Goal: Task Accomplishment & Management: Manage account settings

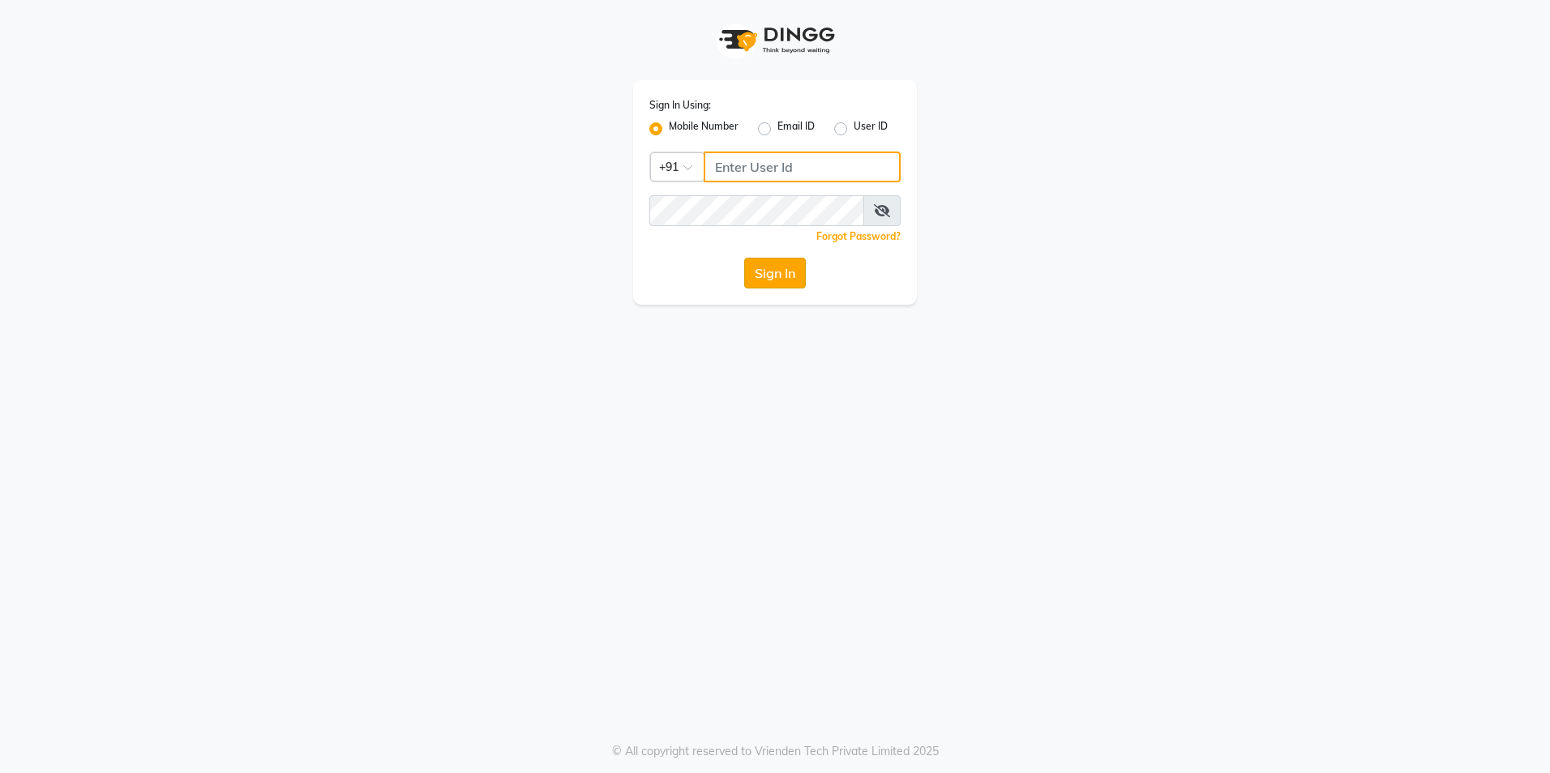
type input "9815075777"
click at [769, 279] on button "Sign In" at bounding box center [775, 273] width 62 height 31
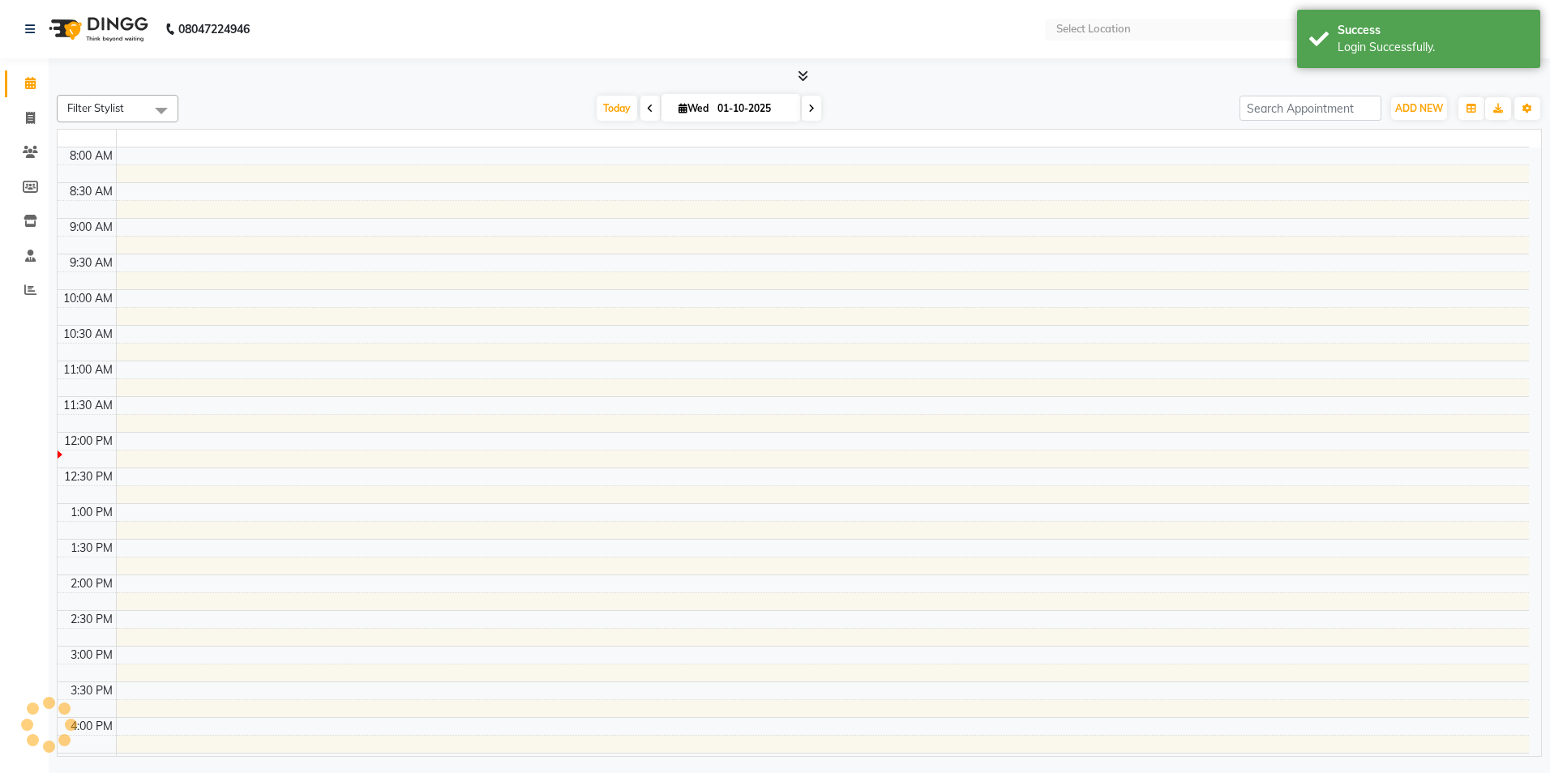
select select "en"
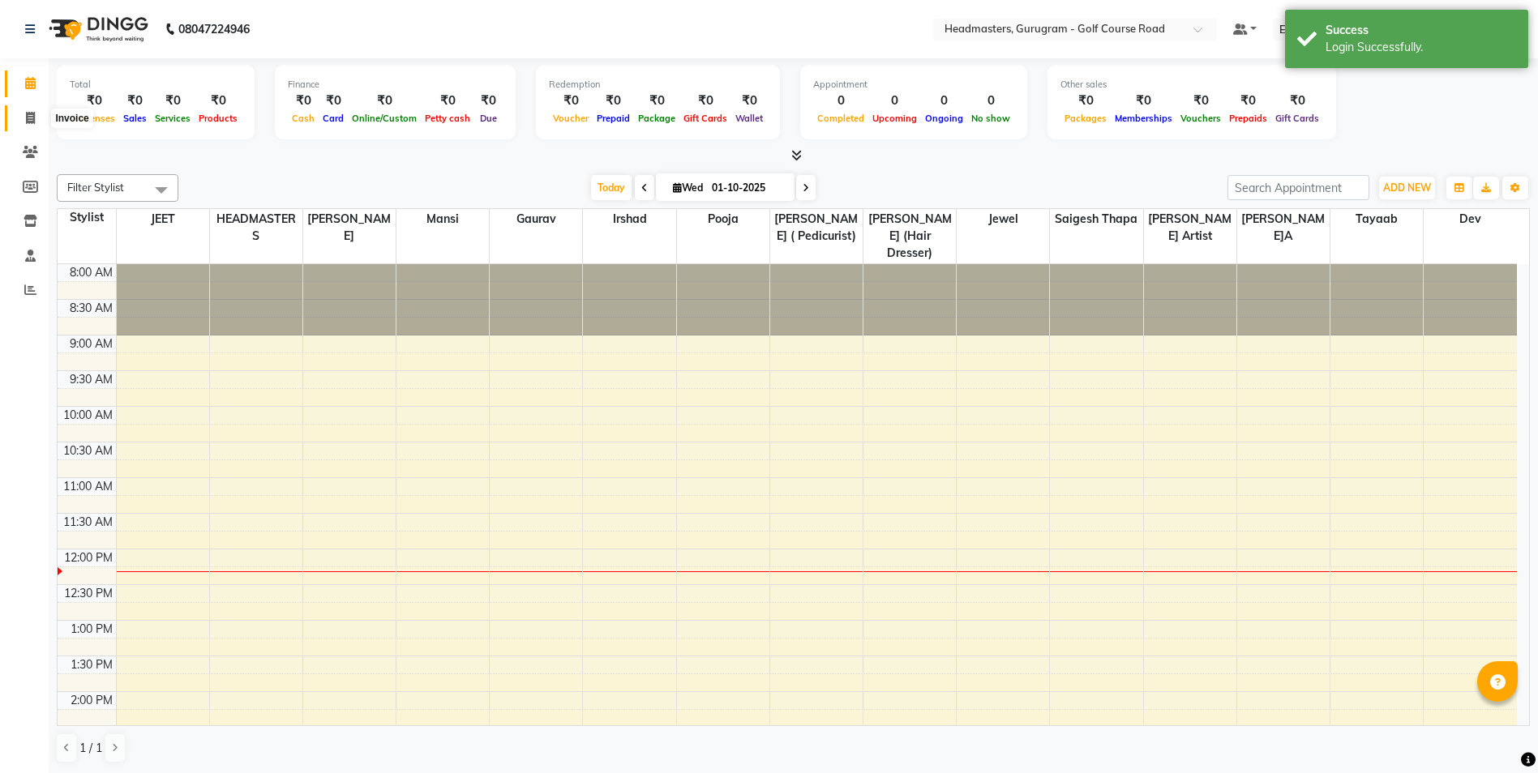
click at [17, 116] on span at bounding box center [30, 118] width 28 height 19
select select "service"
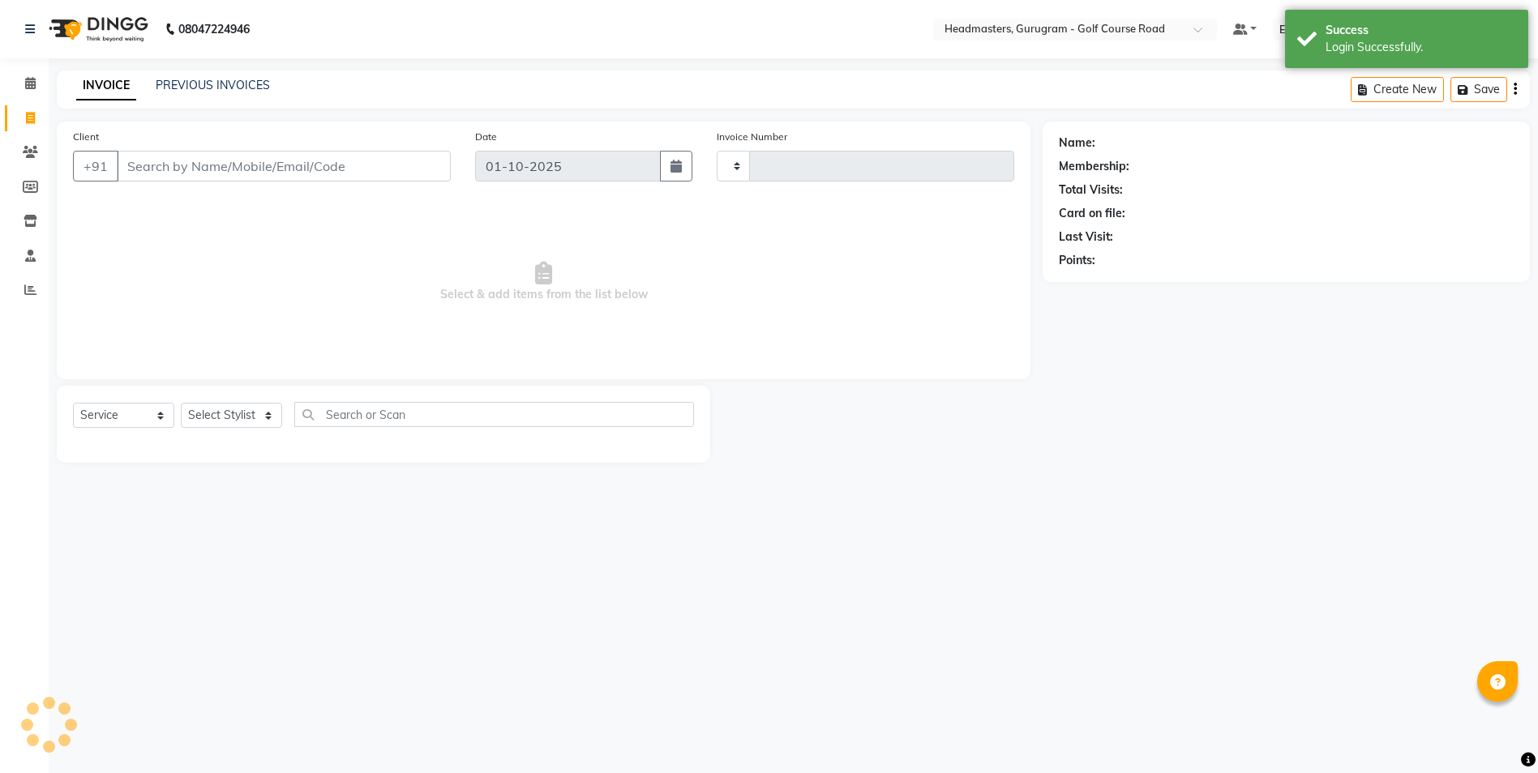
type input "2886"
select select "7134"
click at [143, 167] on input "Client" at bounding box center [286, 166] width 338 height 31
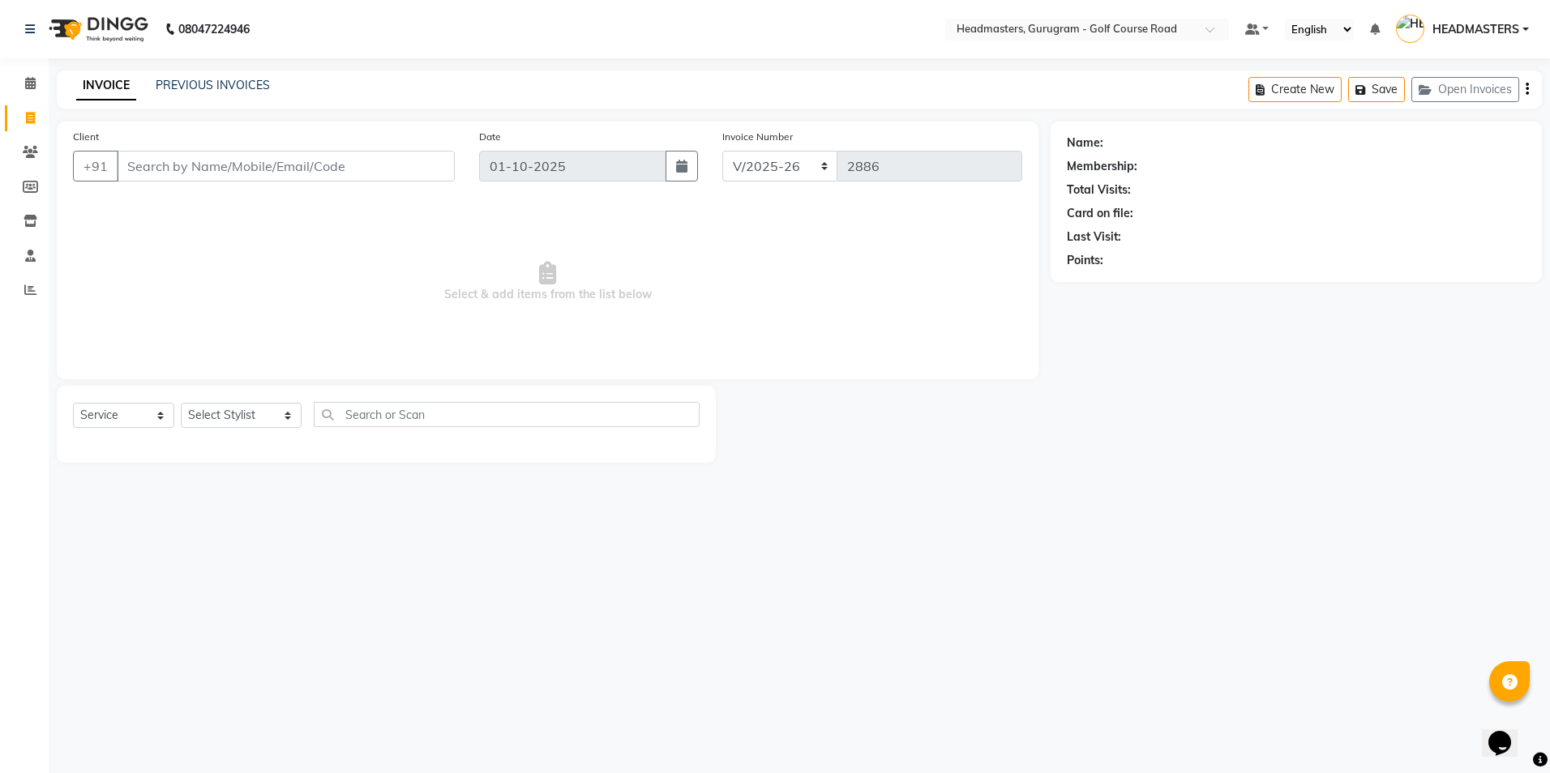
click at [136, 176] on input "Client" at bounding box center [286, 166] width 338 height 31
click at [125, 167] on input "Client" at bounding box center [286, 166] width 338 height 31
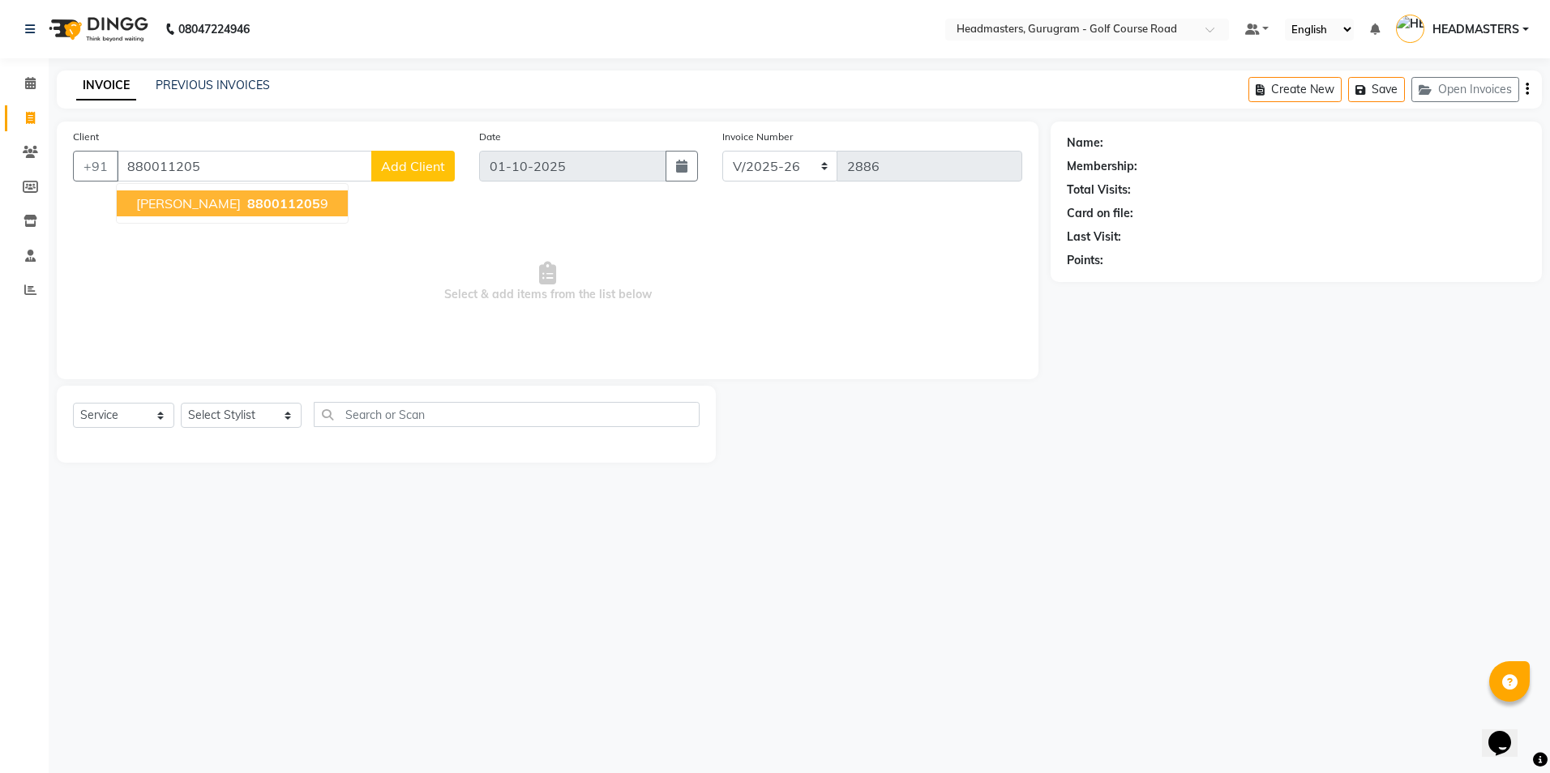
click at [247, 202] on span "880011205" at bounding box center [283, 203] width 73 height 16
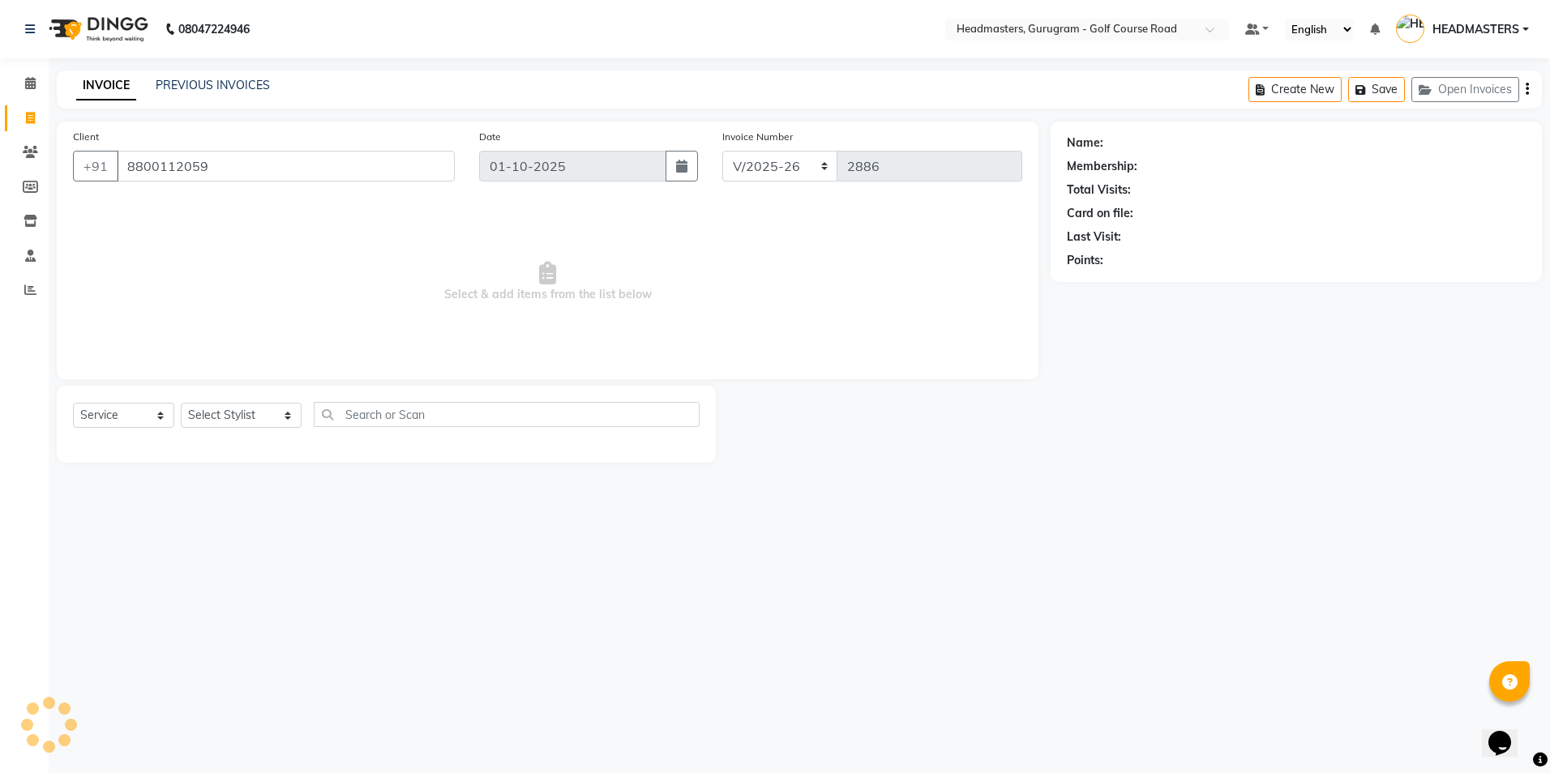
type input "8800112059"
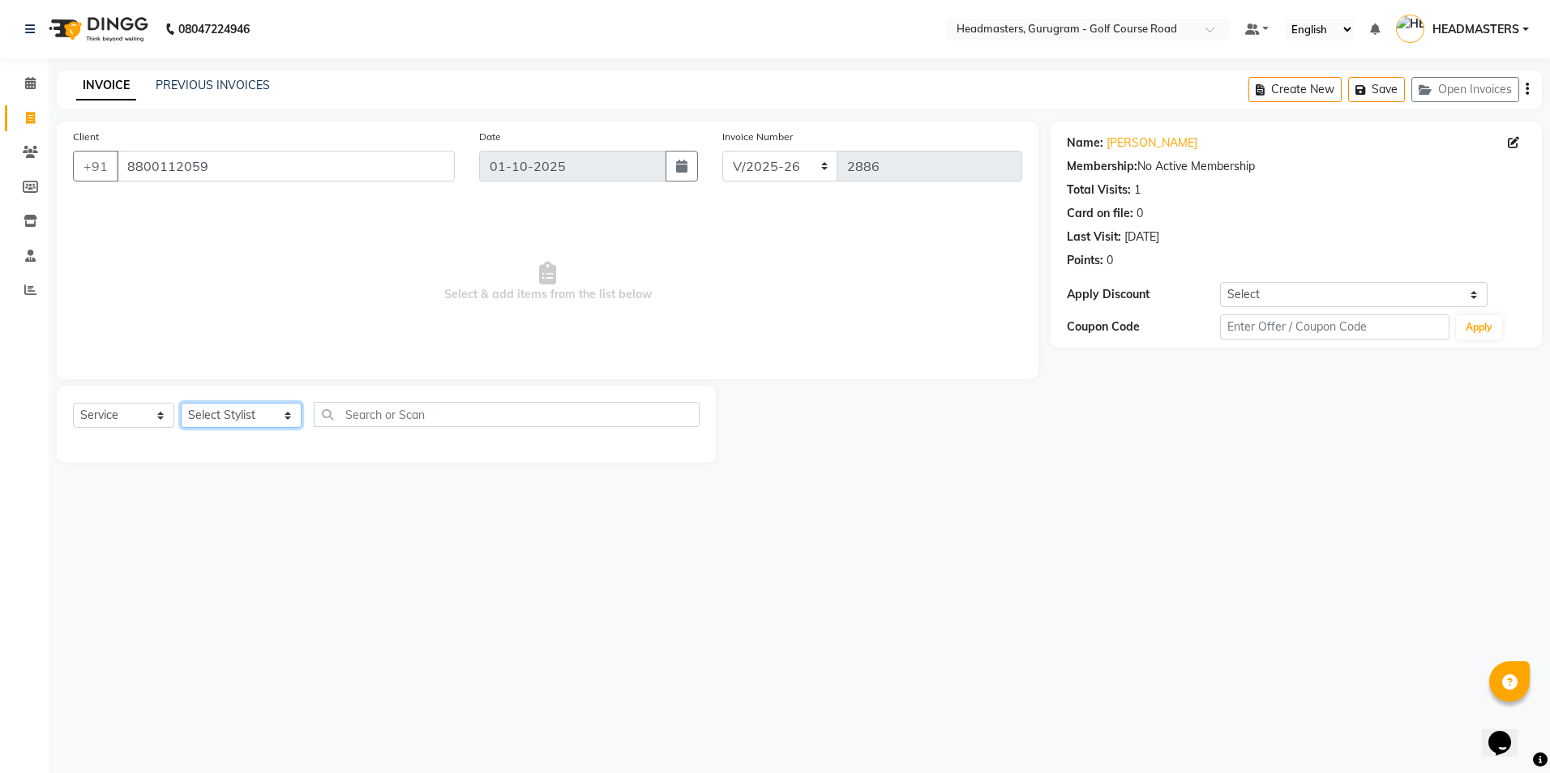
click at [229, 413] on select "Select Stylist Dev Gaurav HEADMASTERS[PERSON_NAME] Artist [PERSON_NAME]a Pooja …" at bounding box center [241, 415] width 121 height 25
select select "86583"
click at [181, 403] on select "Select Stylist Dev Gaurav HEADMASTERS[PERSON_NAME] Artist [PERSON_NAME]a Pooja …" at bounding box center [241, 415] width 121 height 25
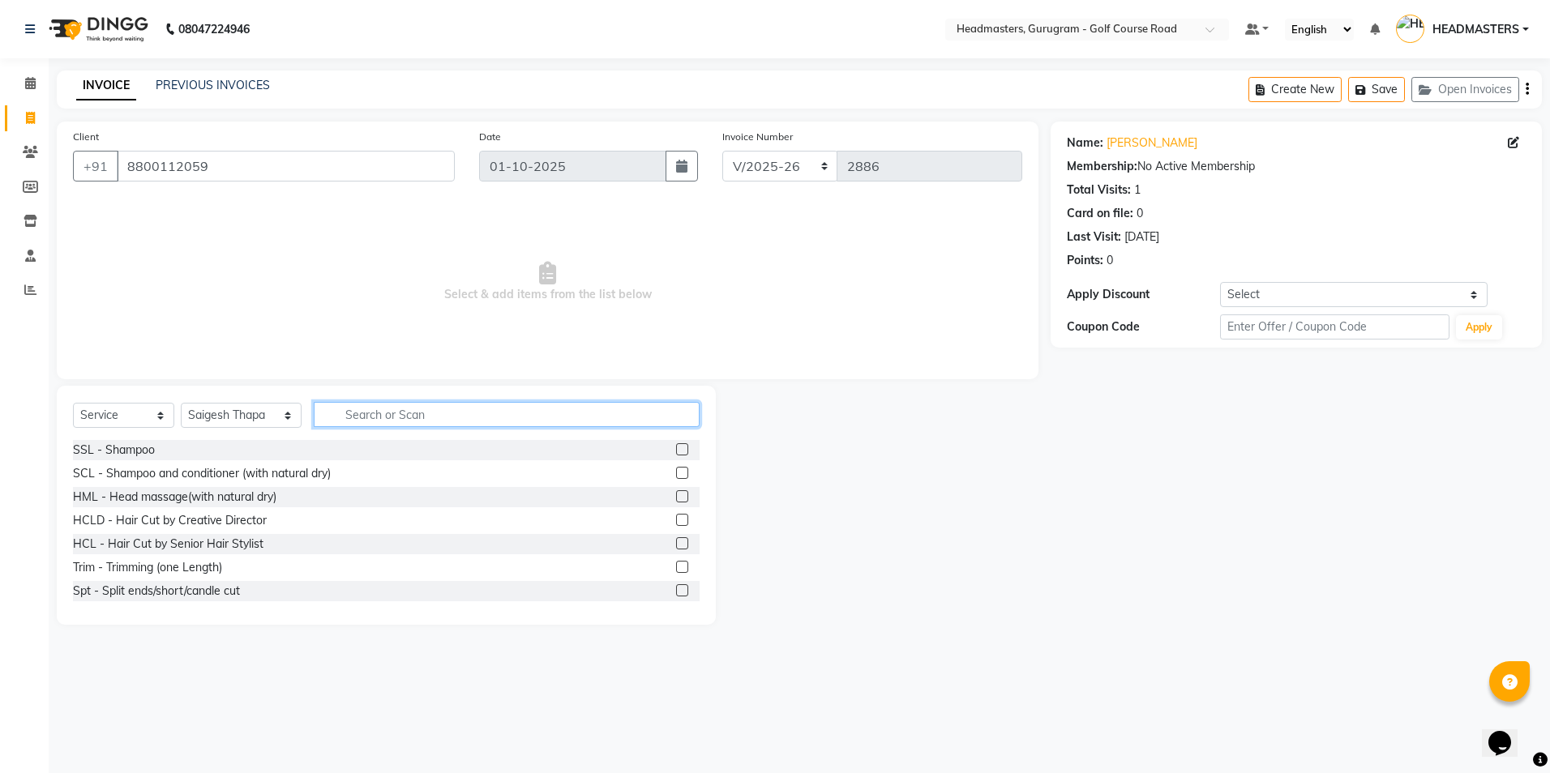
click at [317, 408] on input "text" at bounding box center [506, 414] width 385 height 25
type input "bl"
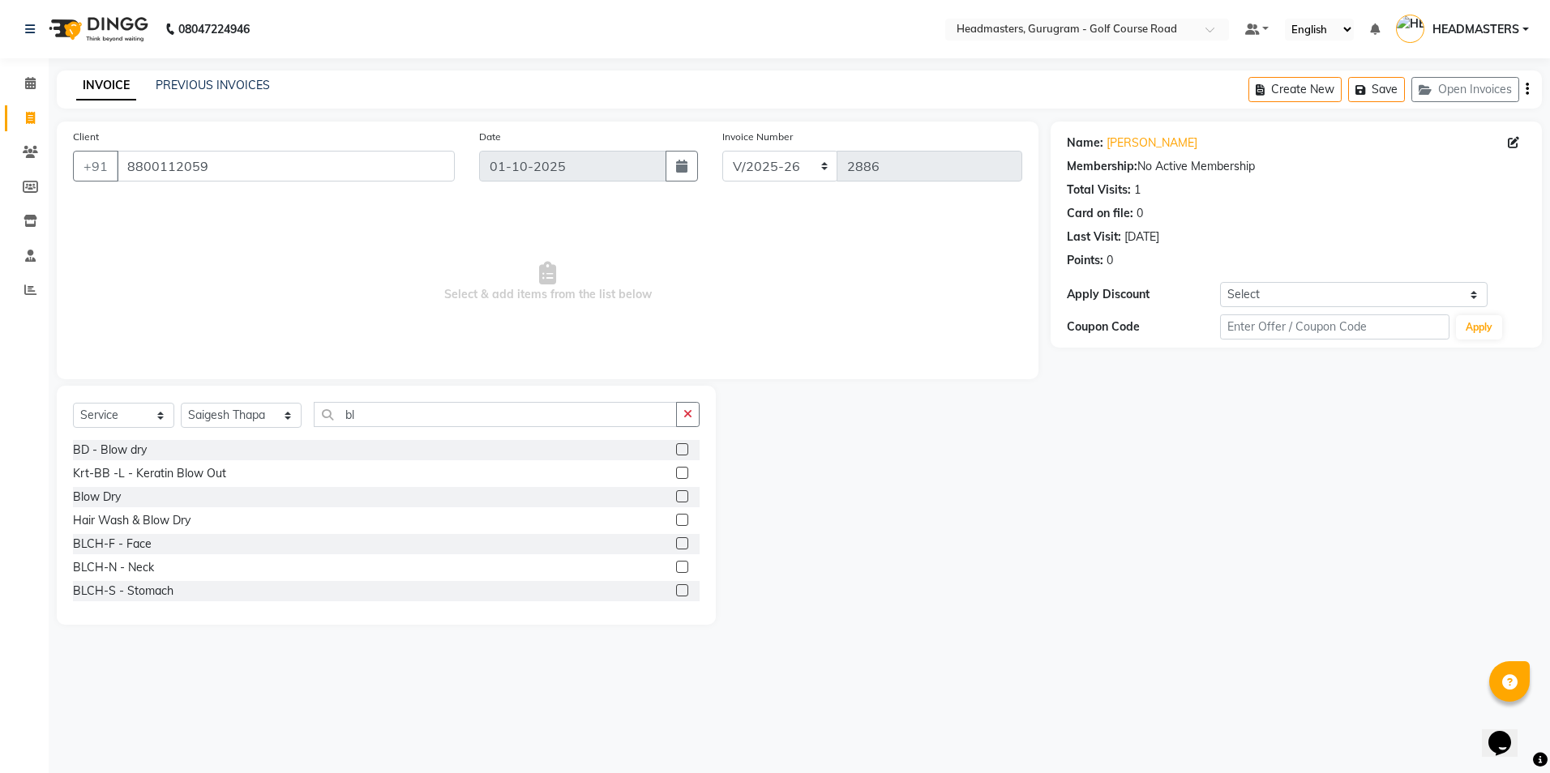
click at [676, 448] on label at bounding box center [682, 449] width 12 height 12
click at [676, 448] on input "checkbox" at bounding box center [681, 450] width 11 height 11
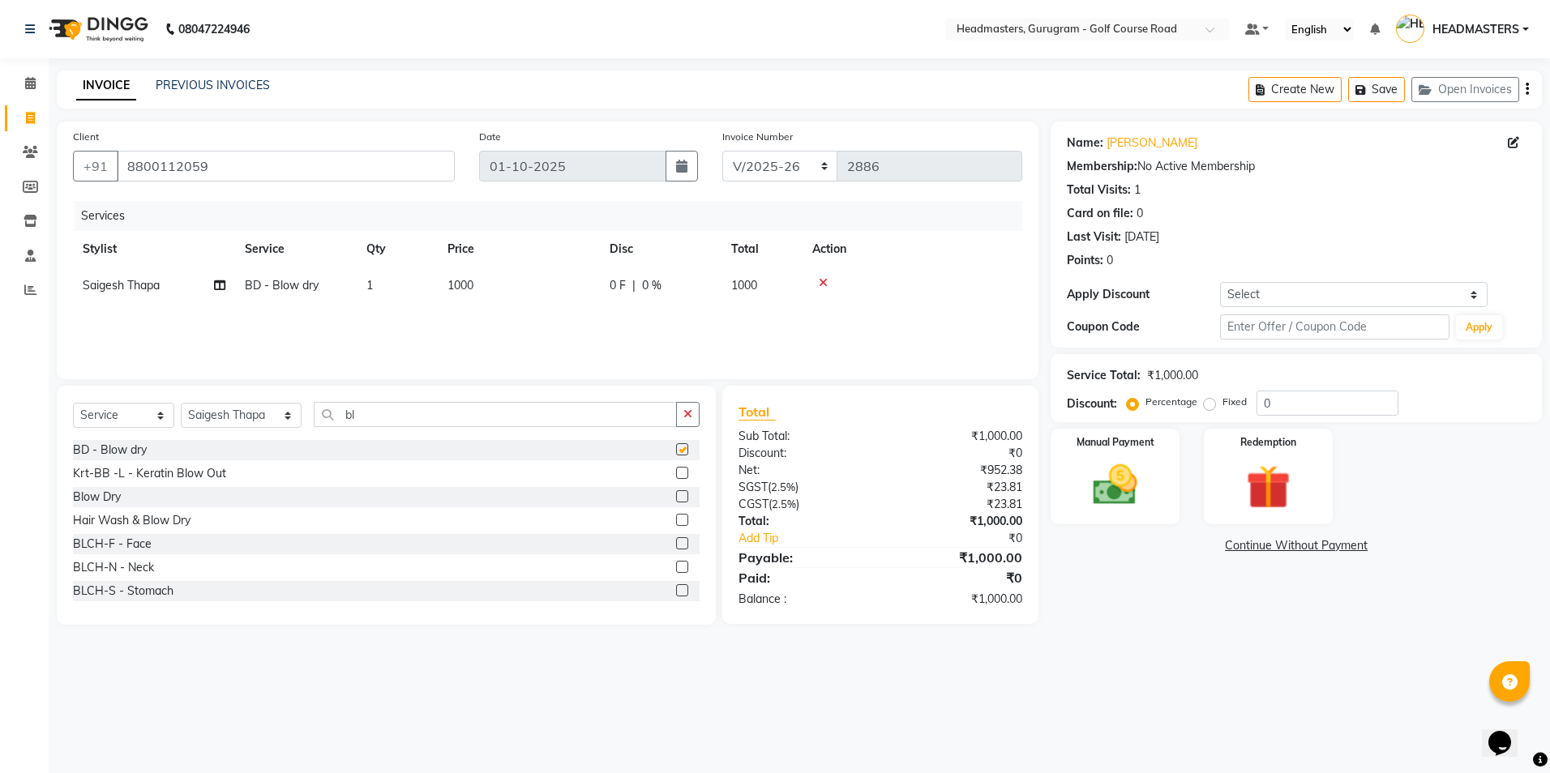
checkbox input "false"
click at [259, 411] on select "Select Stylist Dev Gaurav HEADMASTERS[PERSON_NAME] Artist [PERSON_NAME]a Pooja …" at bounding box center [241, 415] width 121 height 25
select select "93022"
click at [181, 403] on select "Select Stylist Dev Gaurav HEADMASTERS[PERSON_NAME] Artist [PERSON_NAME]a Pooja …" at bounding box center [241, 415] width 121 height 25
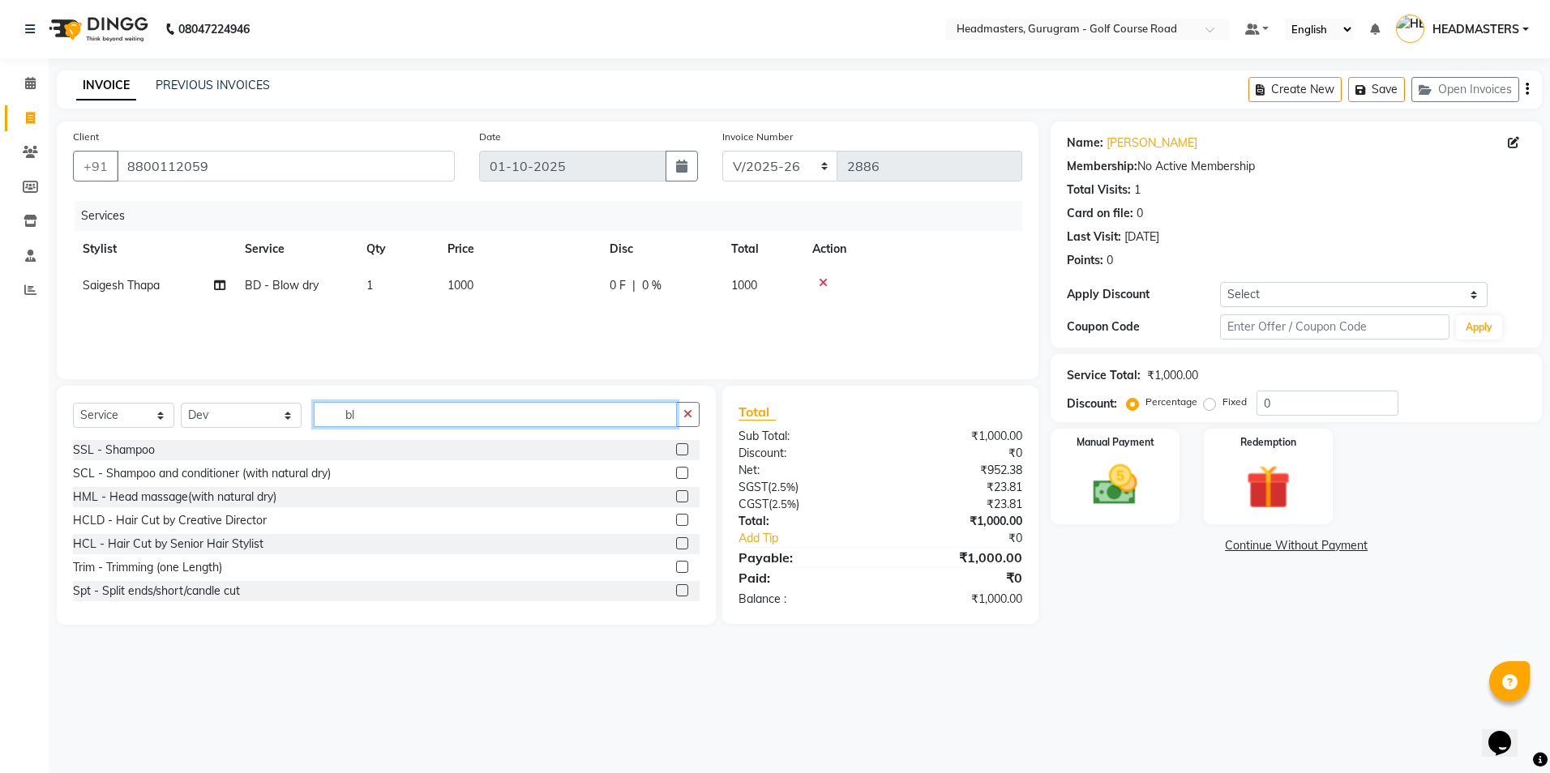
click at [371, 407] on input "bl" at bounding box center [495, 414] width 362 height 25
type input "b"
type input "ped"
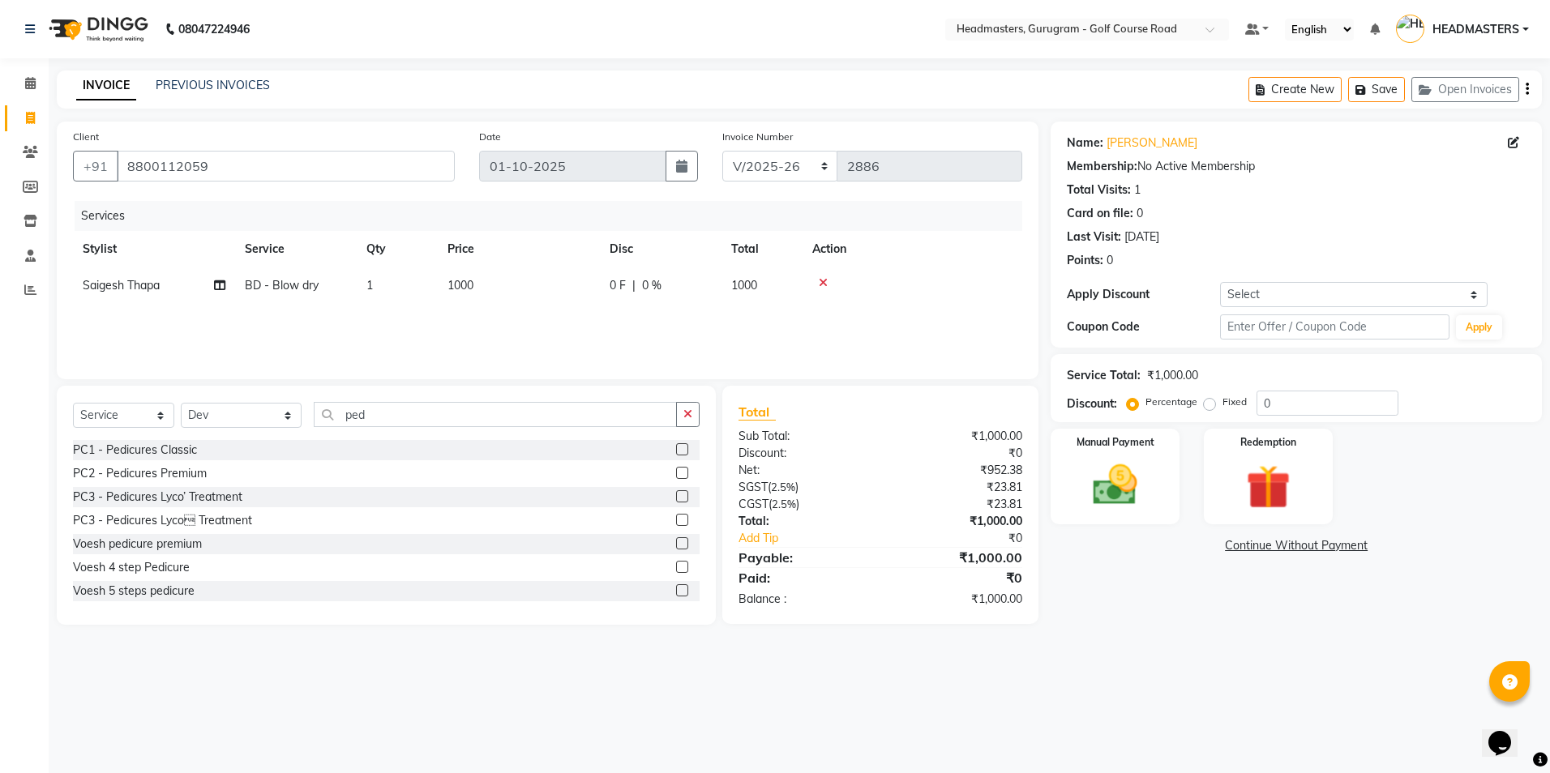
click at [676, 542] on label at bounding box center [682, 543] width 12 height 12
click at [676, 542] on input "checkbox" at bounding box center [681, 544] width 11 height 11
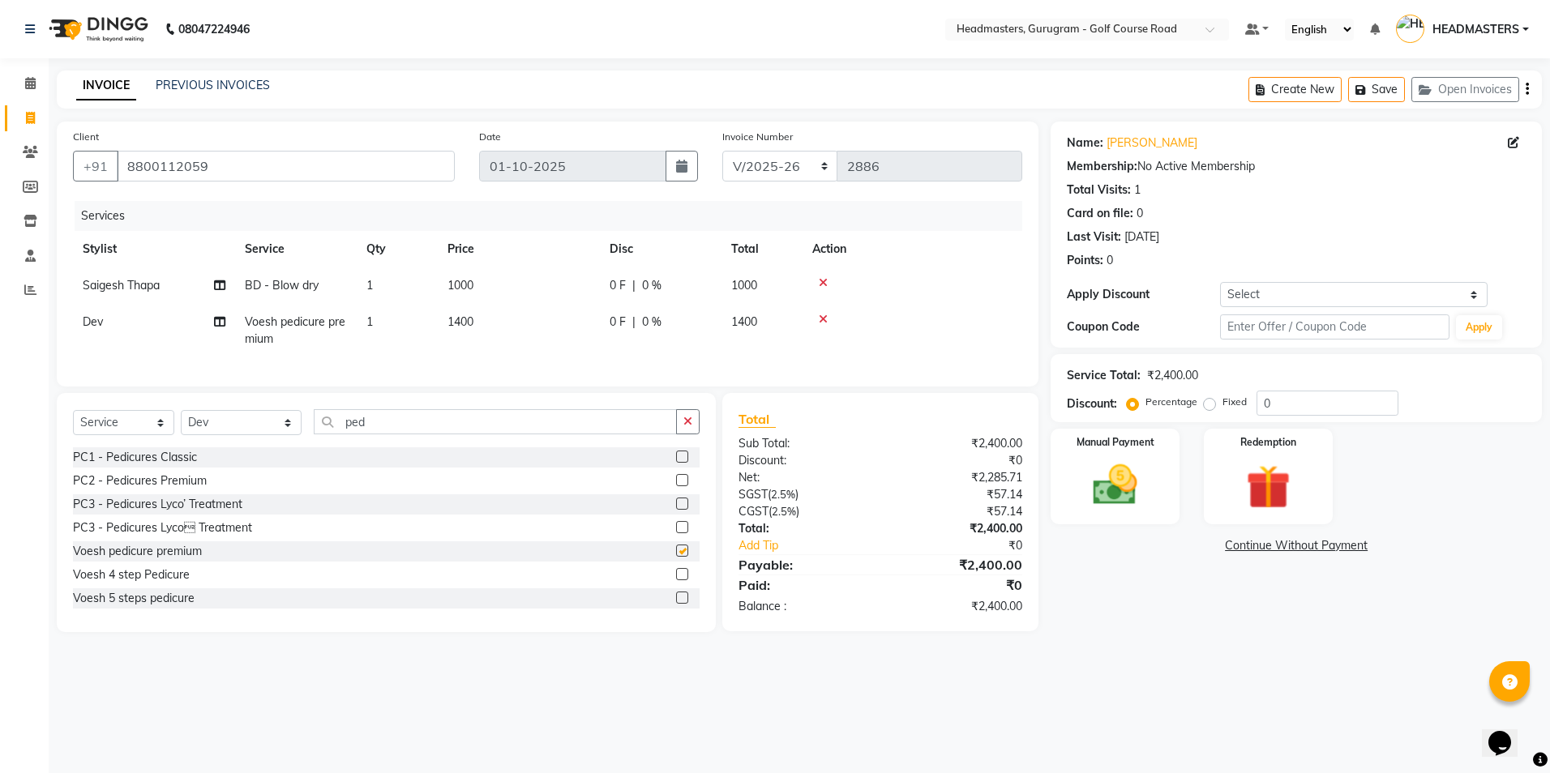
checkbox input "false"
click at [1145, 492] on img at bounding box center [1114, 485] width 75 height 53
click at [736, 298] on td "1000" at bounding box center [761, 285] width 81 height 36
select select "86583"
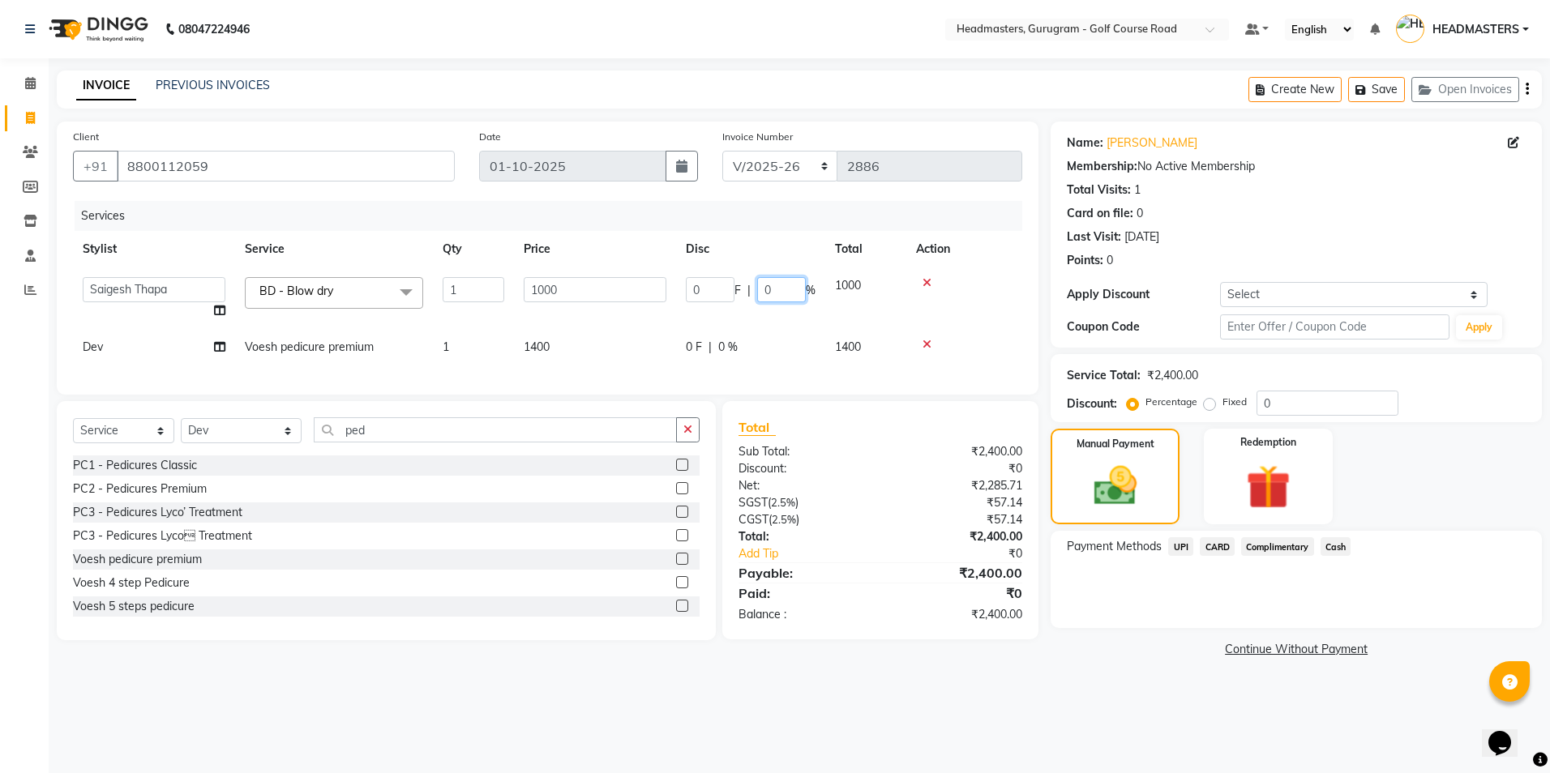
click at [804, 292] on input "0" at bounding box center [781, 289] width 49 height 25
click at [714, 354] on td "0 F | 0 %" at bounding box center [750, 347] width 149 height 36
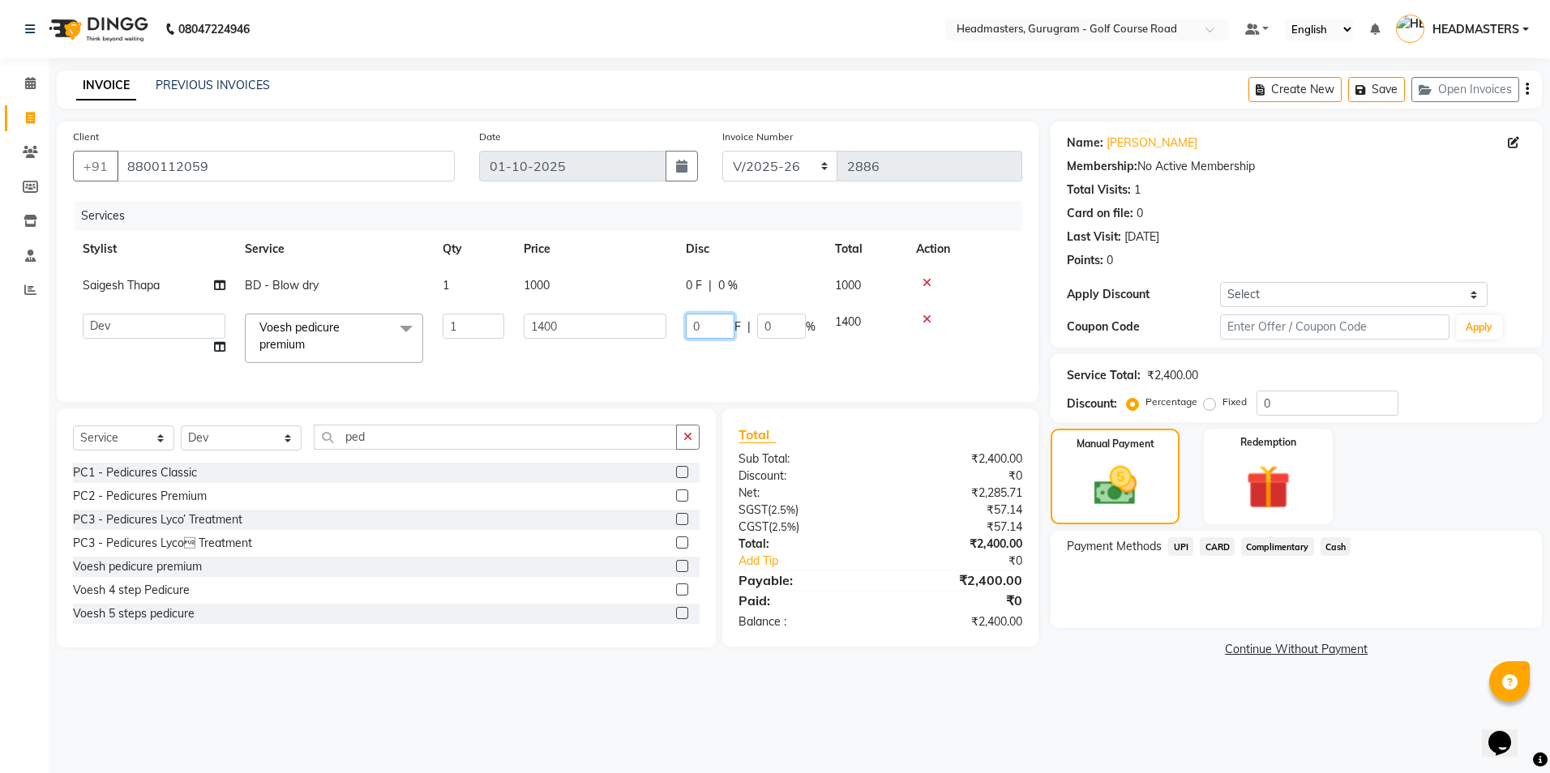
click at [713, 331] on input "0" at bounding box center [710, 326] width 49 height 25
type input "200"
click at [687, 289] on div "0 F | 0 %" at bounding box center [751, 285] width 130 height 17
select select "86583"
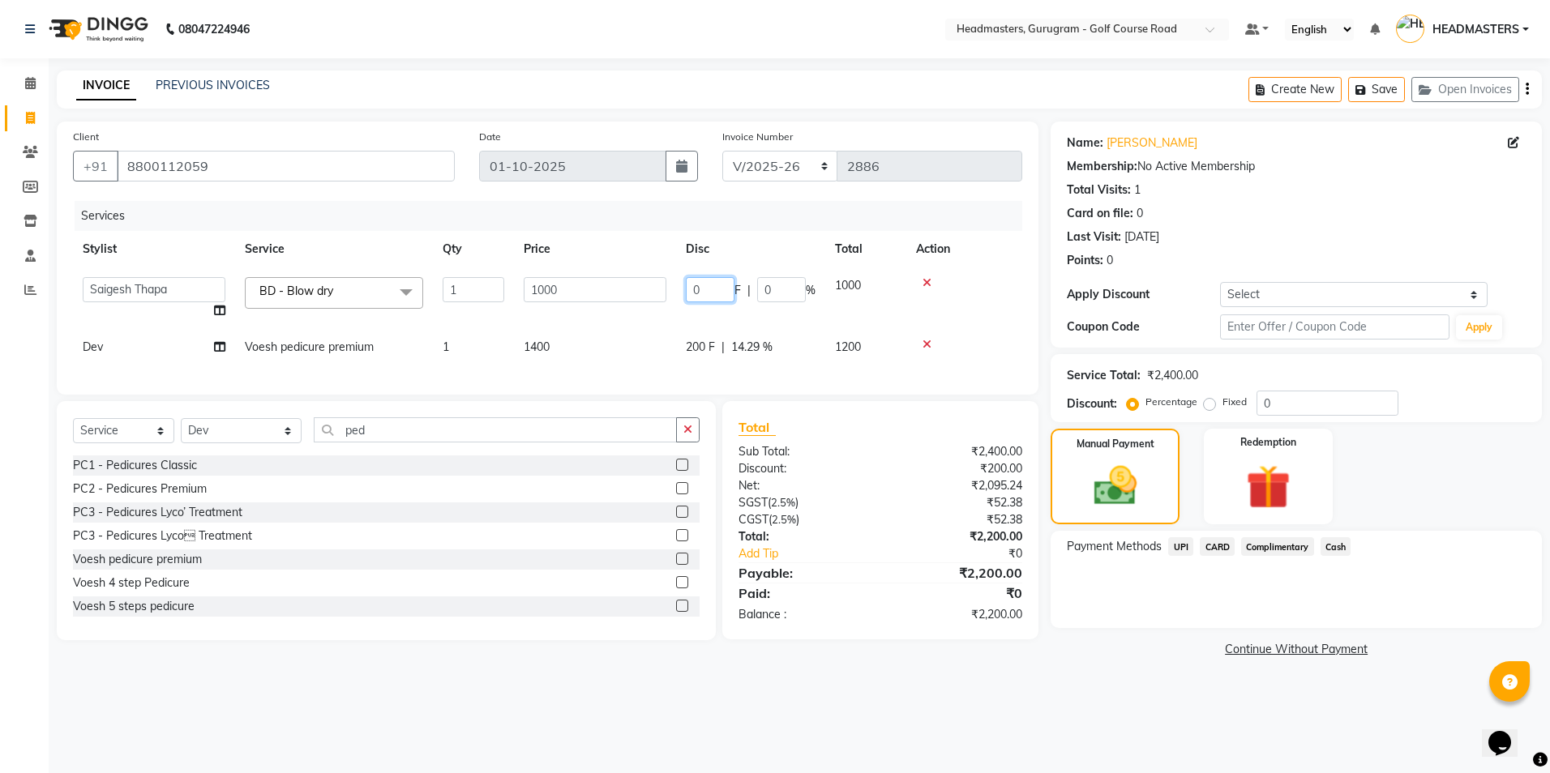
click at [722, 293] on input "0" at bounding box center [710, 289] width 49 height 25
type input "40"
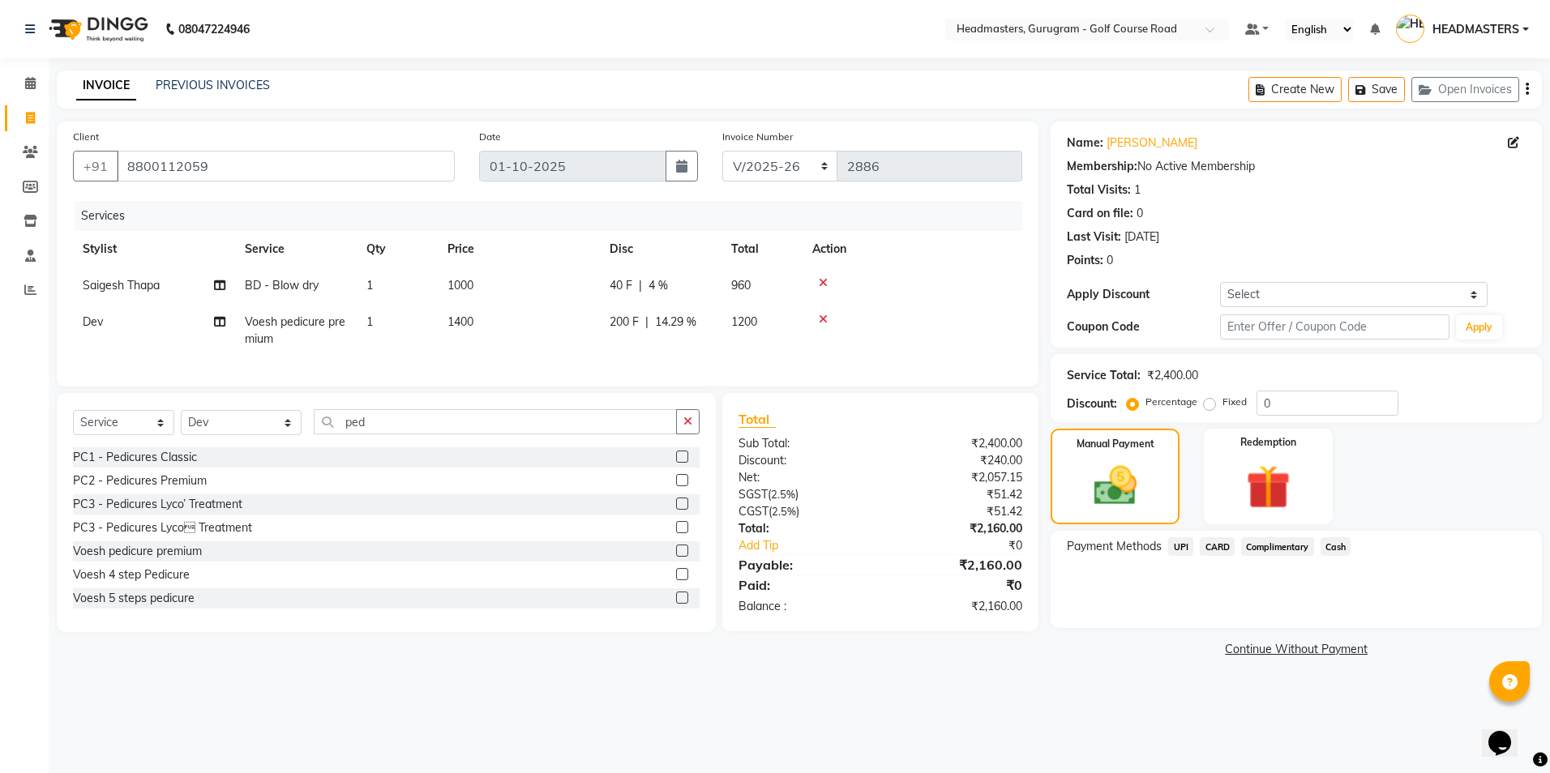
click at [666, 333] on tr "Dev Voesh pedicure premium 1 1400 200 F | 14.29 % 1200" at bounding box center [547, 330] width 949 height 53
click at [1130, 469] on img at bounding box center [1115, 486] width 73 height 52
click at [1330, 541] on span "Cash" at bounding box center [1335, 546] width 31 height 19
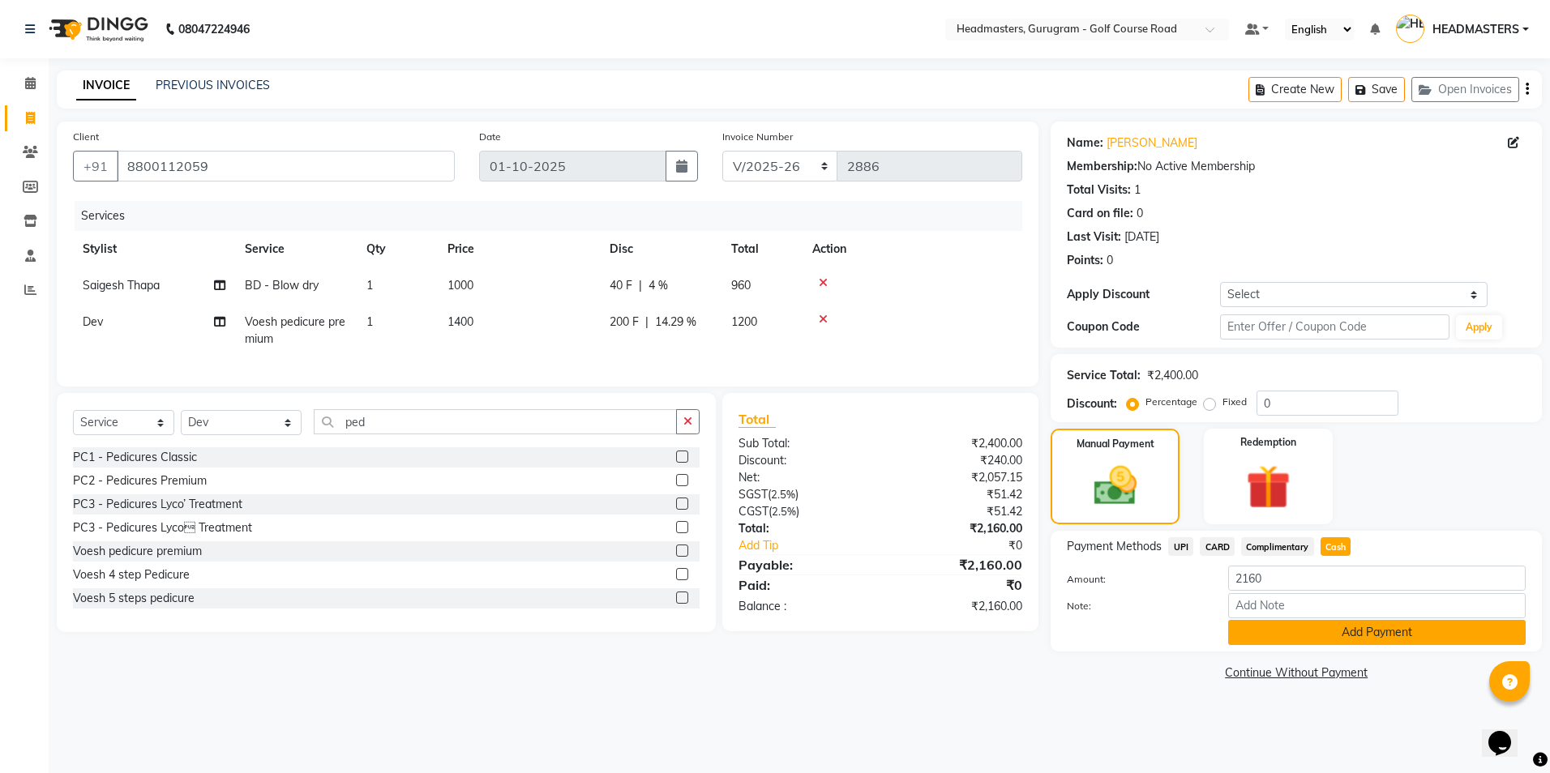
click at [1353, 635] on button "Add Payment" at bounding box center [1376, 632] width 297 height 25
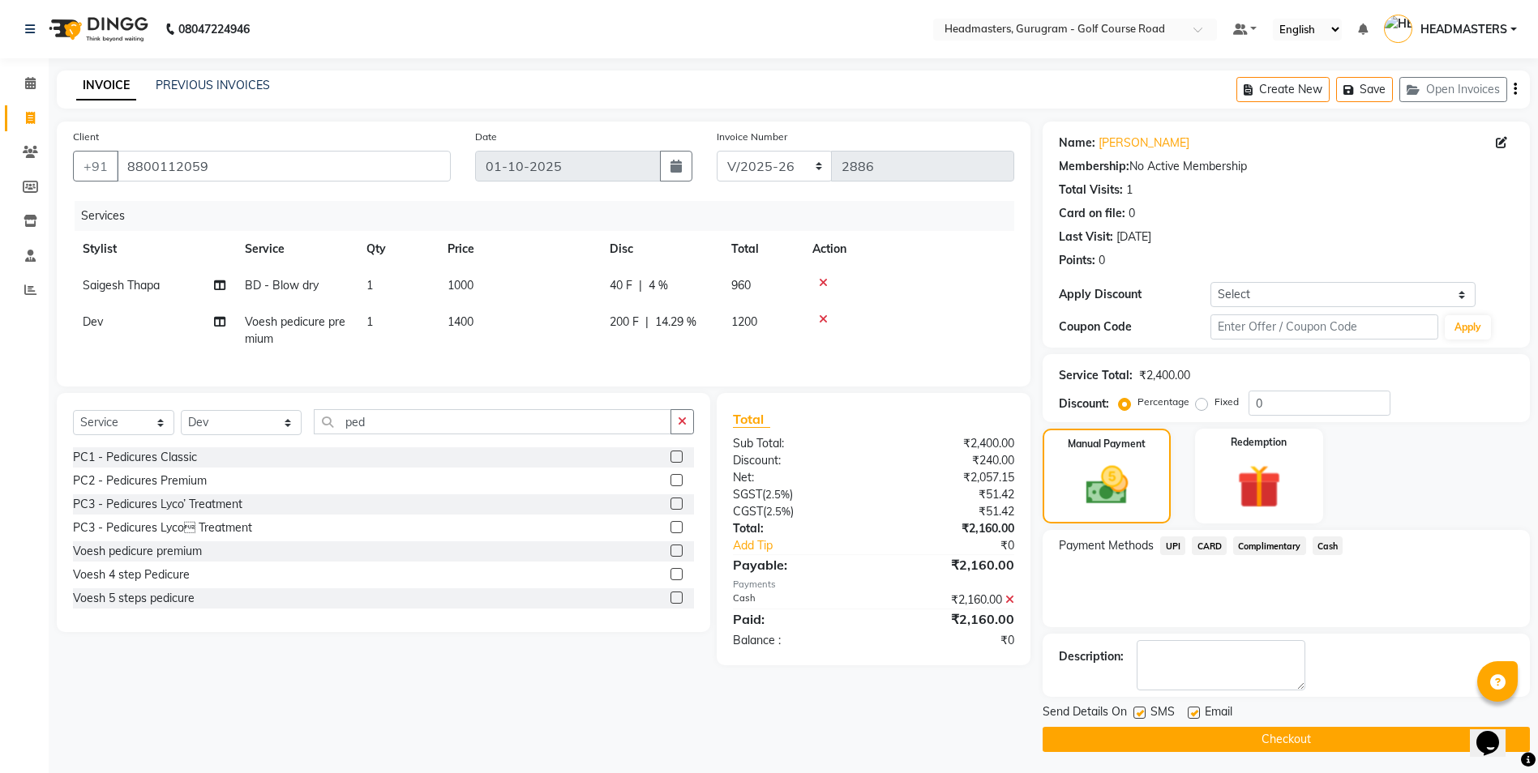
click at [1232, 744] on button "Checkout" at bounding box center [1285, 739] width 487 height 25
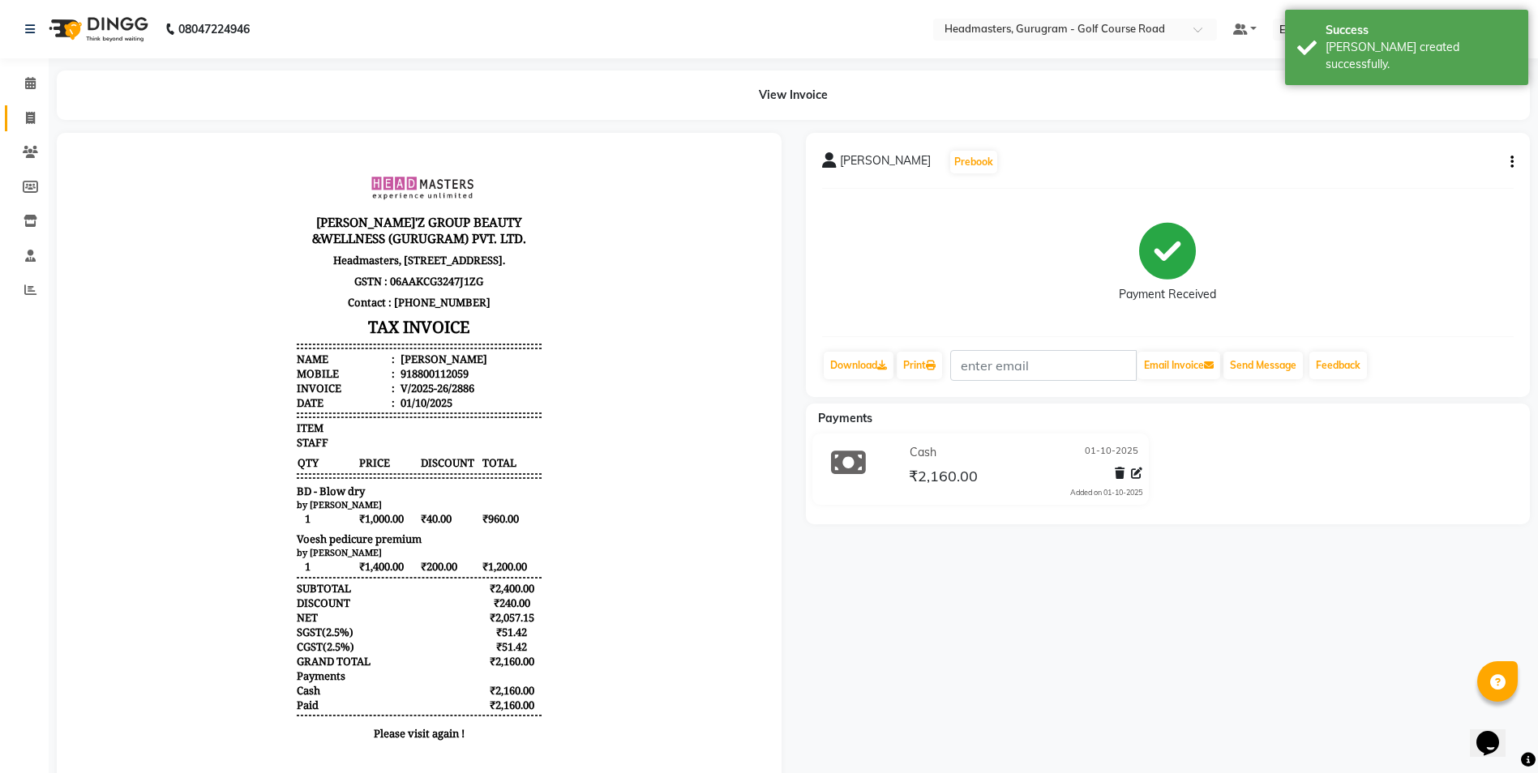
drag, startPoint x: 15, startPoint y: 115, endPoint x: 22, endPoint y: 122, distance: 9.8
click at [15, 115] on link "Invoice" at bounding box center [24, 118] width 39 height 27
select select "service"
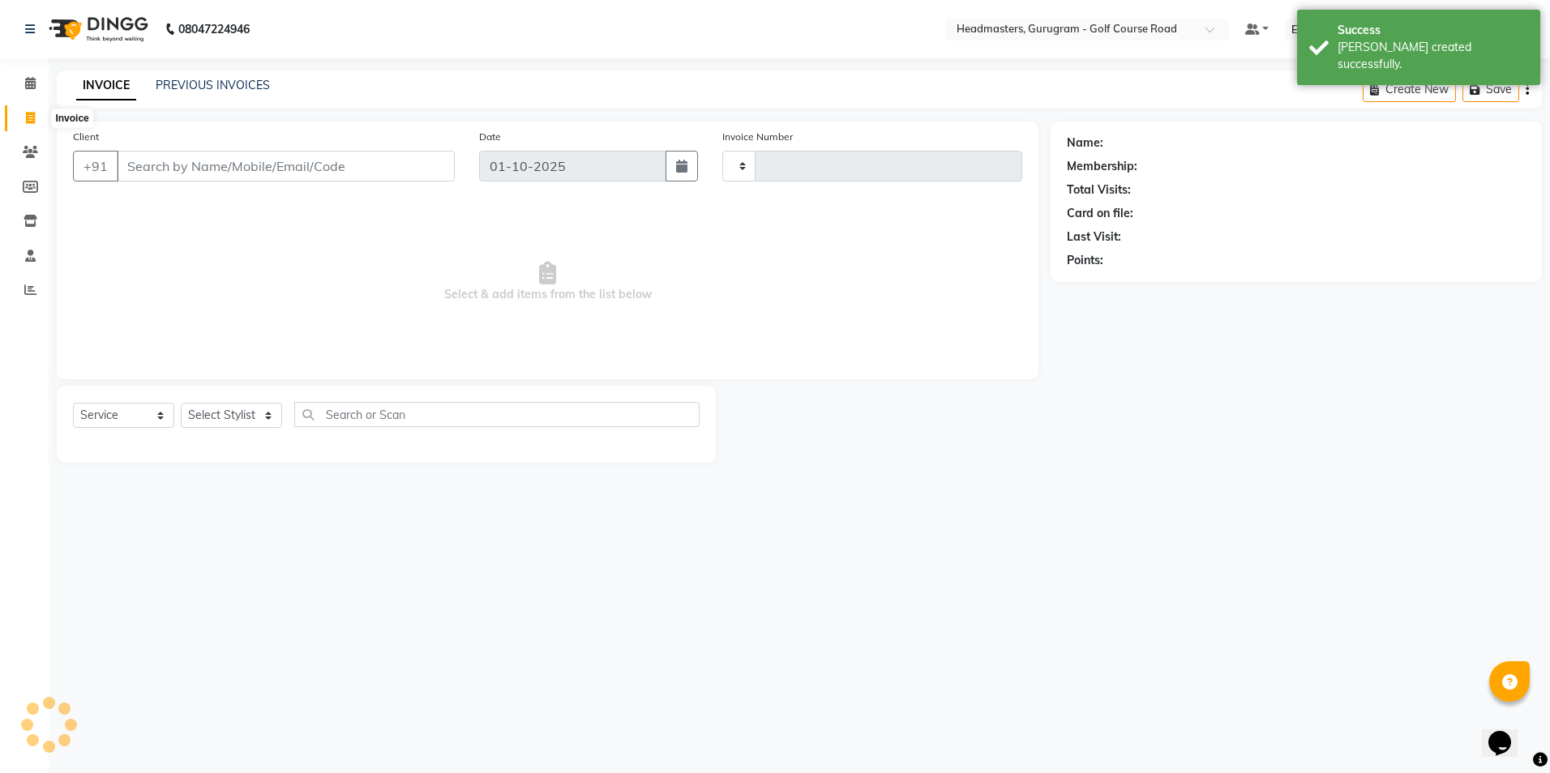
type input "2887"
select select "7134"
click at [152, 164] on input "Client" at bounding box center [286, 166] width 338 height 31
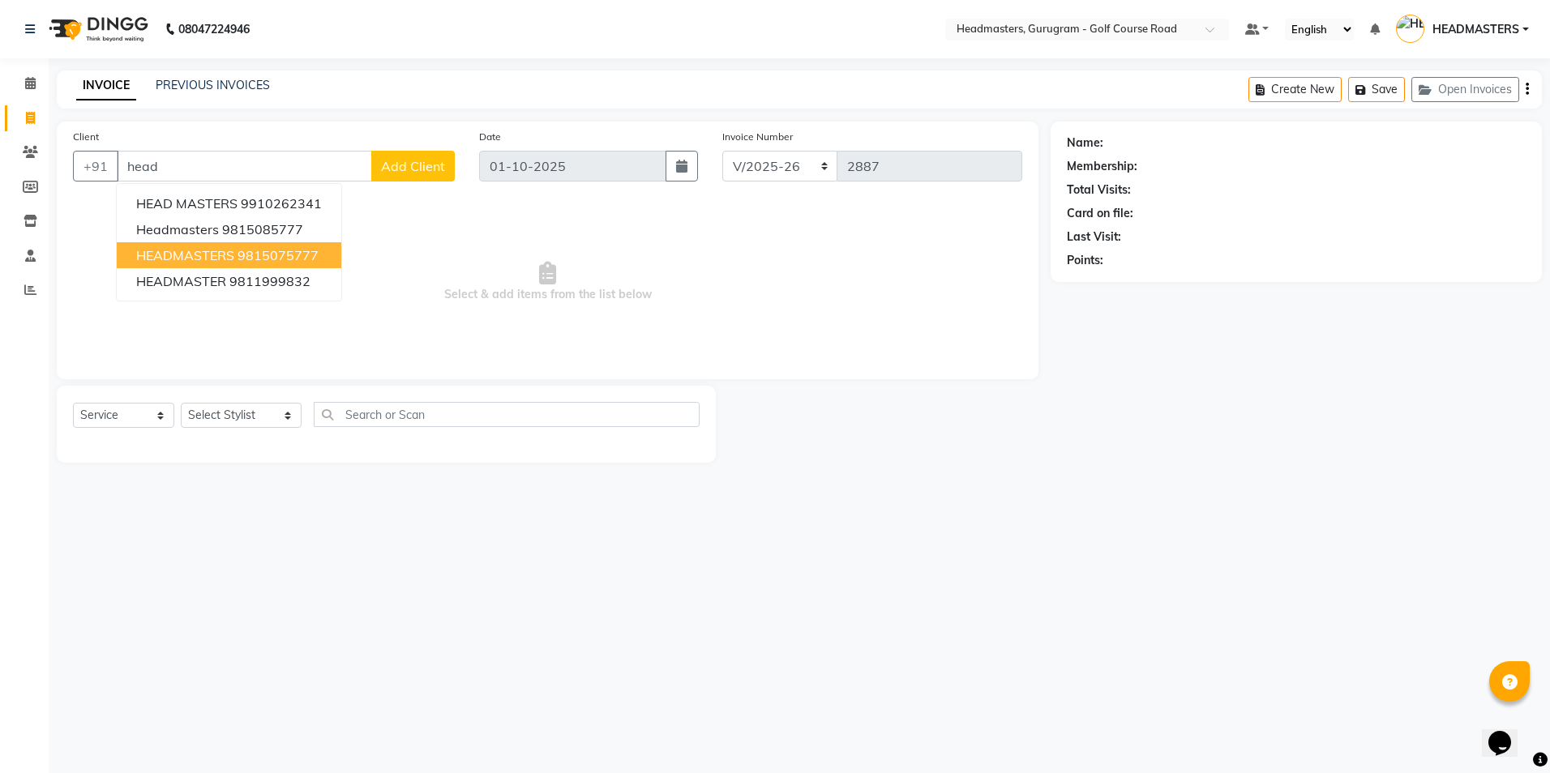
click at [200, 259] on span "HEADMASTERS" at bounding box center [185, 255] width 98 height 16
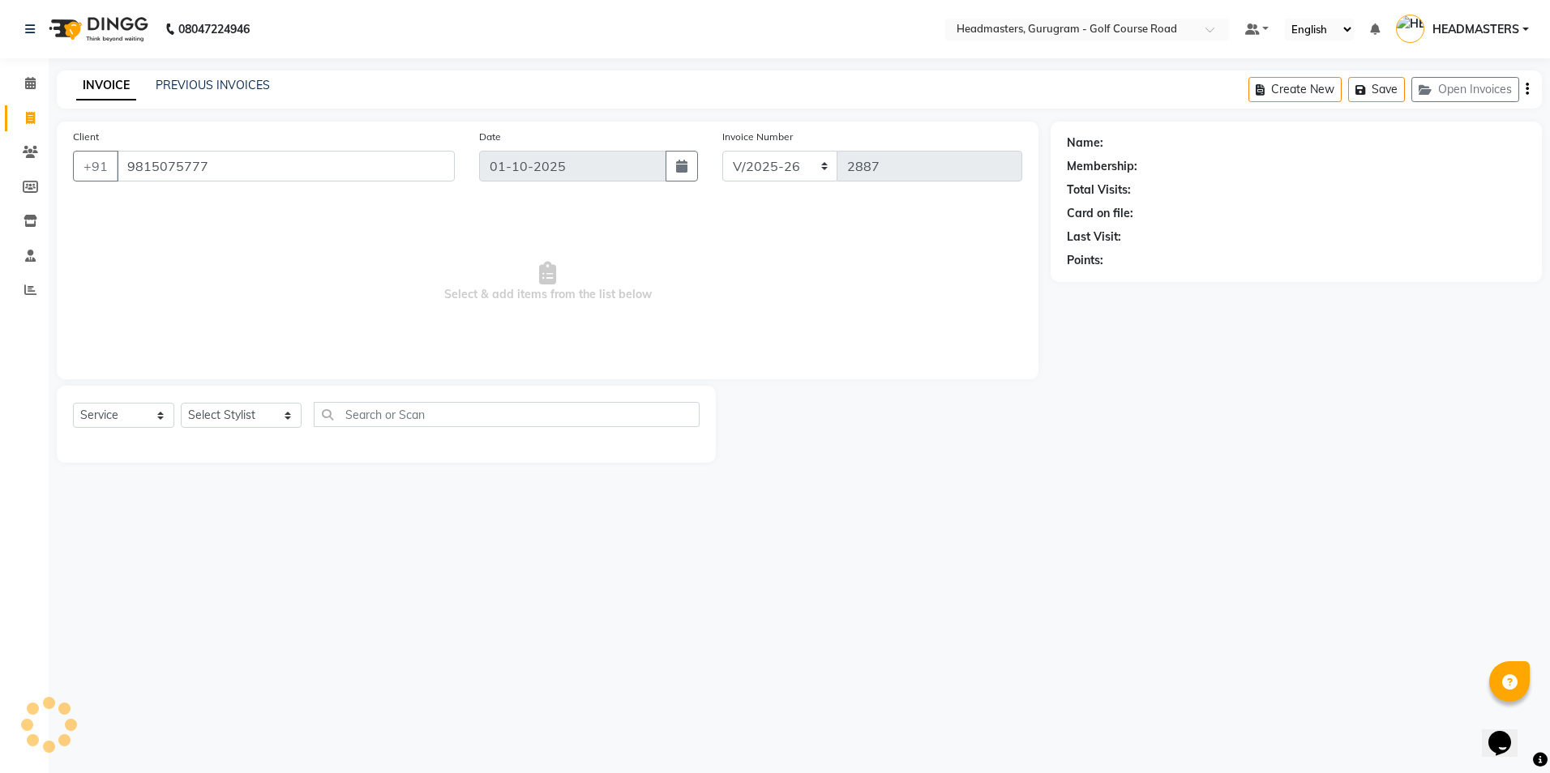
type input "9815075777"
click at [246, 422] on select "Select Stylist Dev Gaurav HEADMASTERS[PERSON_NAME] Artist [PERSON_NAME]a Pooja …" at bounding box center [241, 415] width 121 height 25
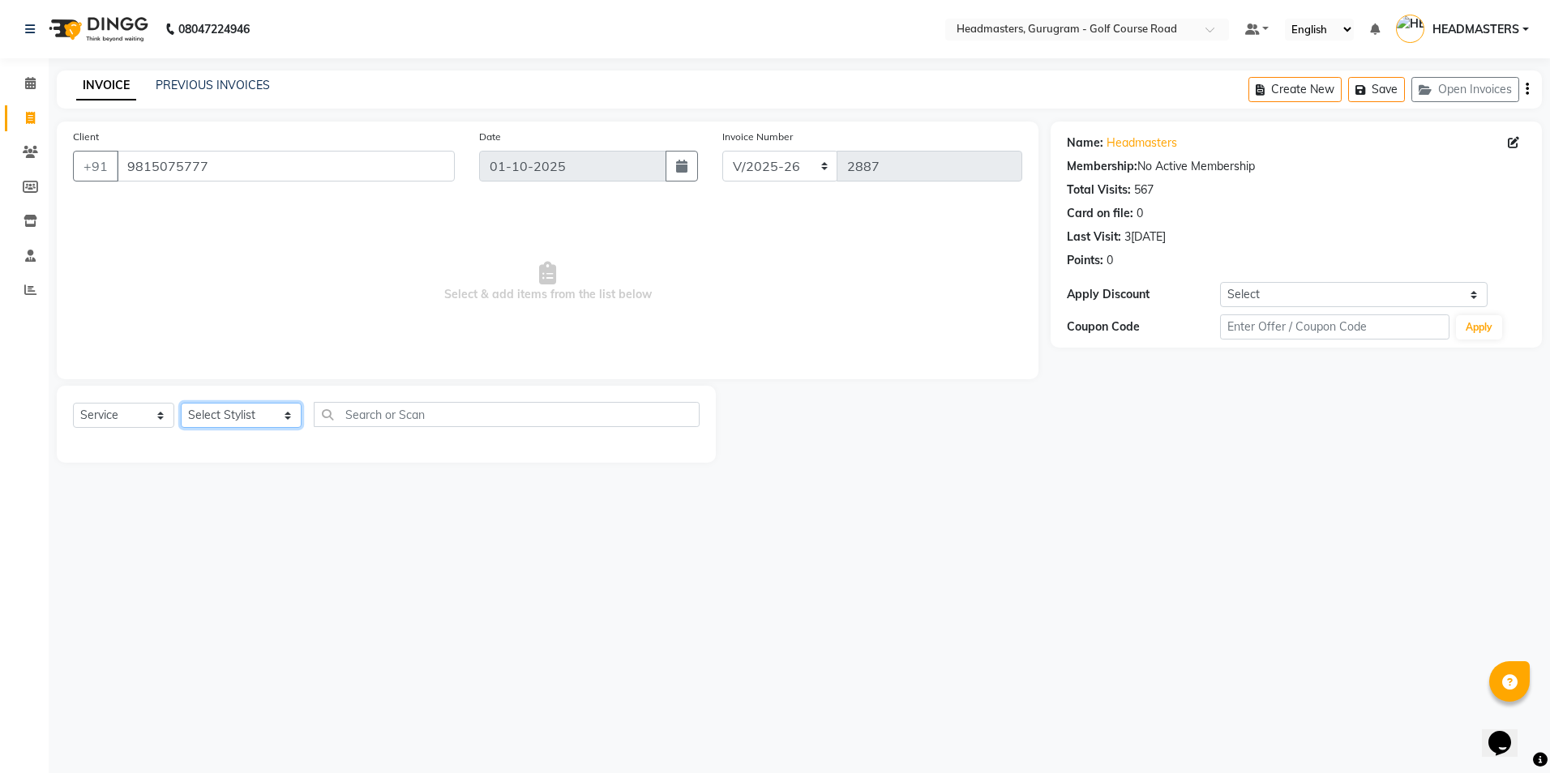
select select "85241"
click at [181, 403] on select "Select Stylist Dev Gaurav HEADMASTERS[PERSON_NAME] Artist [PERSON_NAME]a Pooja …" at bounding box center [241, 415] width 121 height 25
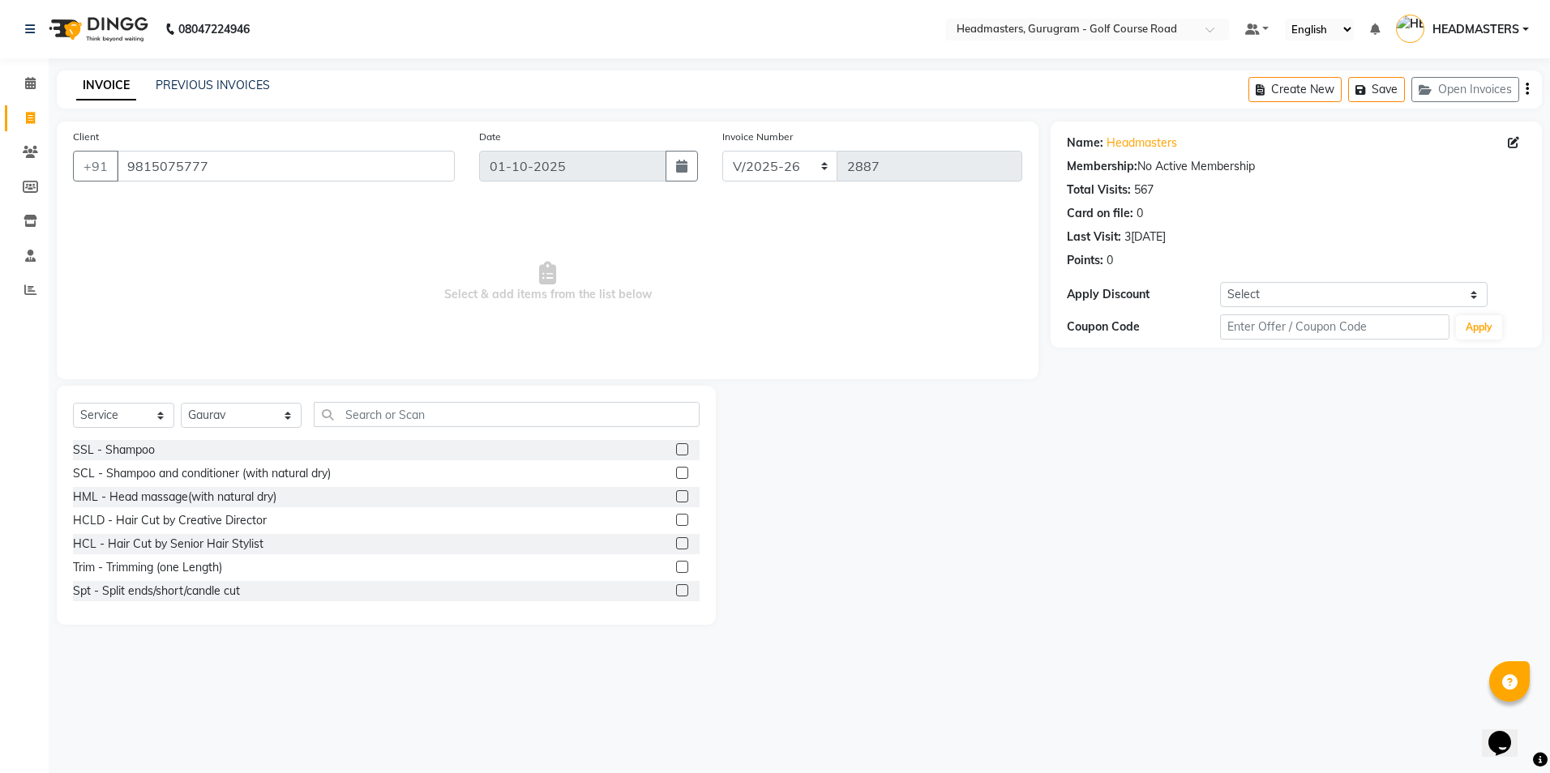
click at [340, 434] on div "Select Service Product Membership Package Voucher Prepaid Gift Card Select Styl…" at bounding box center [386, 421] width 627 height 38
click at [336, 411] on input "text" at bounding box center [506, 414] width 385 height 25
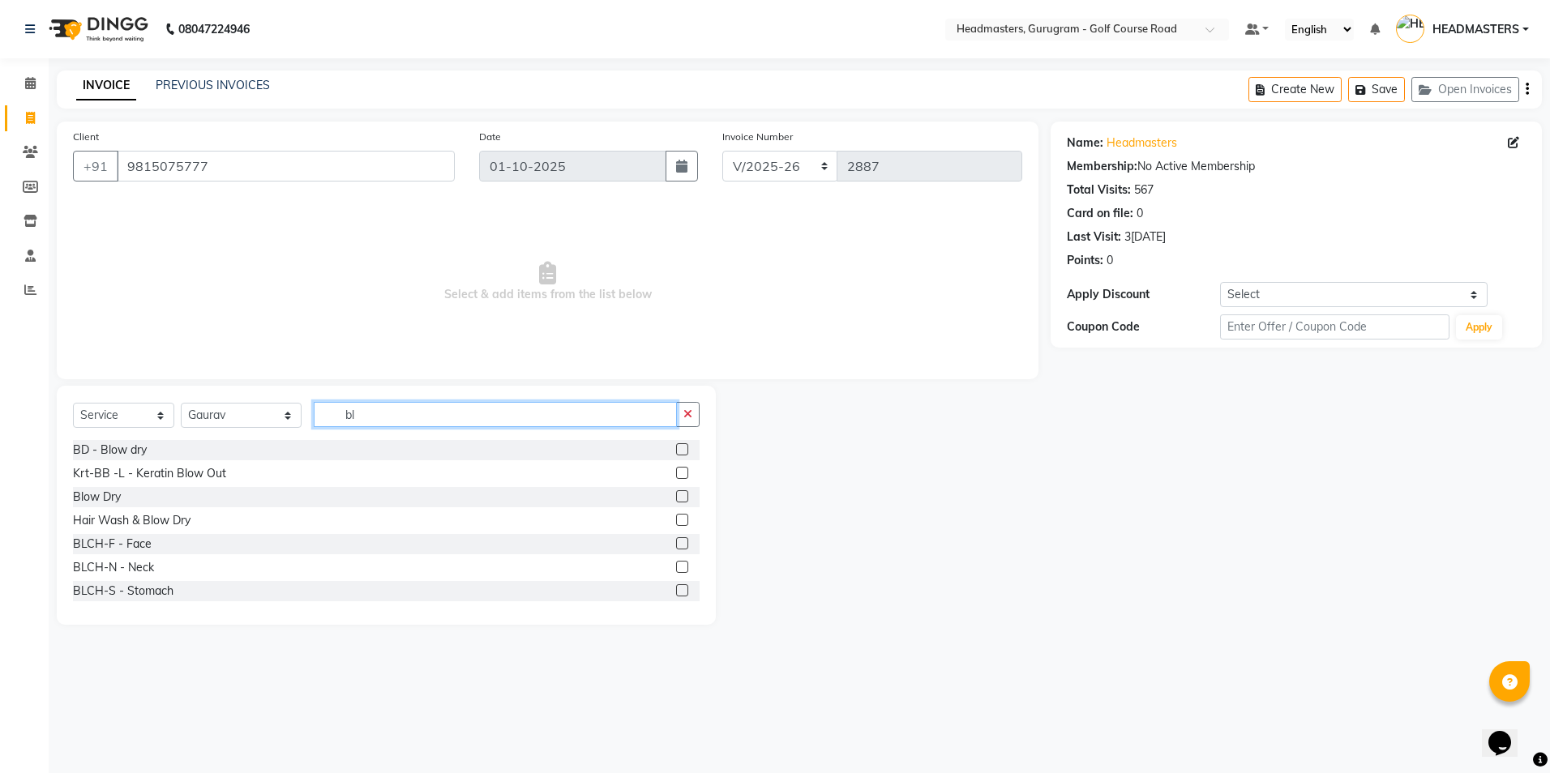
type input "bl"
click at [676, 450] on label at bounding box center [682, 449] width 12 height 12
click at [676, 450] on input "checkbox" at bounding box center [681, 450] width 11 height 11
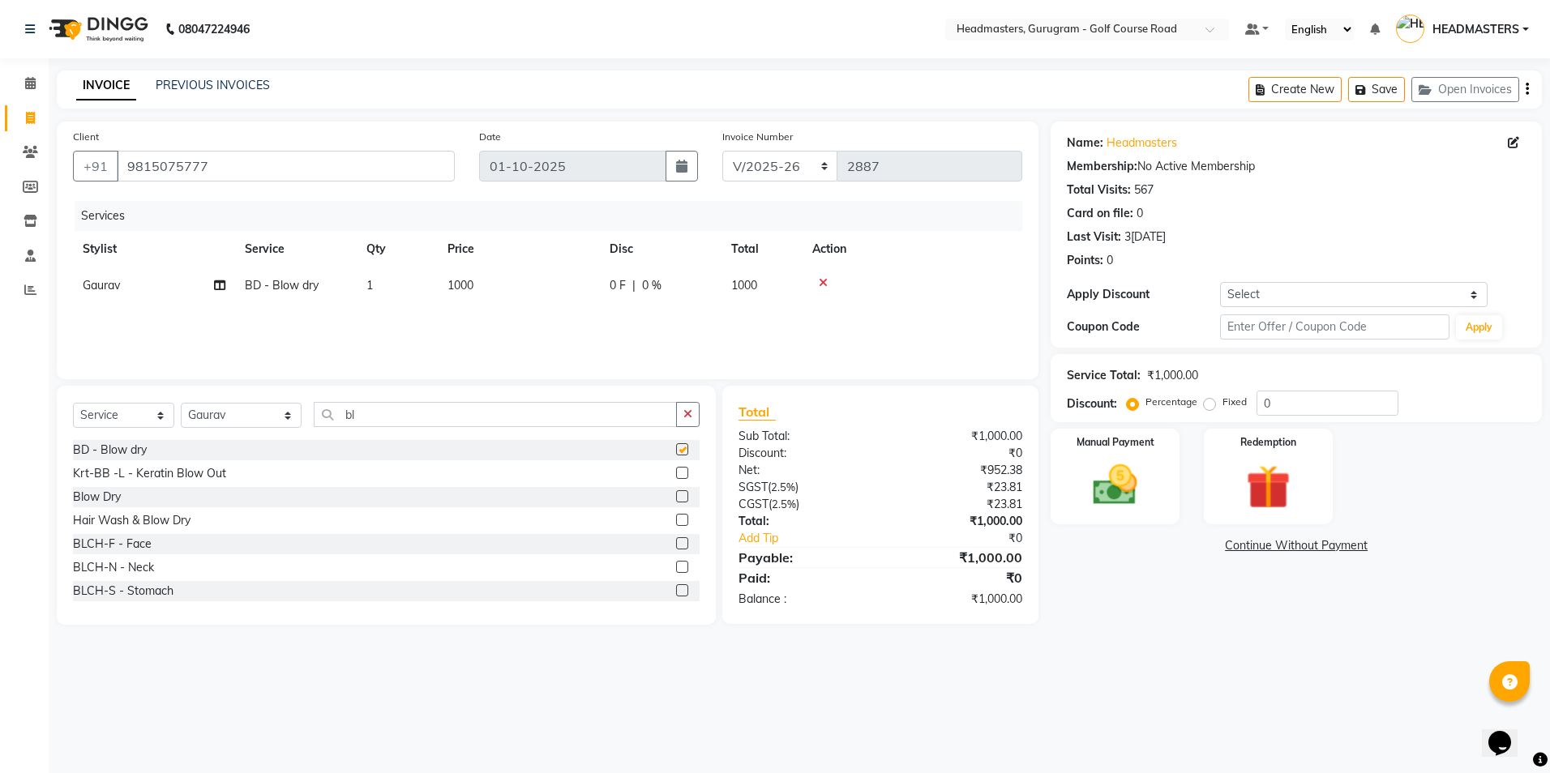
checkbox input "false"
click at [490, 272] on td "1000" at bounding box center [519, 285] width 162 height 36
select select "85241"
click at [469, 277] on input "1" at bounding box center [474, 289] width 62 height 25
type input "2"
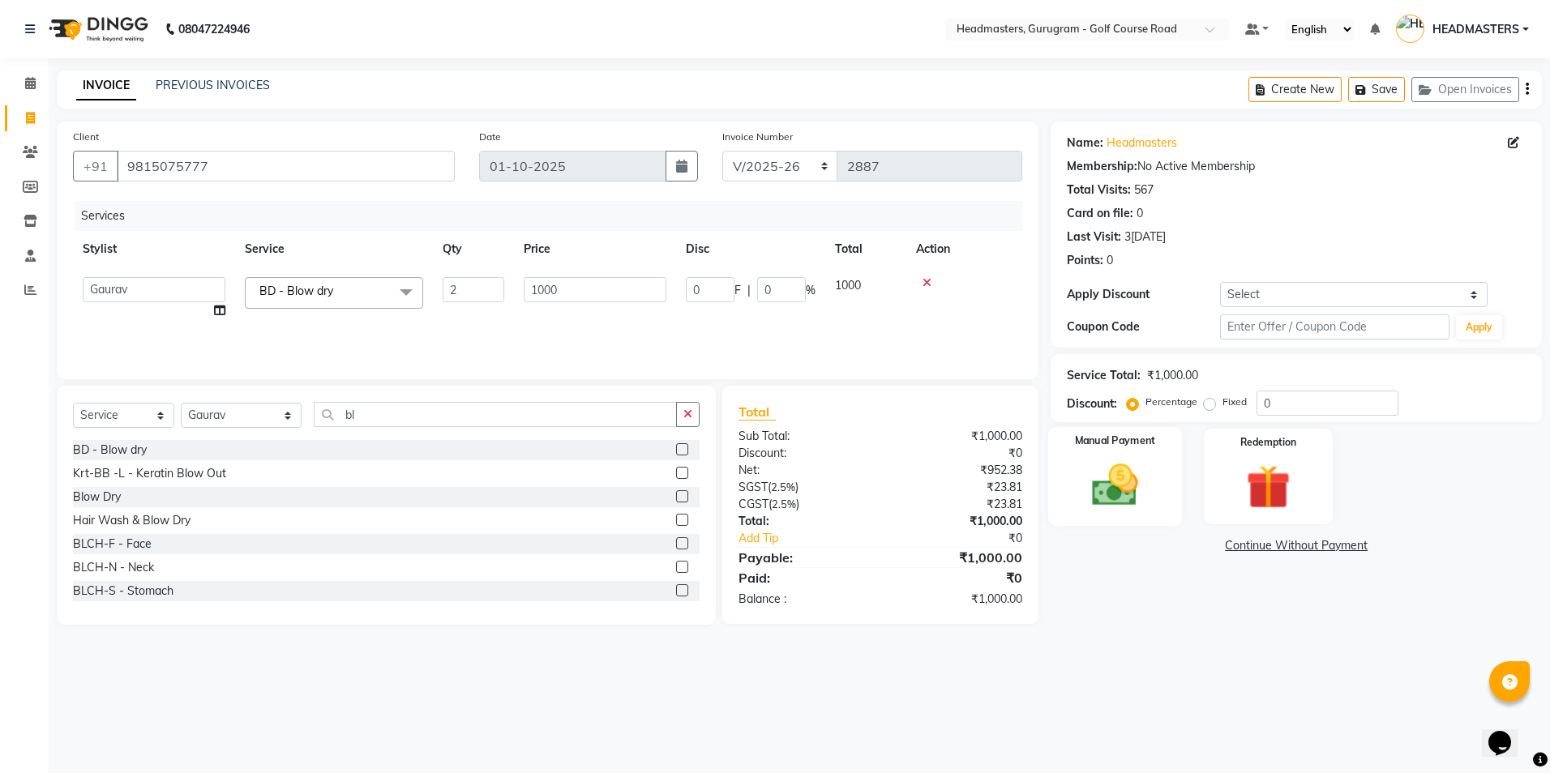
click at [1144, 458] on div "Manual Payment" at bounding box center [1115, 477] width 134 height 100
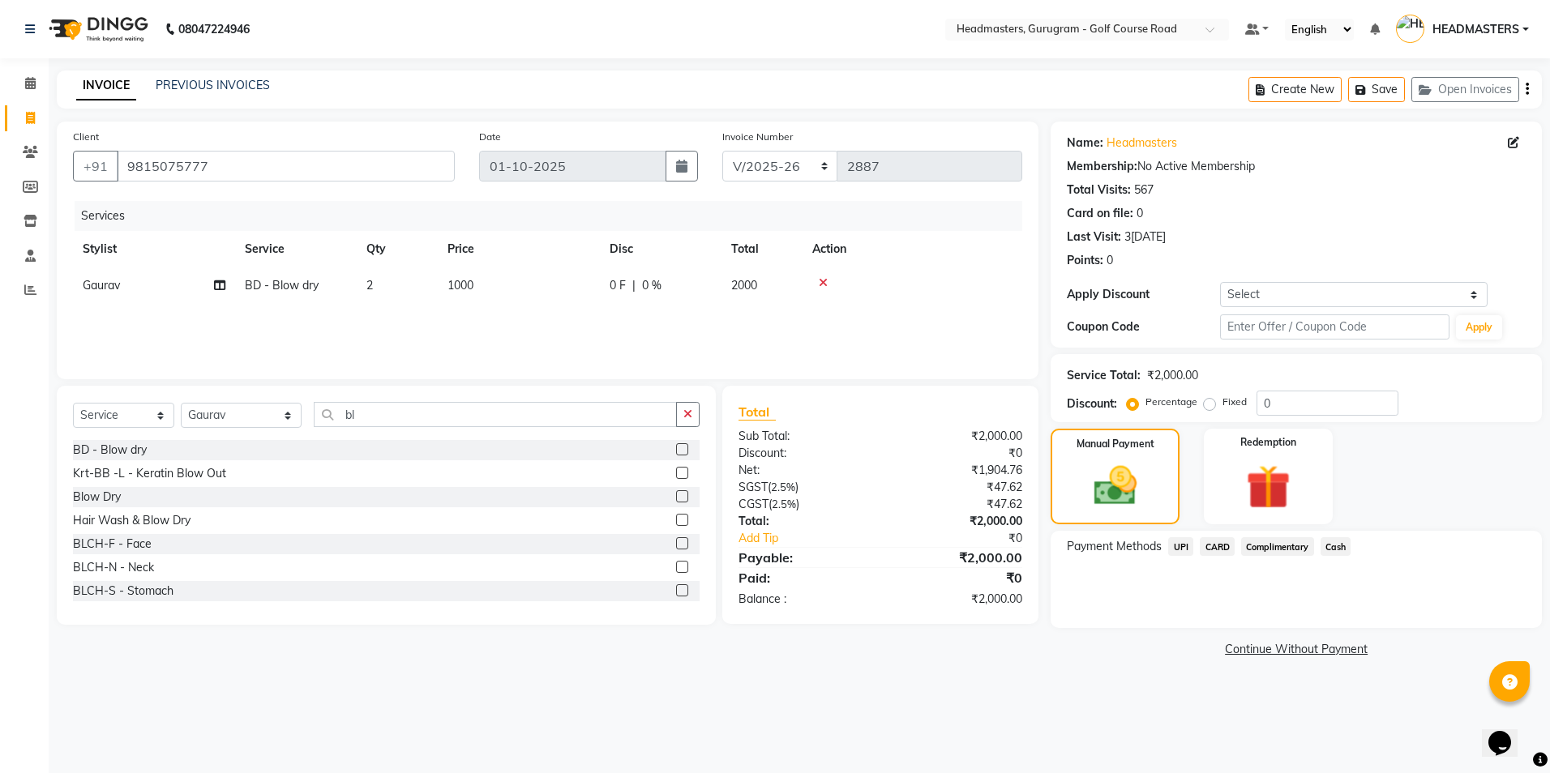
click at [1228, 547] on span "CARD" at bounding box center [1217, 546] width 35 height 19
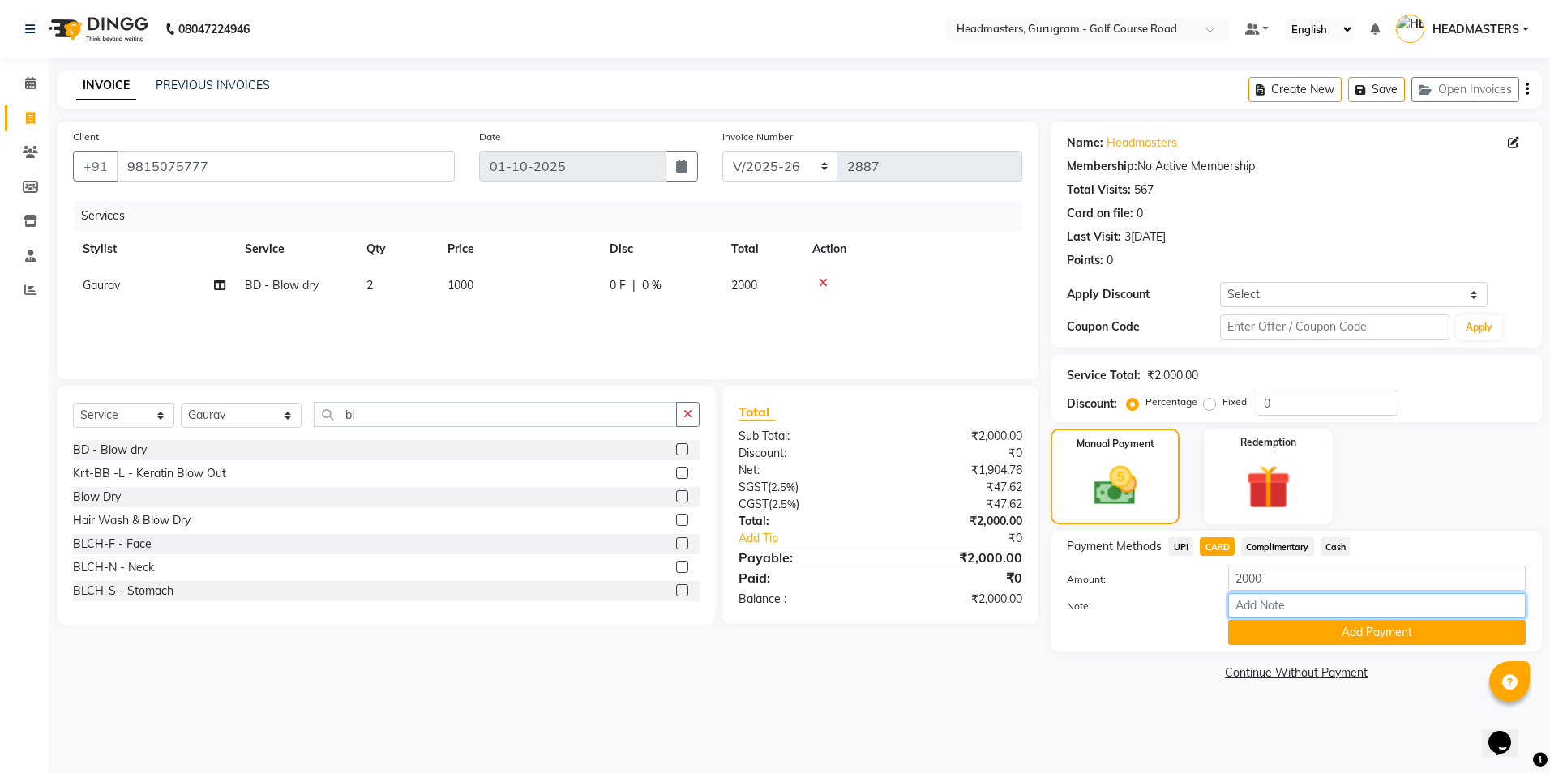
click at [1255, 607] on input "Note:" at bounding box center [1376, 605] width 297 height 25
type input "[PERSON_NAME]"
click at [1303, 626] on button "Add Payment" at bounding box center [1376, 632] width 297 height 25
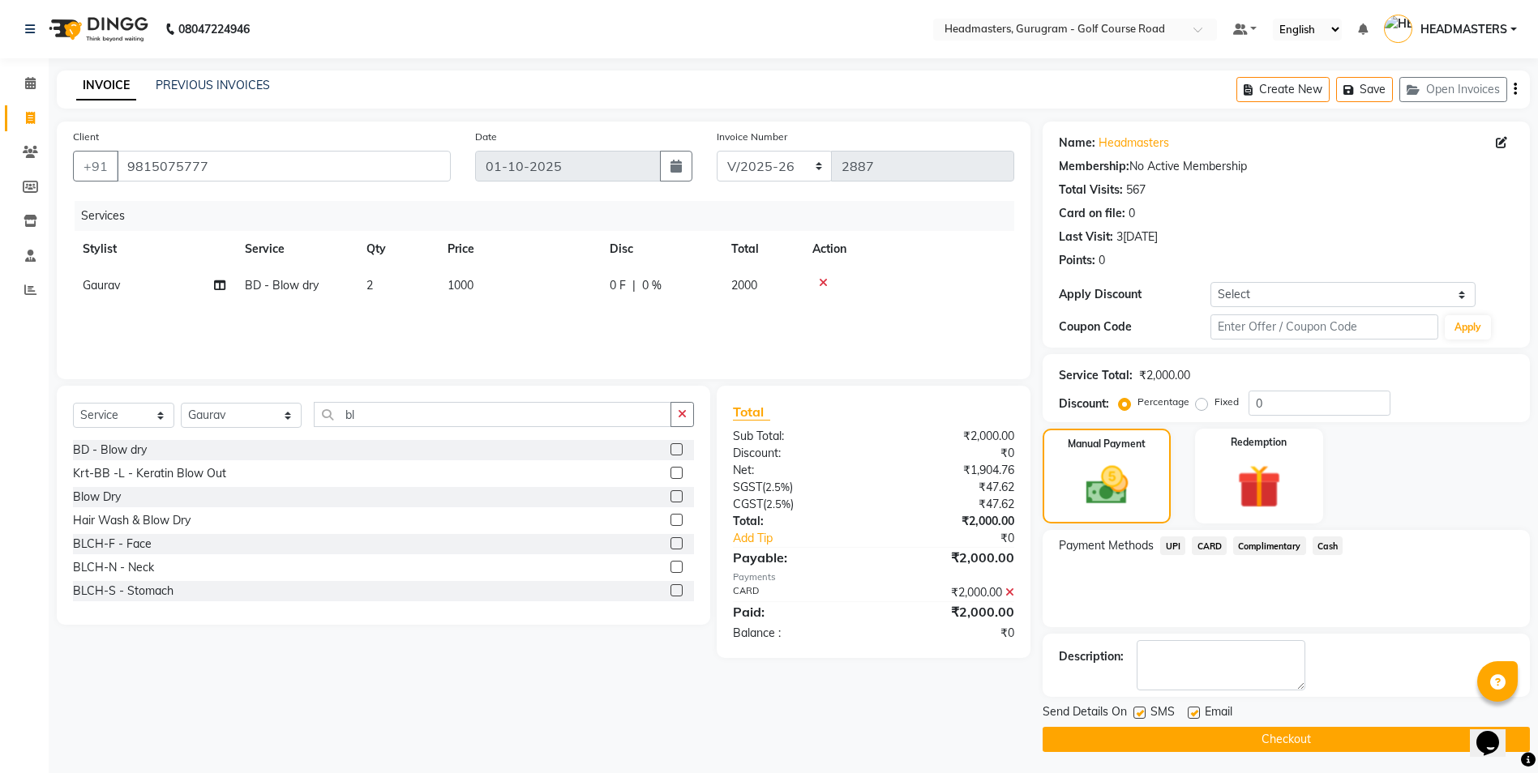
click at [1234, 745] on button "Checkout" at bounding box center [1285, 739] width 487 height 25
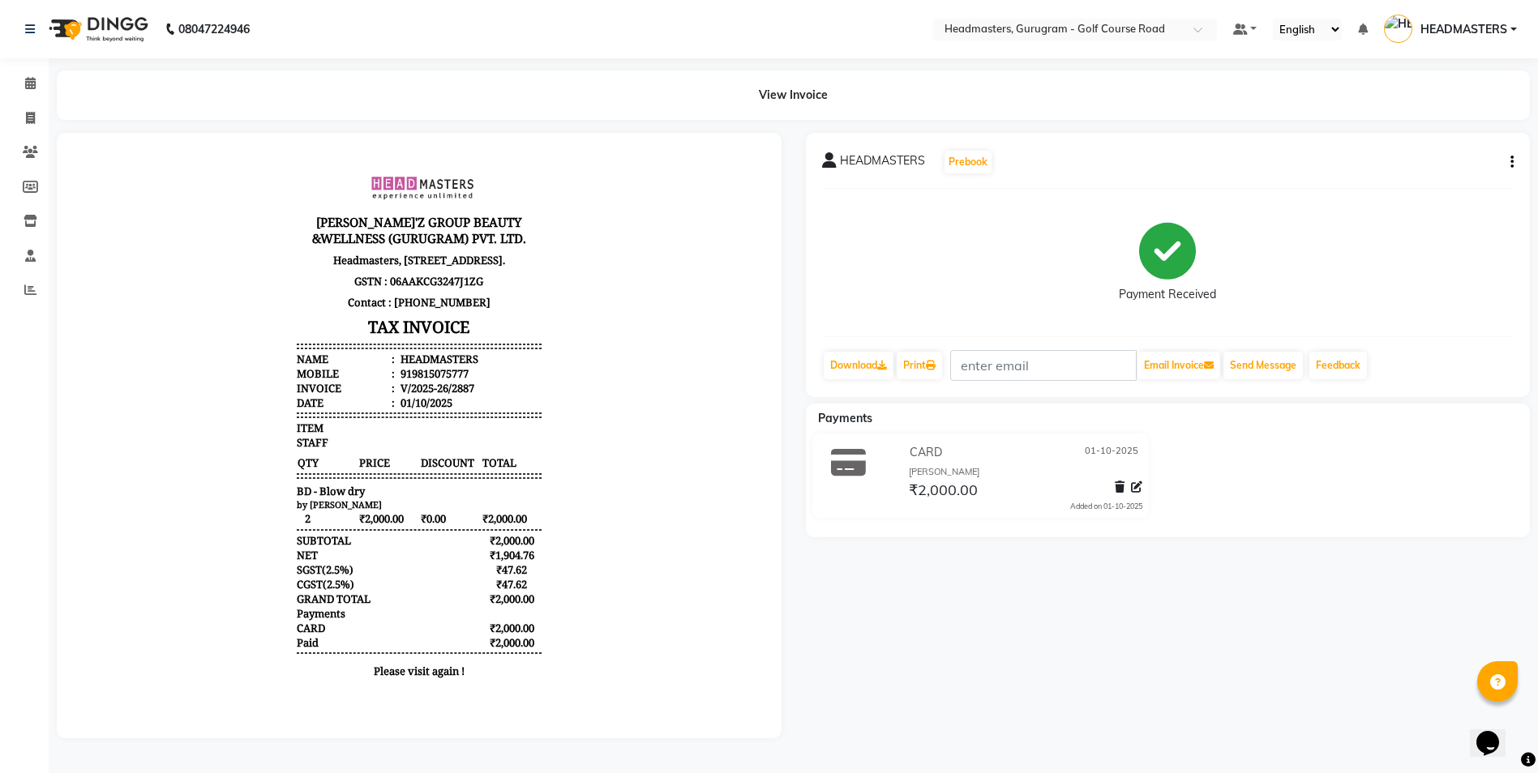
click at [9, 167] on li "Clients" at bounding box center [24, 152] width 49 height 35
click at [24, 151] on icon at bounding box center [30, 152] width 15 height 12
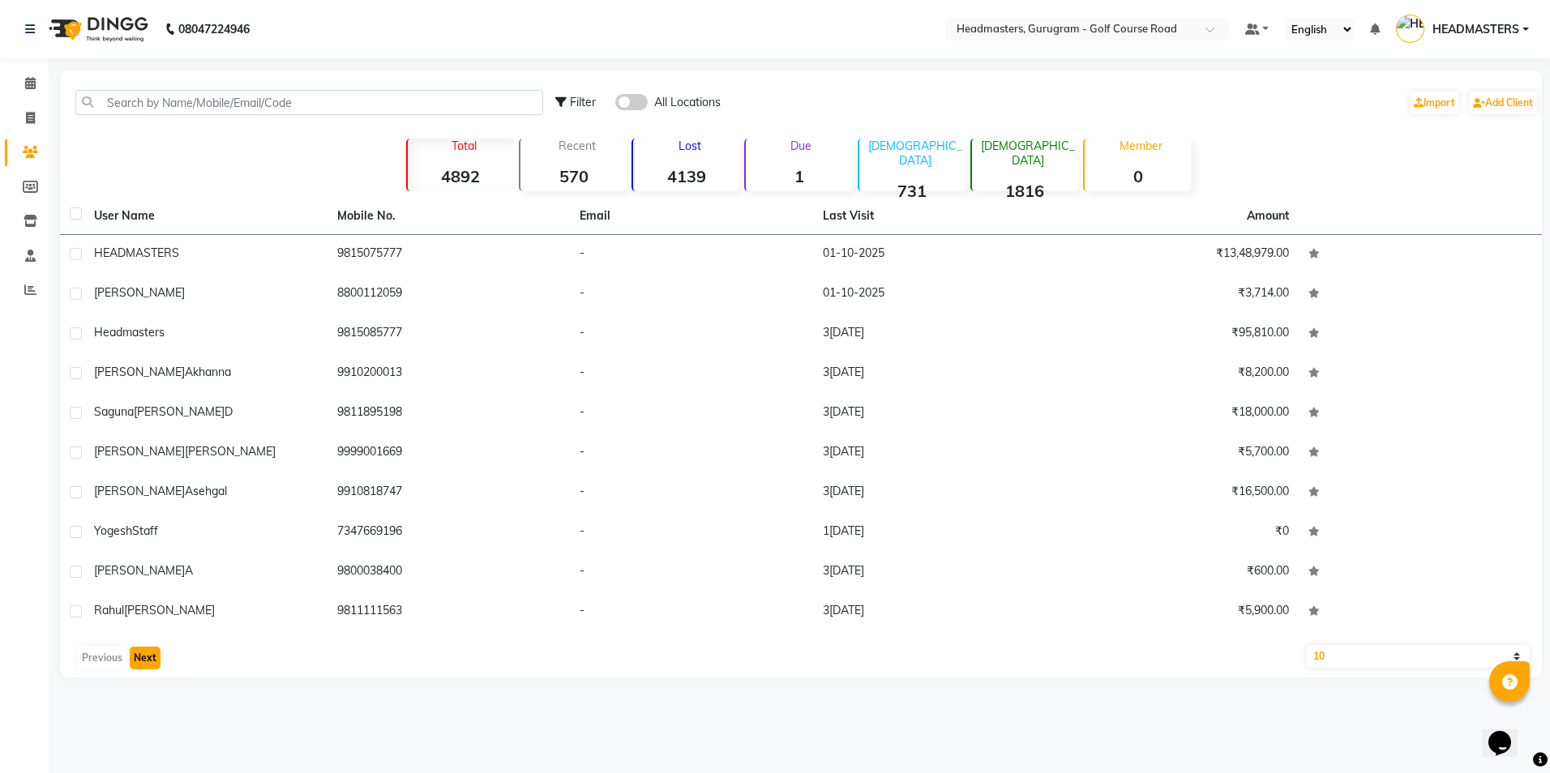
click at [151, 656] on button "Next" at bounding box center [145, 658] width 31 height 23
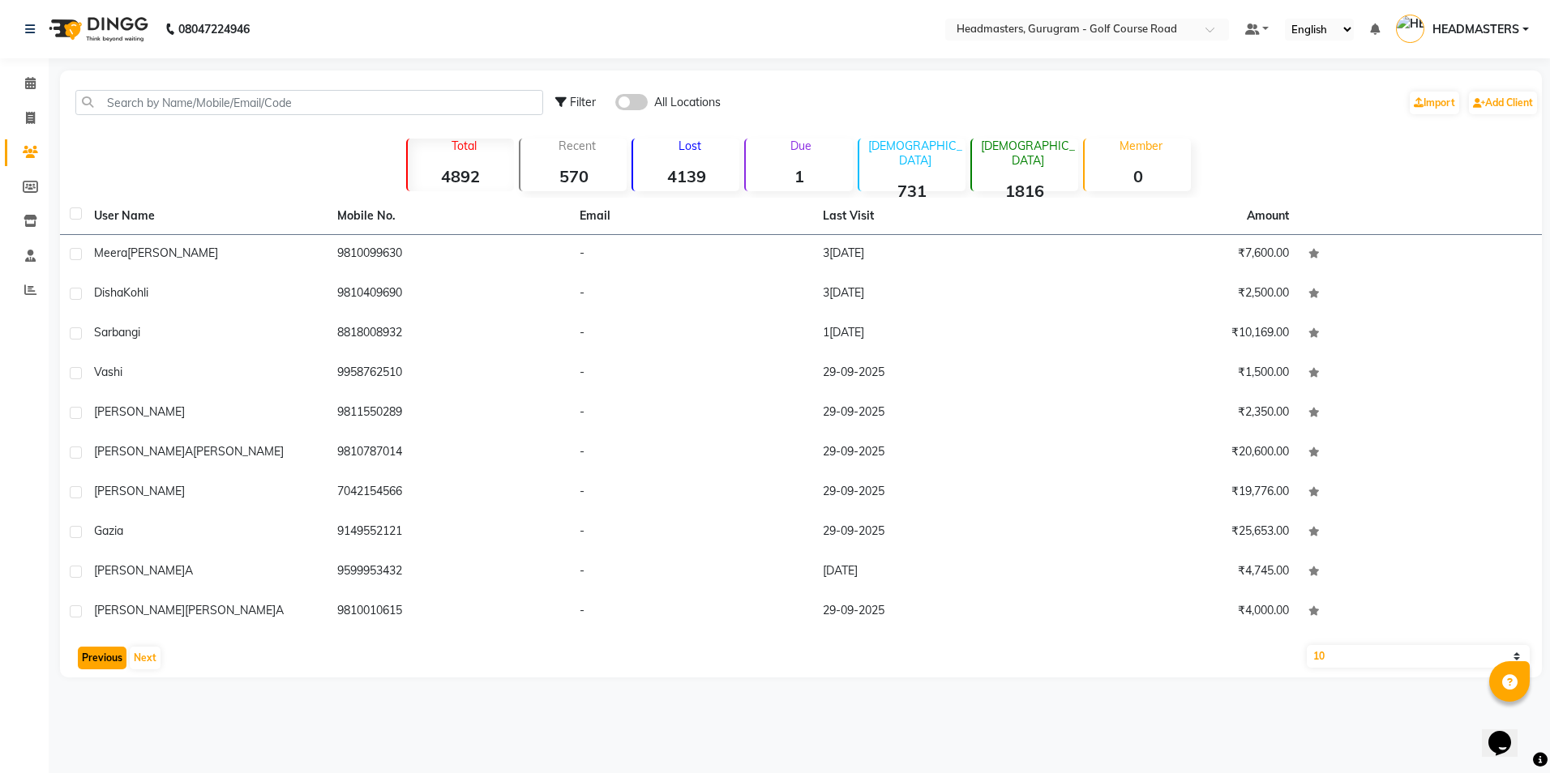
click at [102, 661] on button "Previous" at bounding box center [102, 658] width 49 height 23
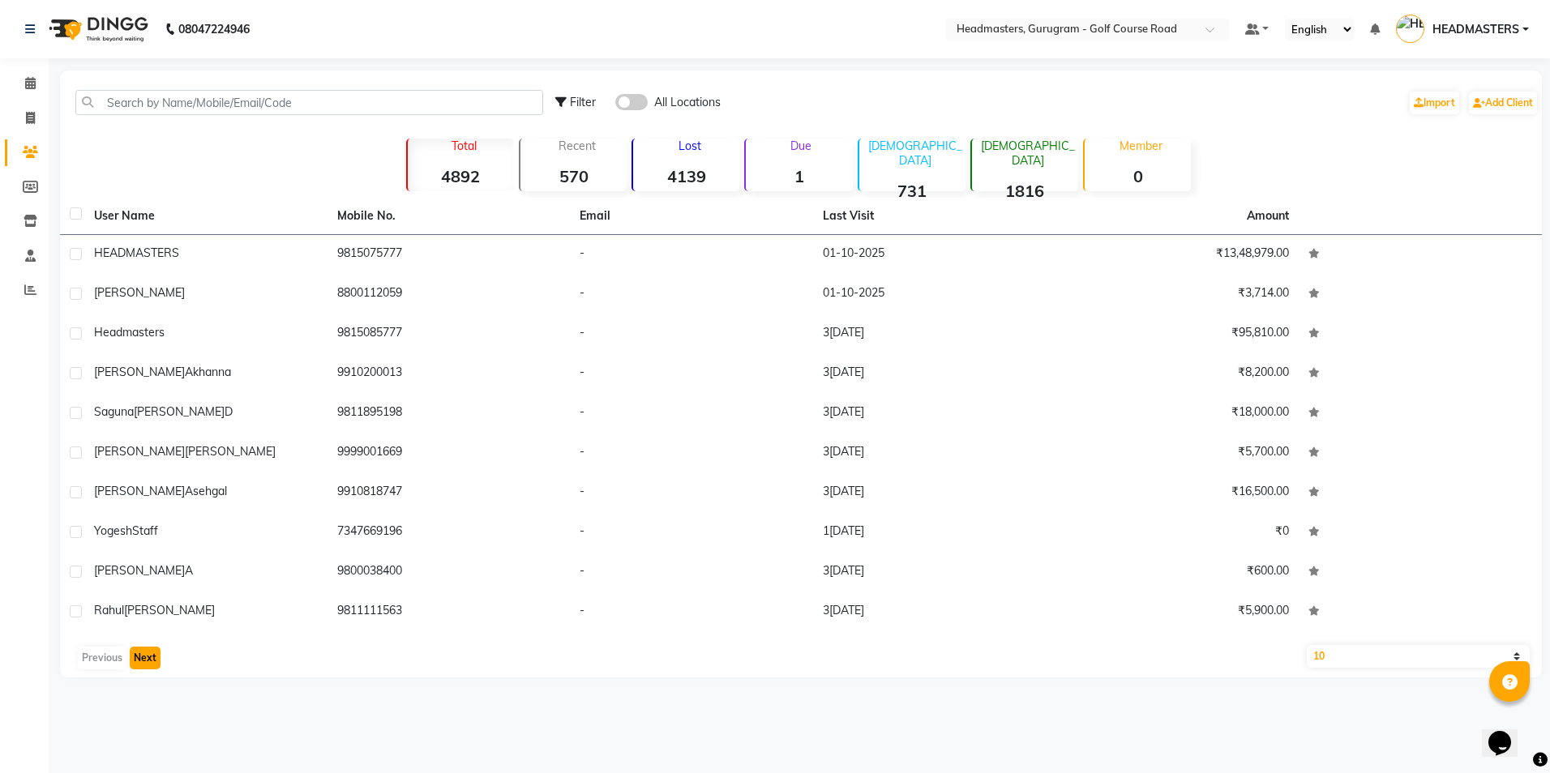
click at [139, 656] on button "Next" at bounding box center [145, 658] width 31 height 23
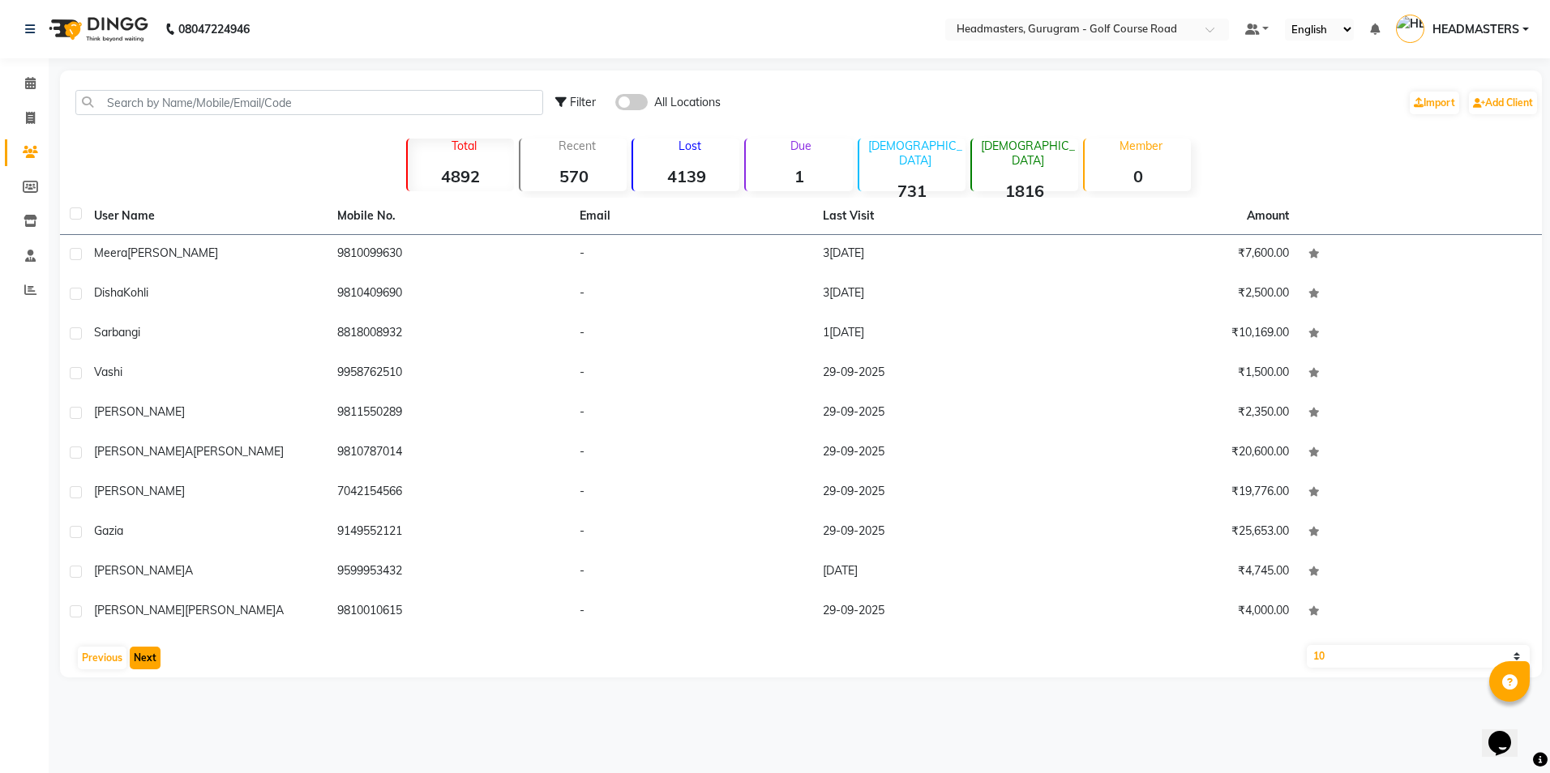
click at [139, 656] on button "Next" at bounding box center [145, 658] width 31 height 23
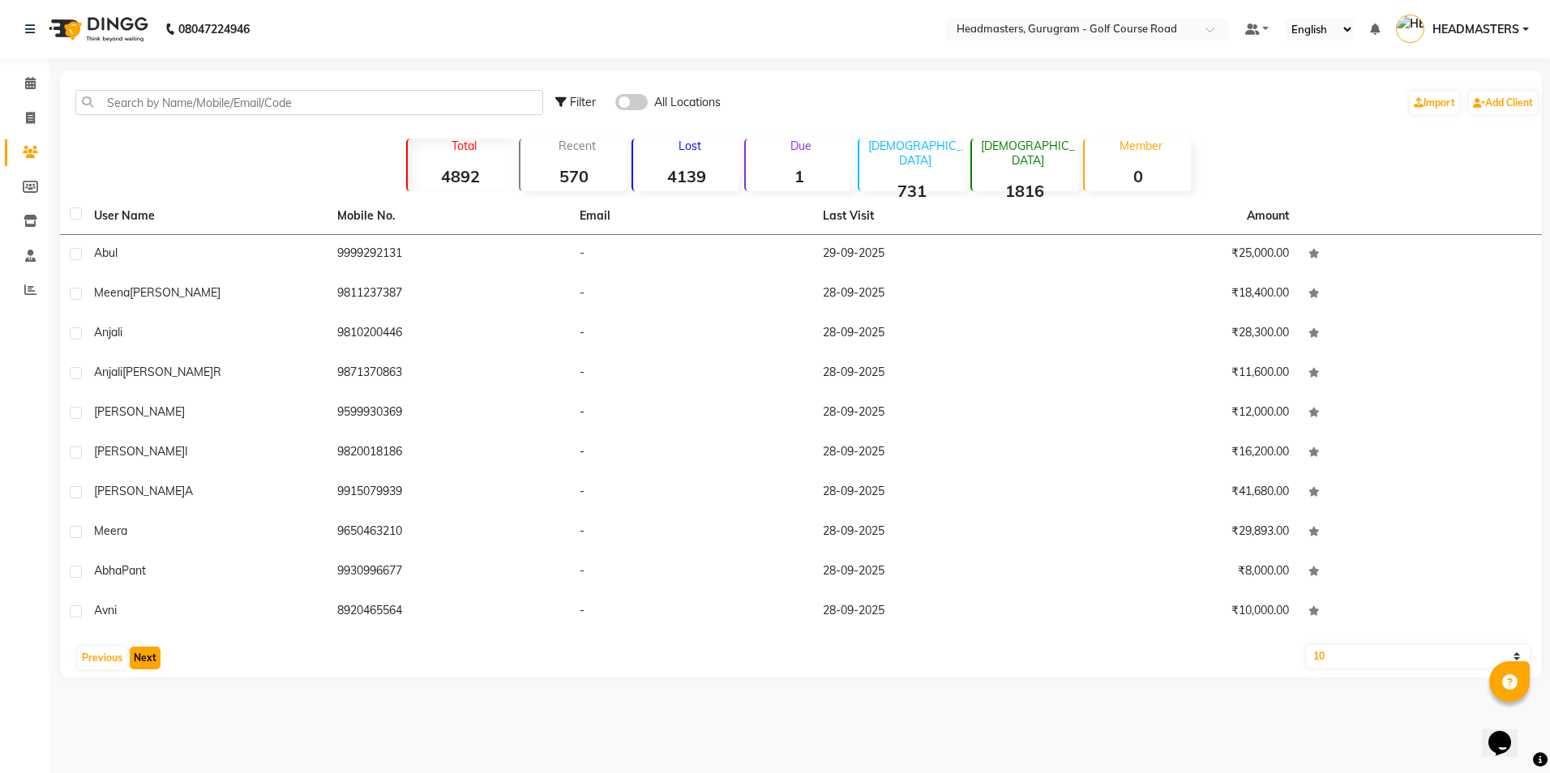
click at [139, 656] on button "Next" at bounding box center [145, 658] width 31 height 23
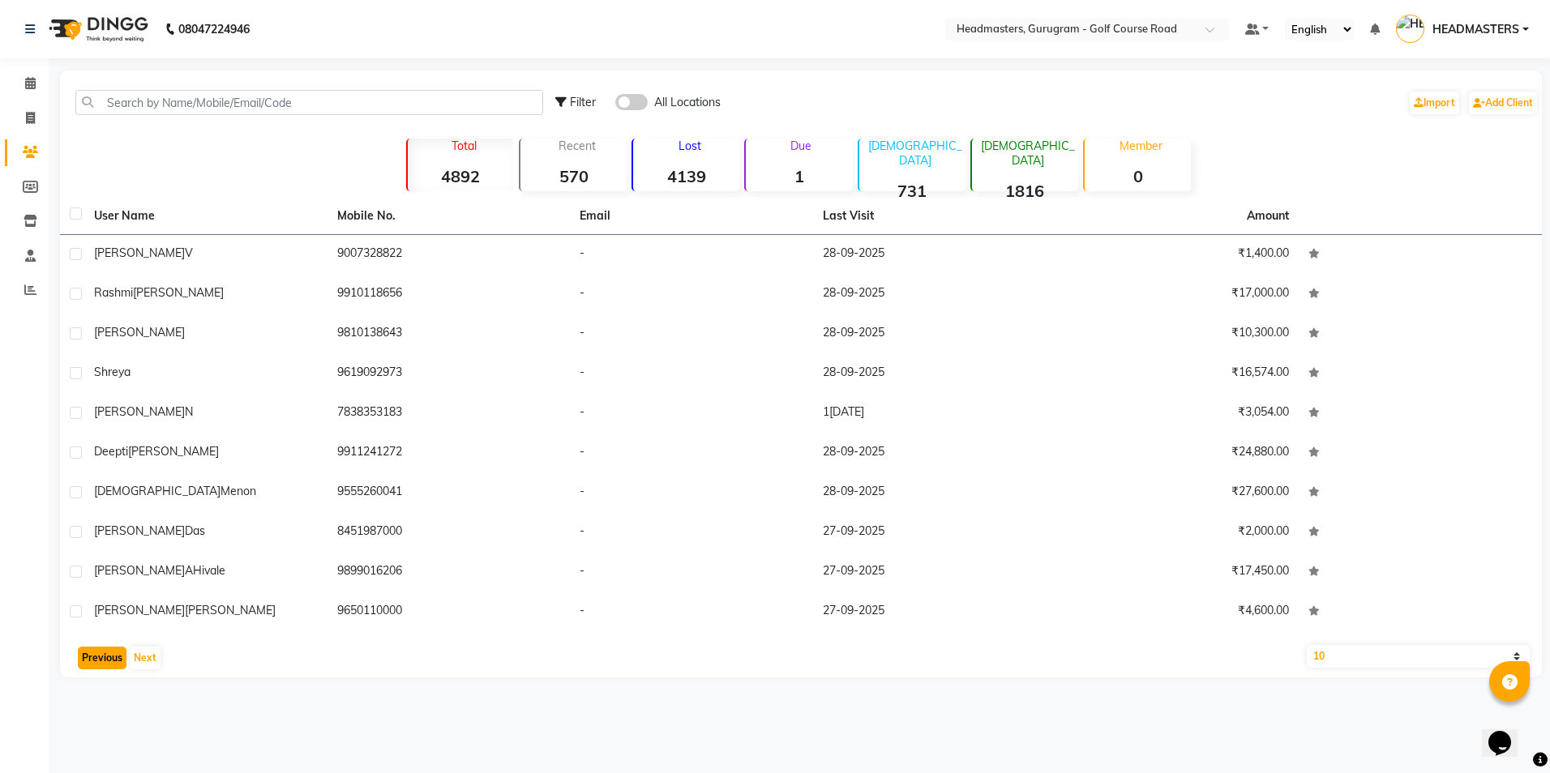
click at [91, 657] on button "Previous" at bounding box center [102, 658] width 49 height 23
click at [92, 658] on button "Previous" at bounding box center [102, 658] width 49 height 23
click at [96, 665] on button "Previous" at bounding box center [102, 658] width 49 height 23
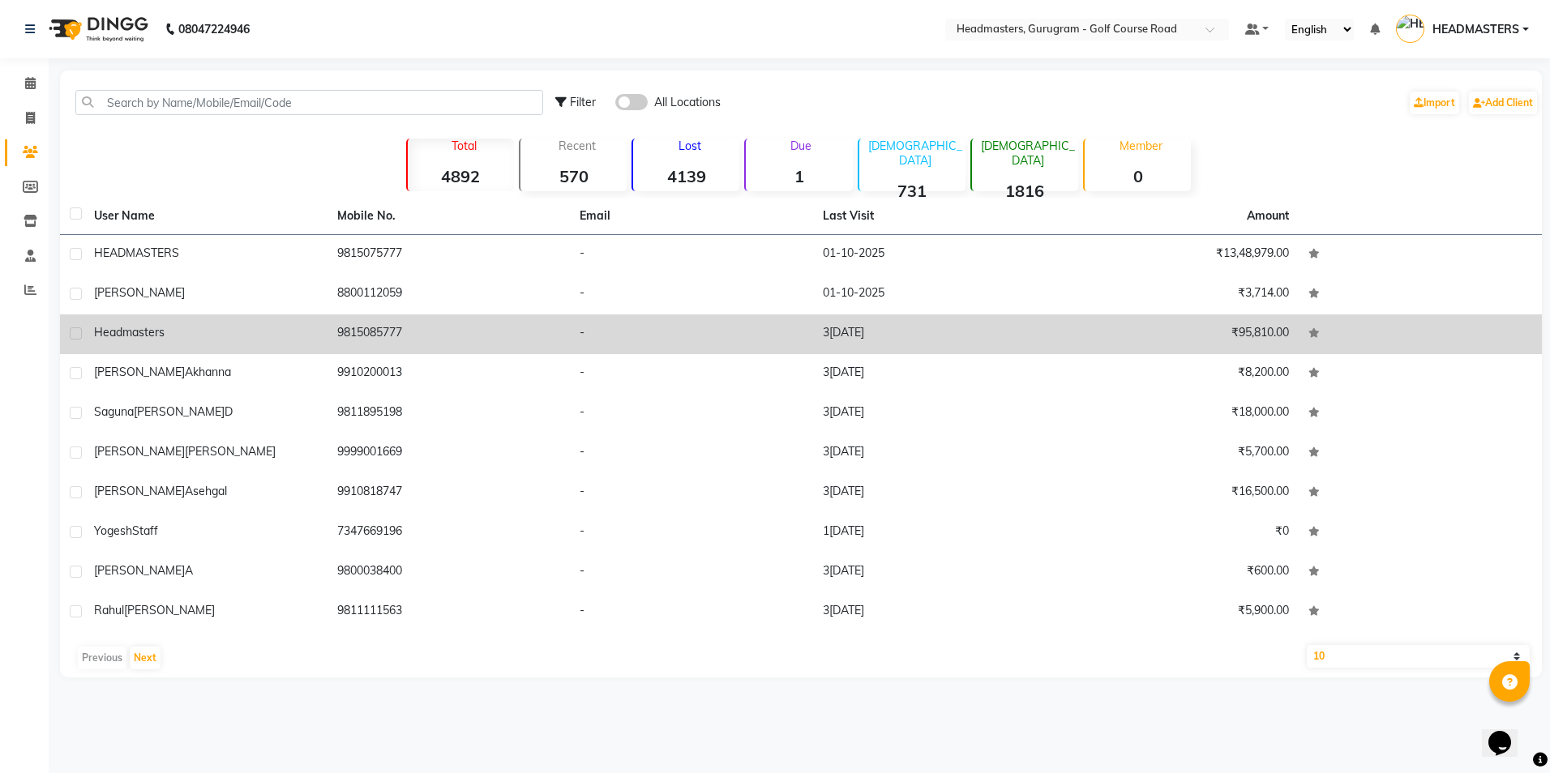
click at [123, 339] on span "Headmasters" at bounding box center [129, 332] width 71 height 15
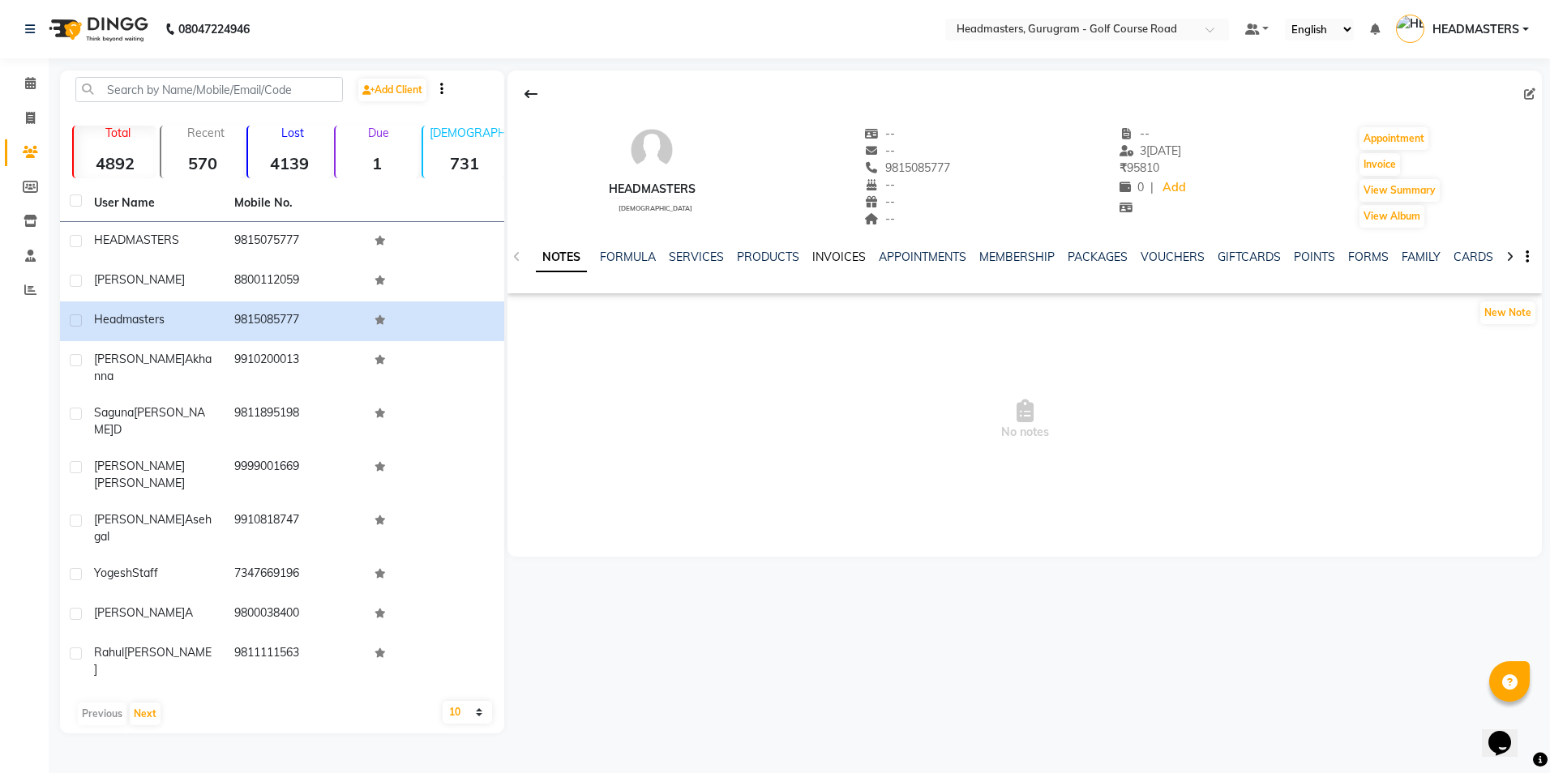
click at [819, 256] on link "INVOICES" at bounding box center [838, 257] width 53 height 15
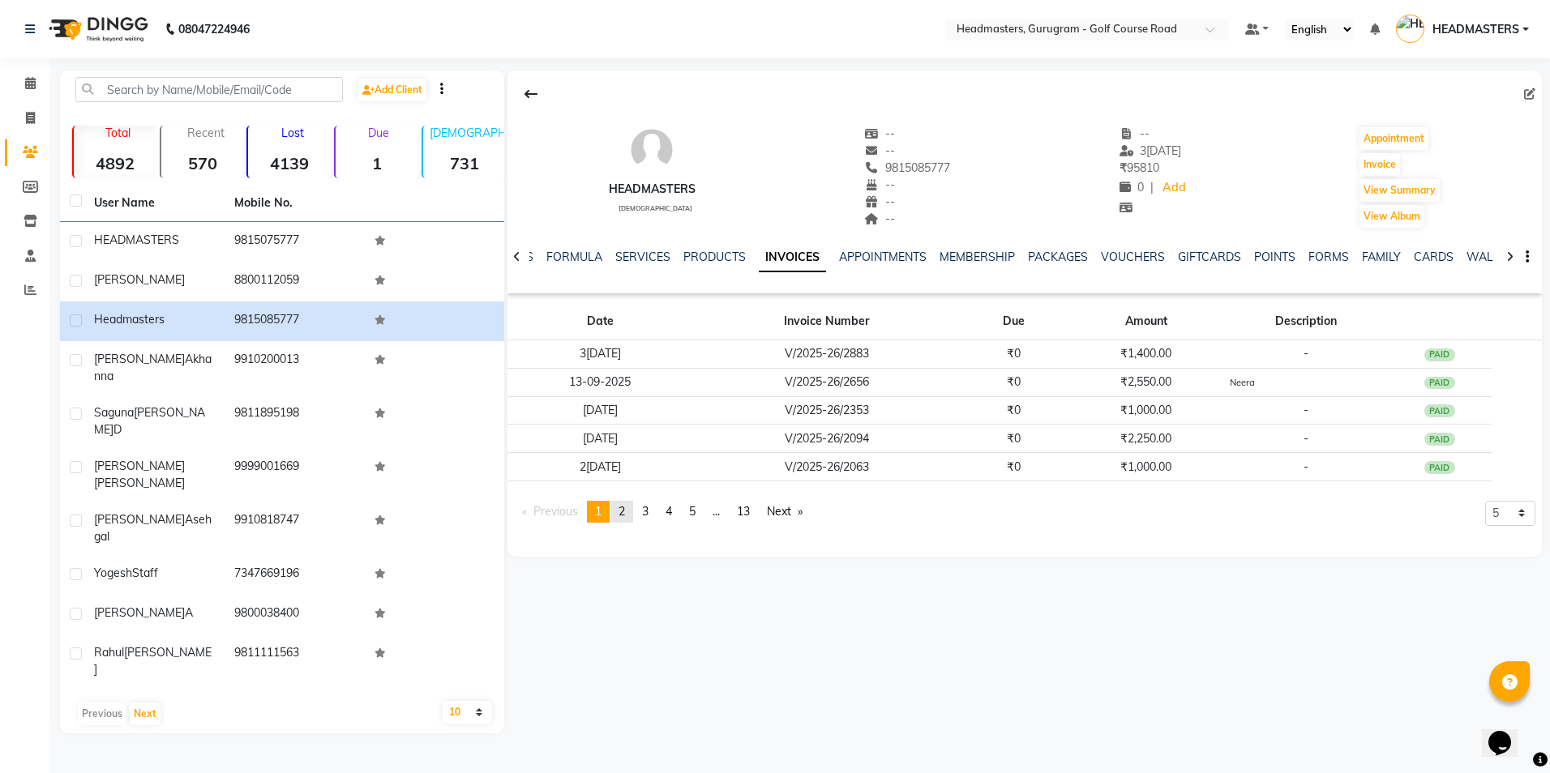
click at [625, 520] on link "page 2" at bounding box center [621, 512] width 23 height 22
click at [604, 520] on link "page 1" at bounding box center [598, 512] width 23 height 22
click at [618, 515] on link "page 2" at bounding box center [621, 512] width 23 height 22
click at [640, 513] on link "page 3" at bounding box center [645, 512] width 23 height 22
click at [672, 511] on span "4" at bounding box center [668, 511] width 6 height 15
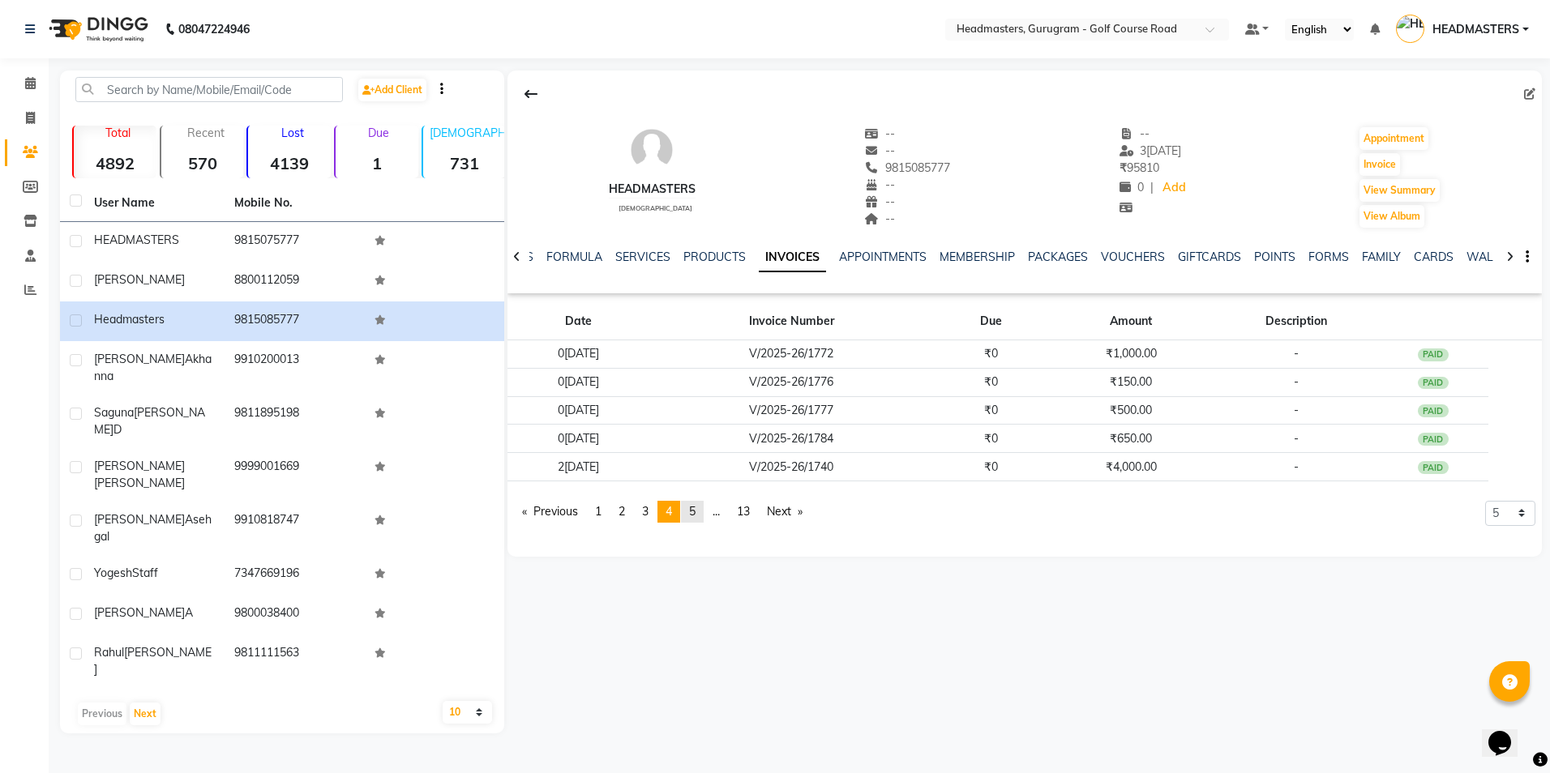
click at [695, 511] on span "5" at bounding box center [692, 511] width 6 height 15
click at [107, 701] on div "Previous Next" at bounding box center [281, 714] width 431 height 26
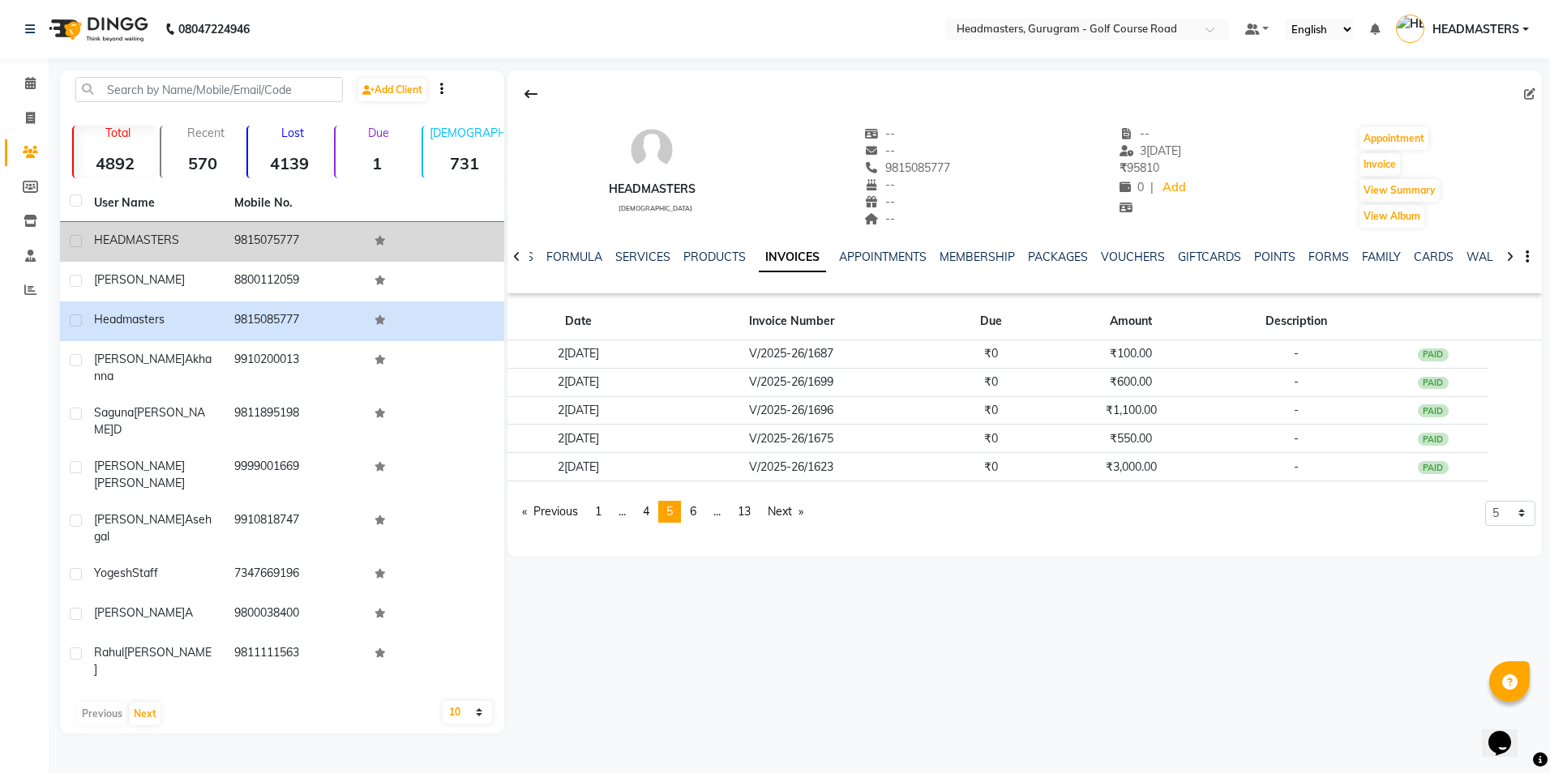
click at [148, 253] on td "HEADMASTERS" at bounding box center [154, 242] width 140 height 40
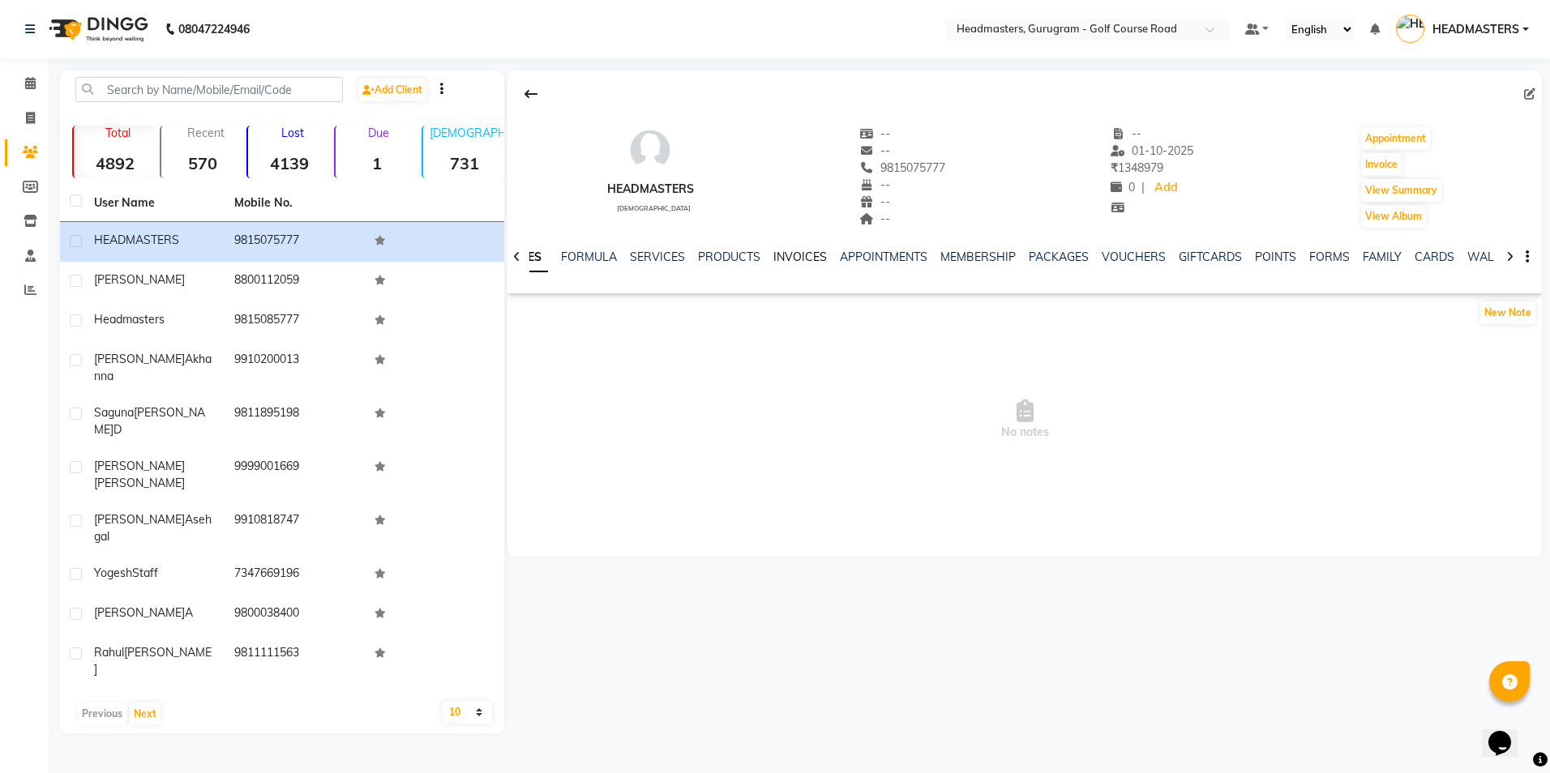
click at [781, 254] on link "INVOICES" at bounding box center [799, 257] width 53 height 15
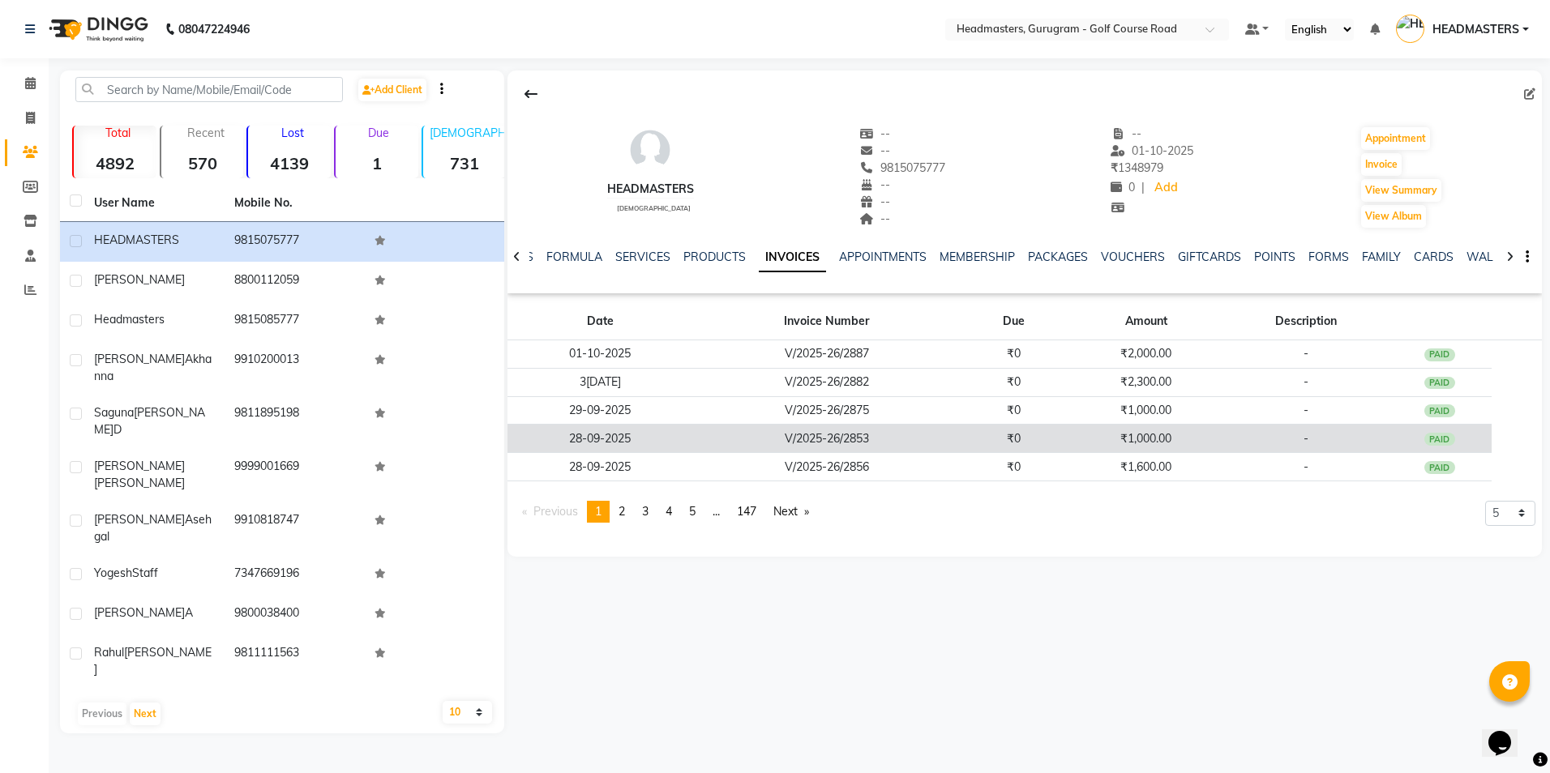
click at [771, 439] on td "V/2025-26/2853" at bounding box center [826, 439] width 268 height 28
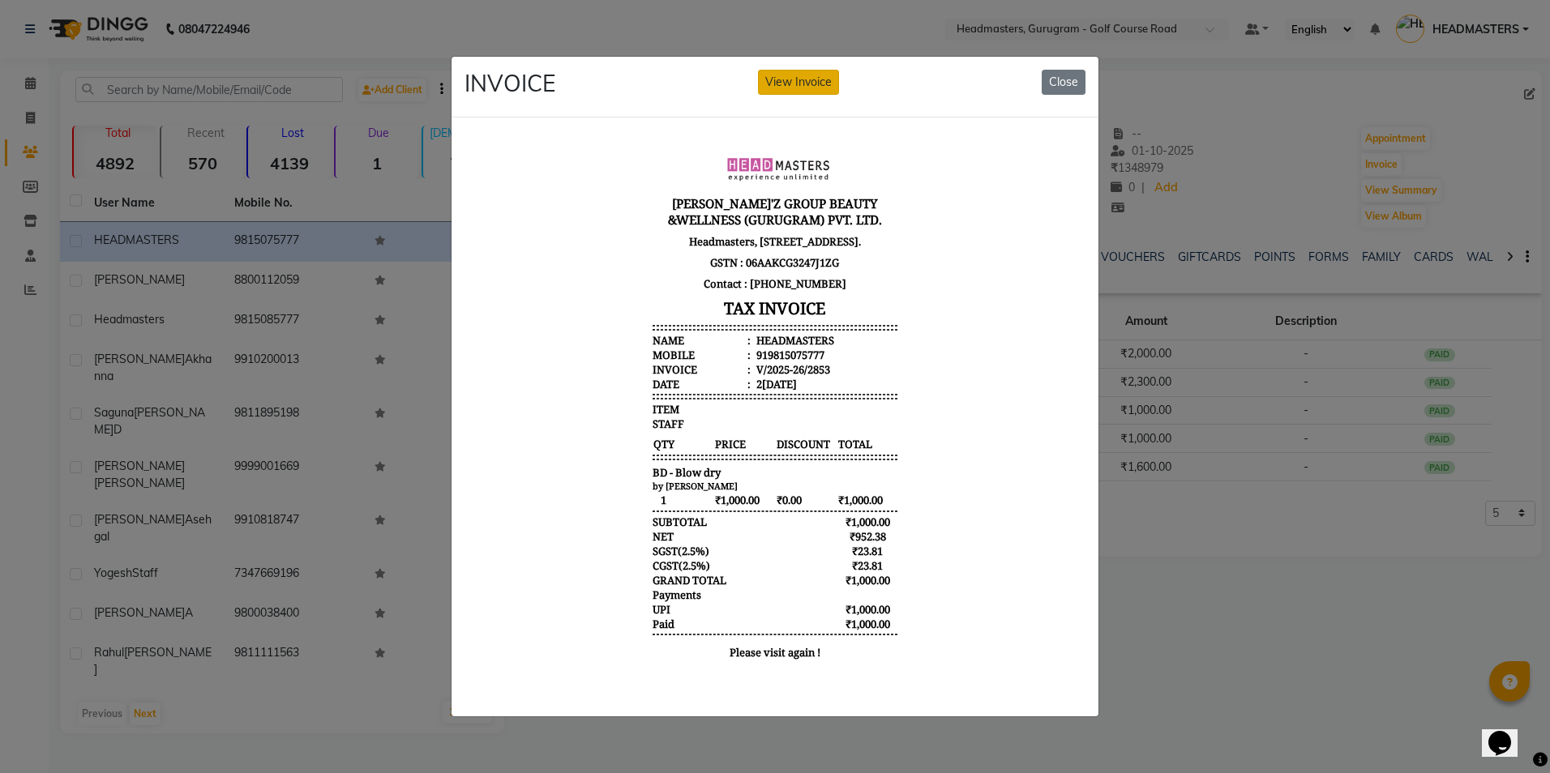
click at [785, 83] on button "View Invoice" at bounding box center [798, 82] width 81 height 25
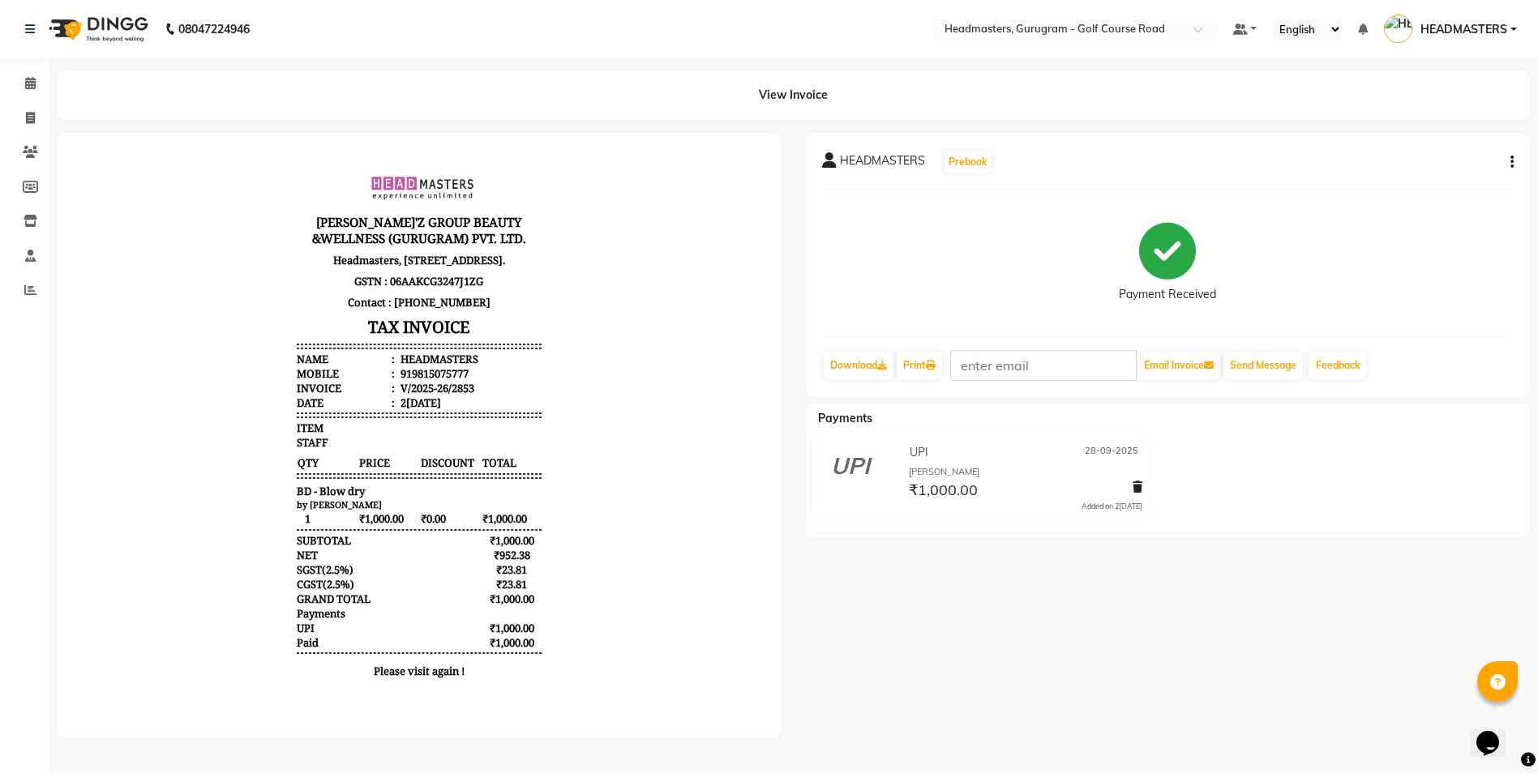
scroll to position [2, 0]
click at [1514, 160] on div "HEADMASTERS Prebook Payment Received Download Print Email Invoice Send Message …" at bounding box center [1168, 265] width 725 height 264
click at [1516, 165] on div "HEADMASTERS Prebook Payment Received Download Print Email Invoice Send Message …" at bounding box center [1168, 265] width 725 height 264
click at [1516, 159] on div "HEADMASTERS Prebook Payment Received Download Print Email Invoice Send Message …" at bounding box center [1168, 265] width 725 height 264
click at [1513, 159] on div "HEADMASTERS Prebook Payment Received Download Print Email Invoice Send Message …" at bounding box center [1168, 265] width 725 height 264
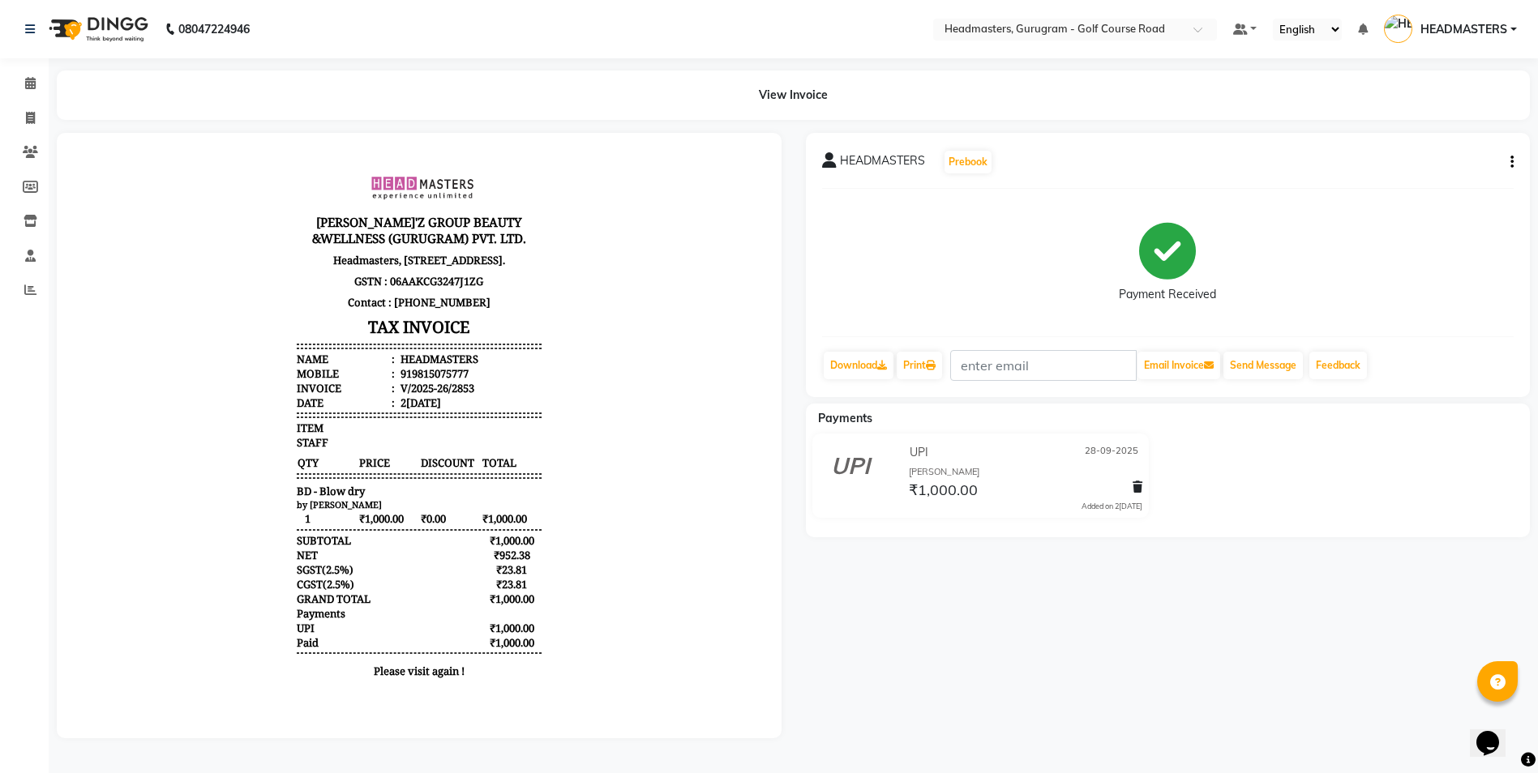
click at [1495, 160] on div "HEADMASTERS Prebook" at bounding box center [1168, 162] width 692 height 26
click at [1510, 150] on div "HEADMASTERS Prebook" at bounding box center [1168, 162] width 692 height 26
click at [1509, 166] on button "button" at bounding box center [1509, 162] width 10 height 17
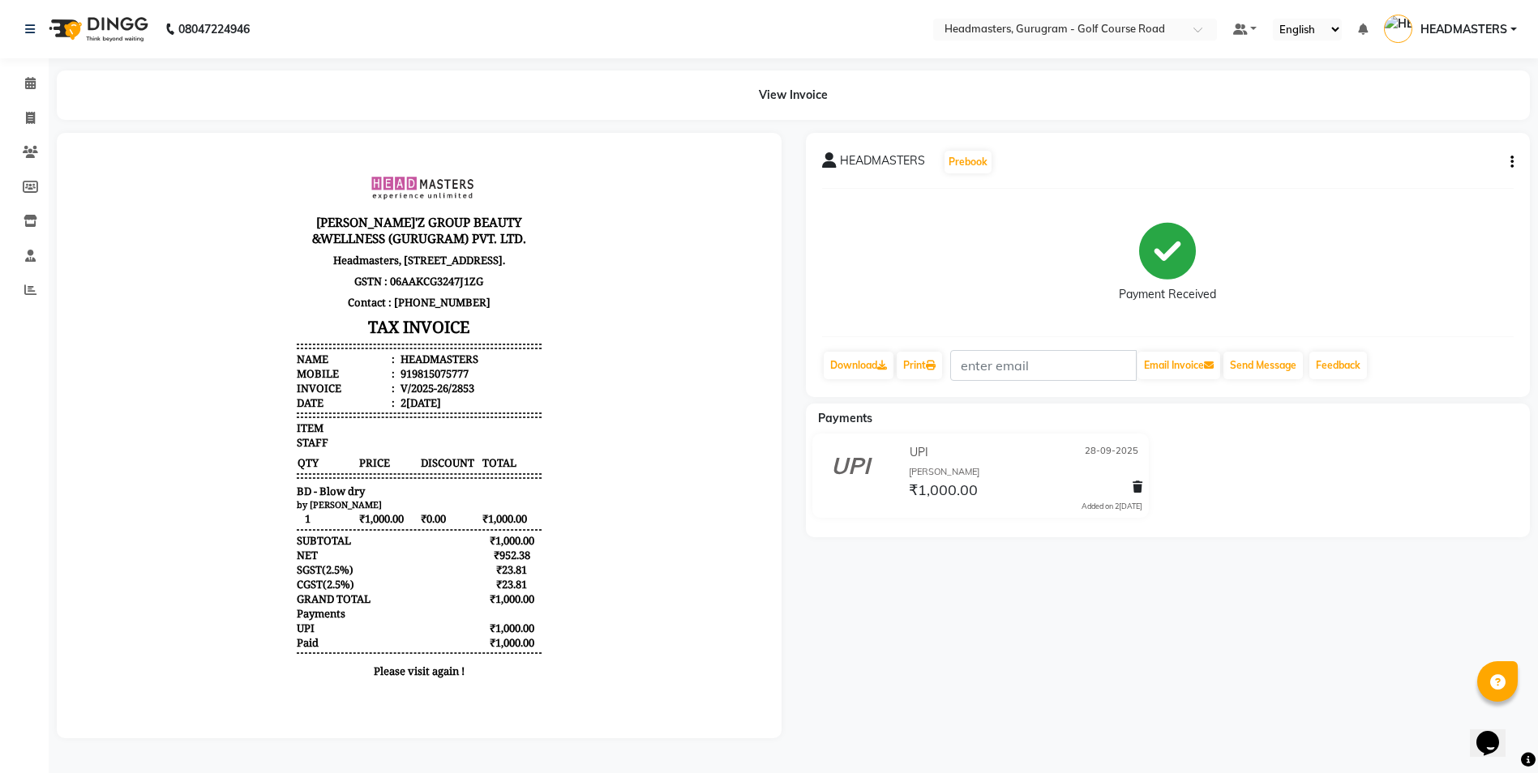
click at [1509, 166] on button "button" at bounding box center [1509, 162] width 10 height 17
click at [1336, 129] on div "Cancel Invoice / Refund Invoice" at bounding box center [1403, 132] width 166 height 20
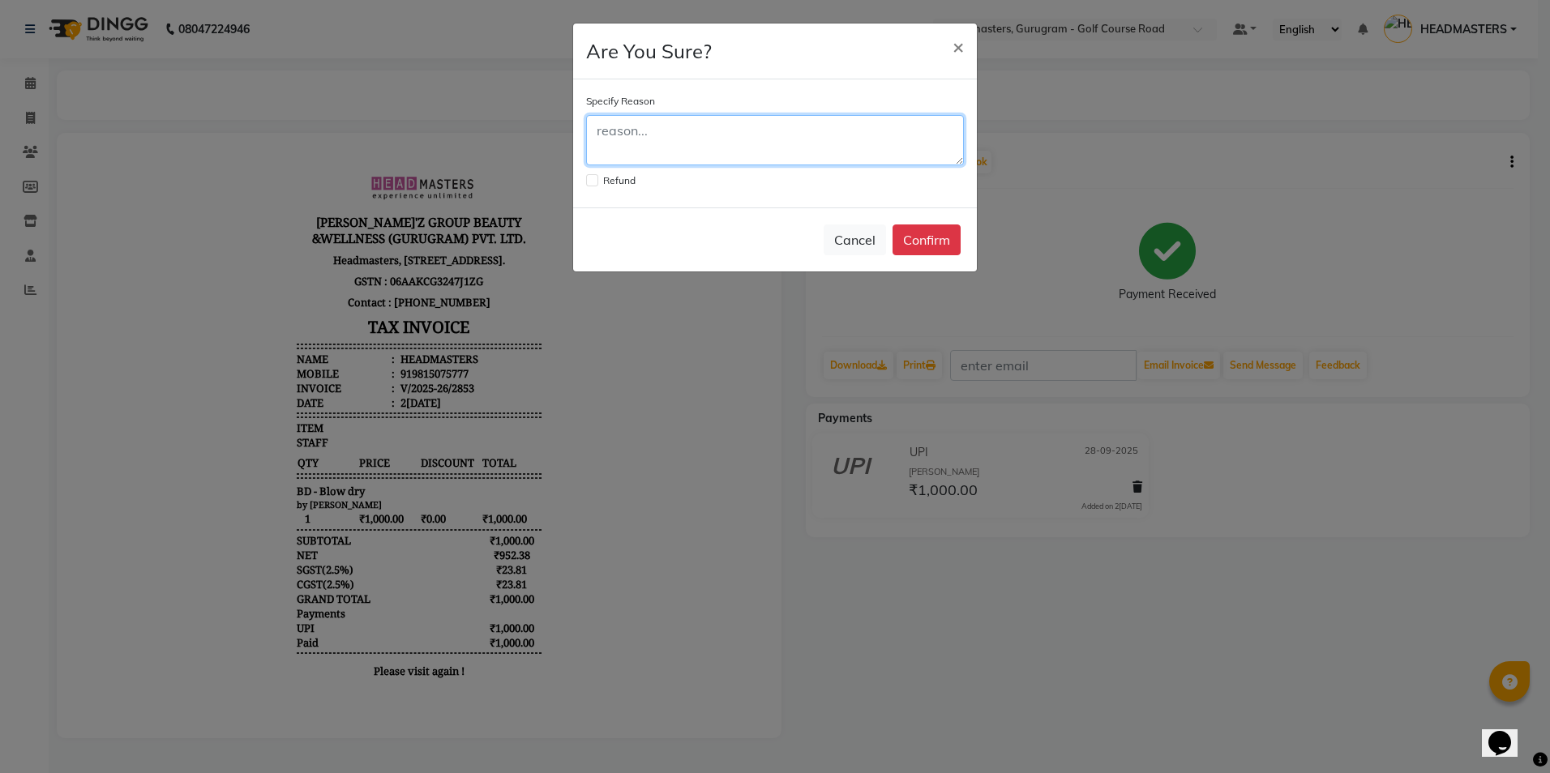
click at [647, 133] on textarea at bounding box center [775, 140] width 378 height 50
type textarea "payment didnt receive"
click at [923, 241] on button "Confirm" at bounding box center [926, 240] width 68 height 31
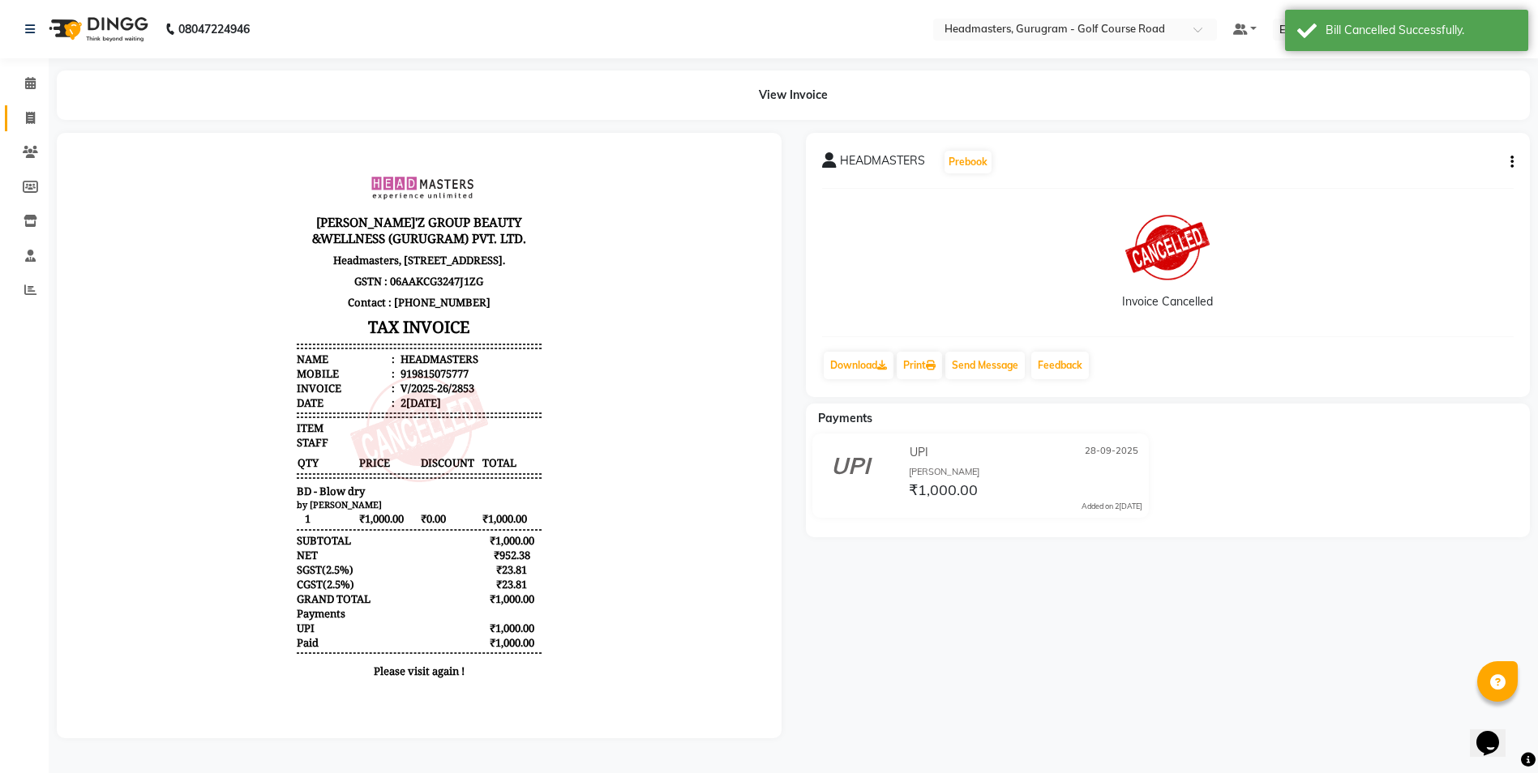
drag, startPoint x: 2, startPoint y: 133, endPoint x: 34, endPoint y: 120, distance: 34.9
click at [2, 133] on li "Invoice" at bounding box center [24, 118] width 49 height 35
click at [34, 120] on icon at bounding box center [30, 118] width 9 height 12
select select "7134"
select select "service"
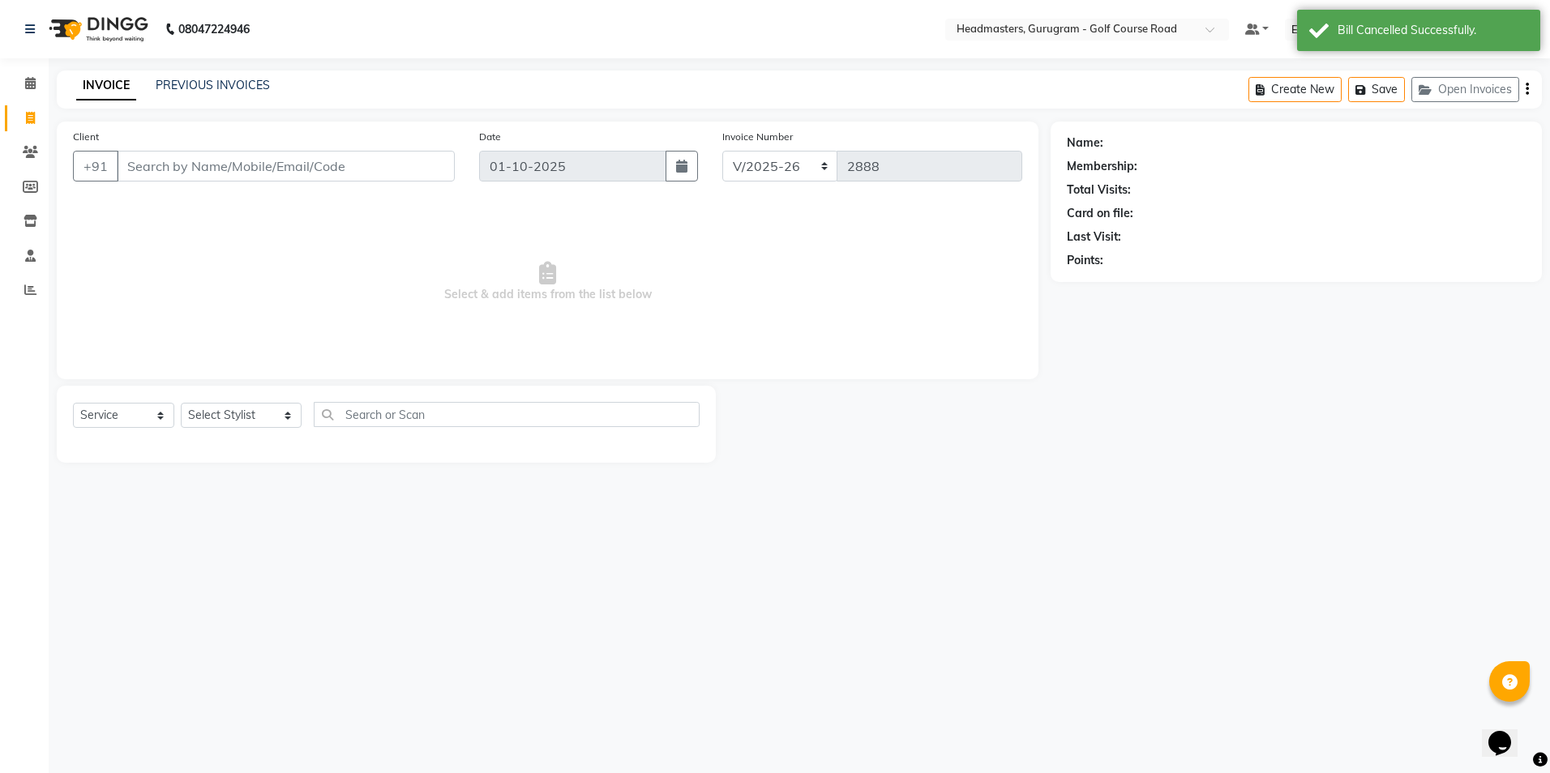
click at [136, 164] on input "Client" at bounding box center [286, 166] width 338 height 31
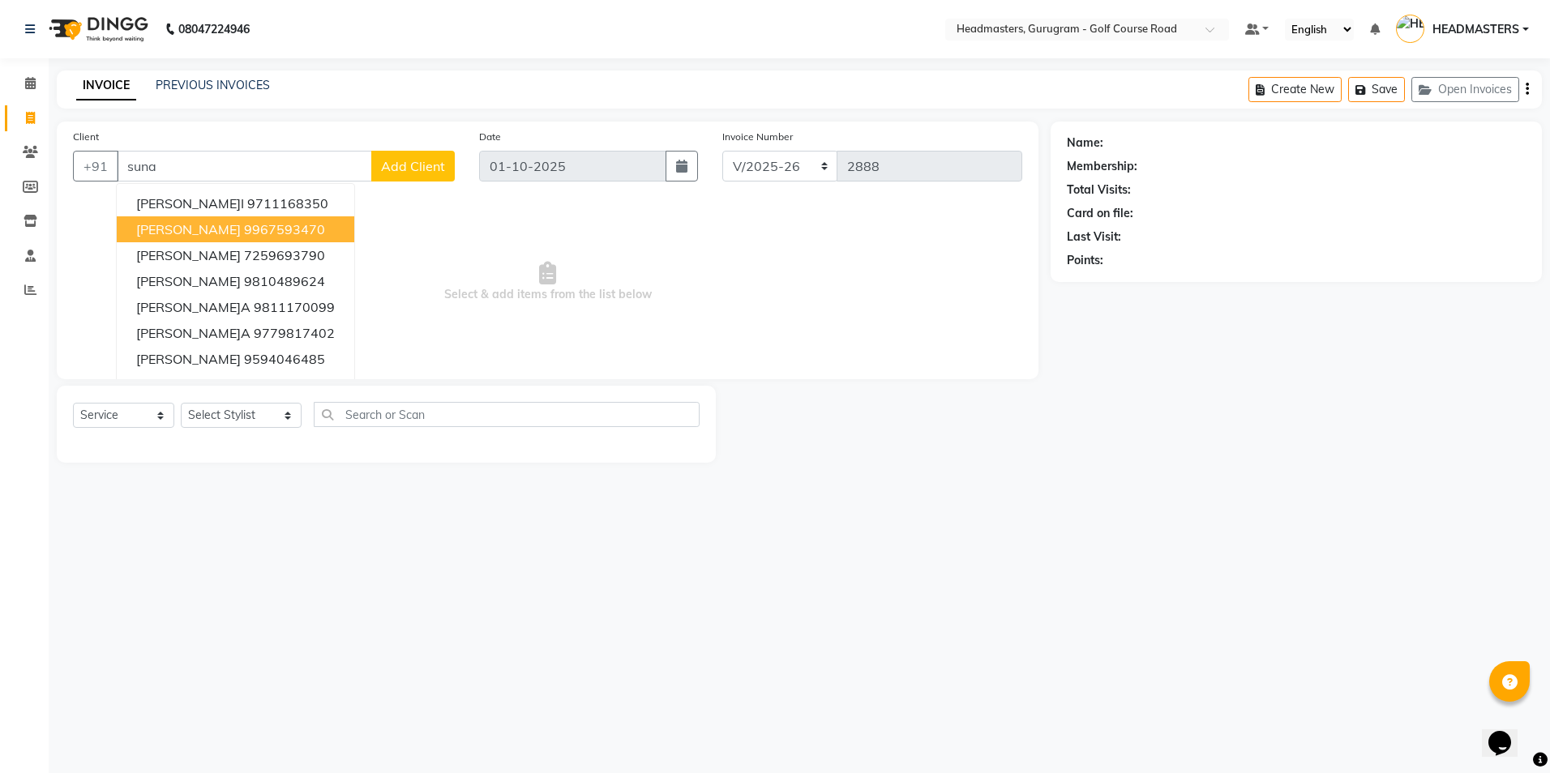
click at [162, 227] on span "[PERSON_NAME]" at bounding box center [188, 229] width 105 height 16
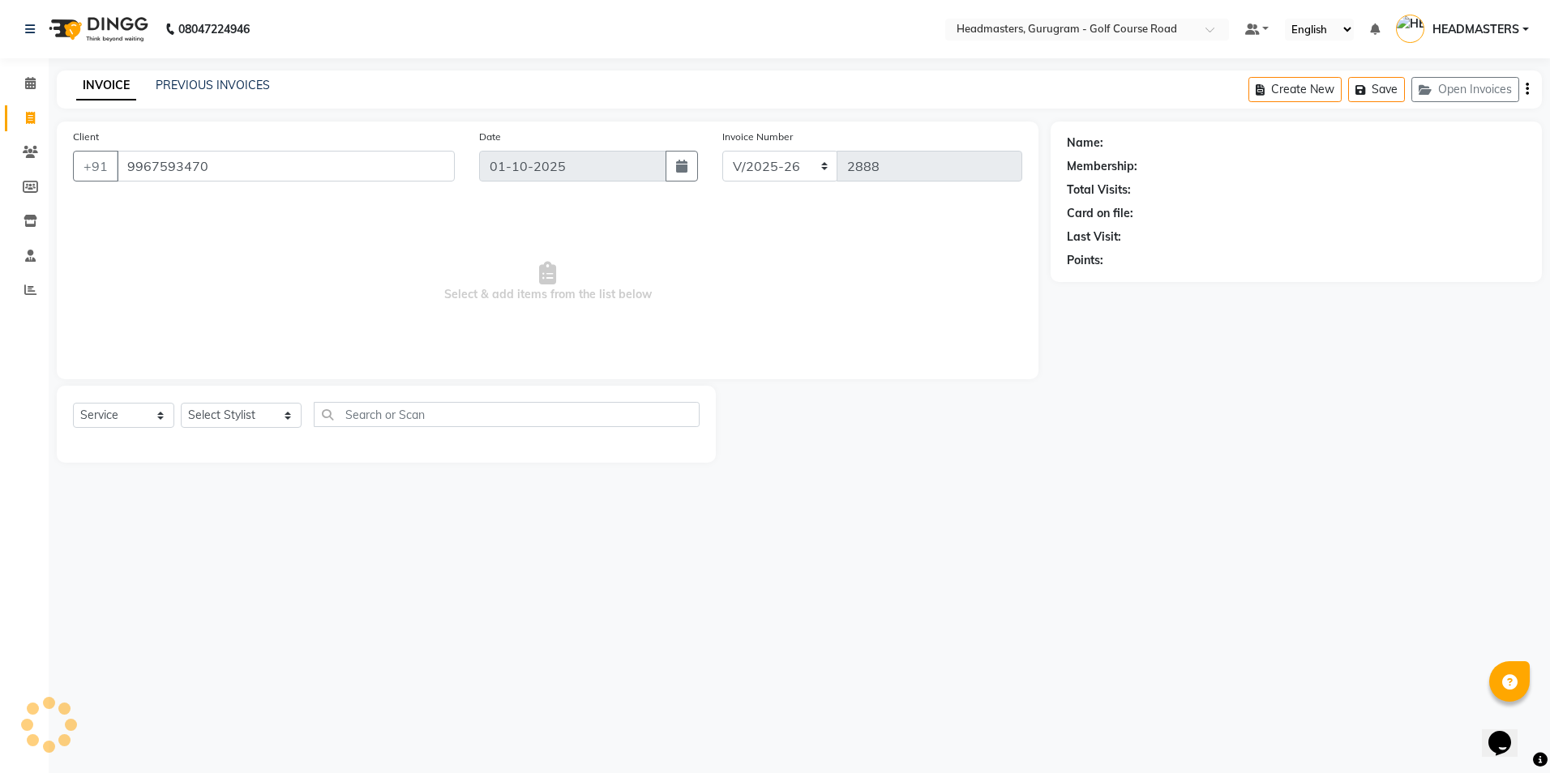
type input "9967593470"
click at [230, 408] on select "Select Stylist Dev Gaurav HEADMASTERS[PERSON_NAME] Artist [PERSON_NAME]a Pooja …" at bounding box center [241, 415] width 121 height 25
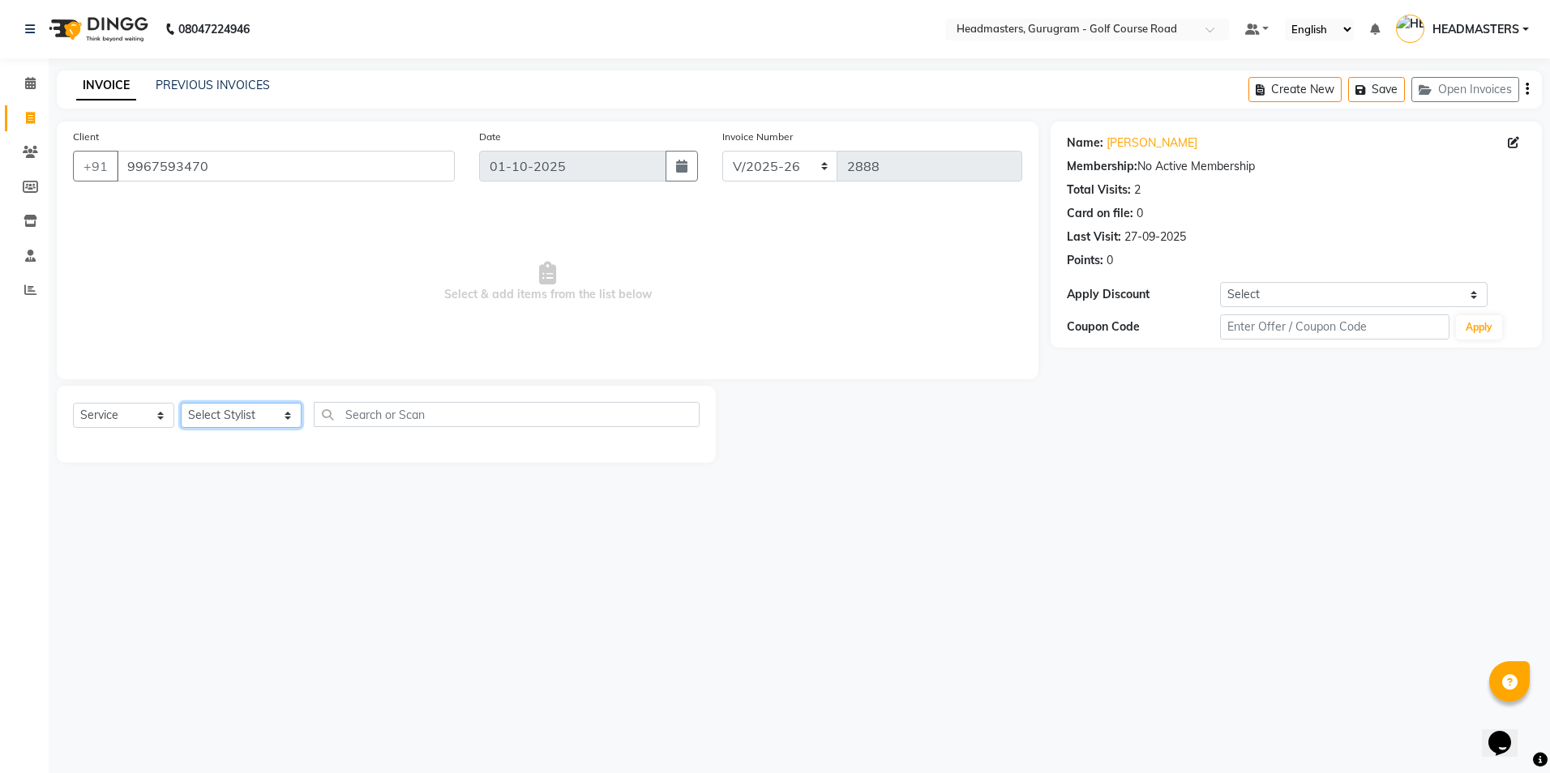
select select "85240"
click at [181, 403] on select "Select Stylist Dev Gaurav HEADMASTERS[PERSON_NAME] Artist [PERSON_NAME]a Pooja …" at bounding box center [241, 415] width 121 height 25
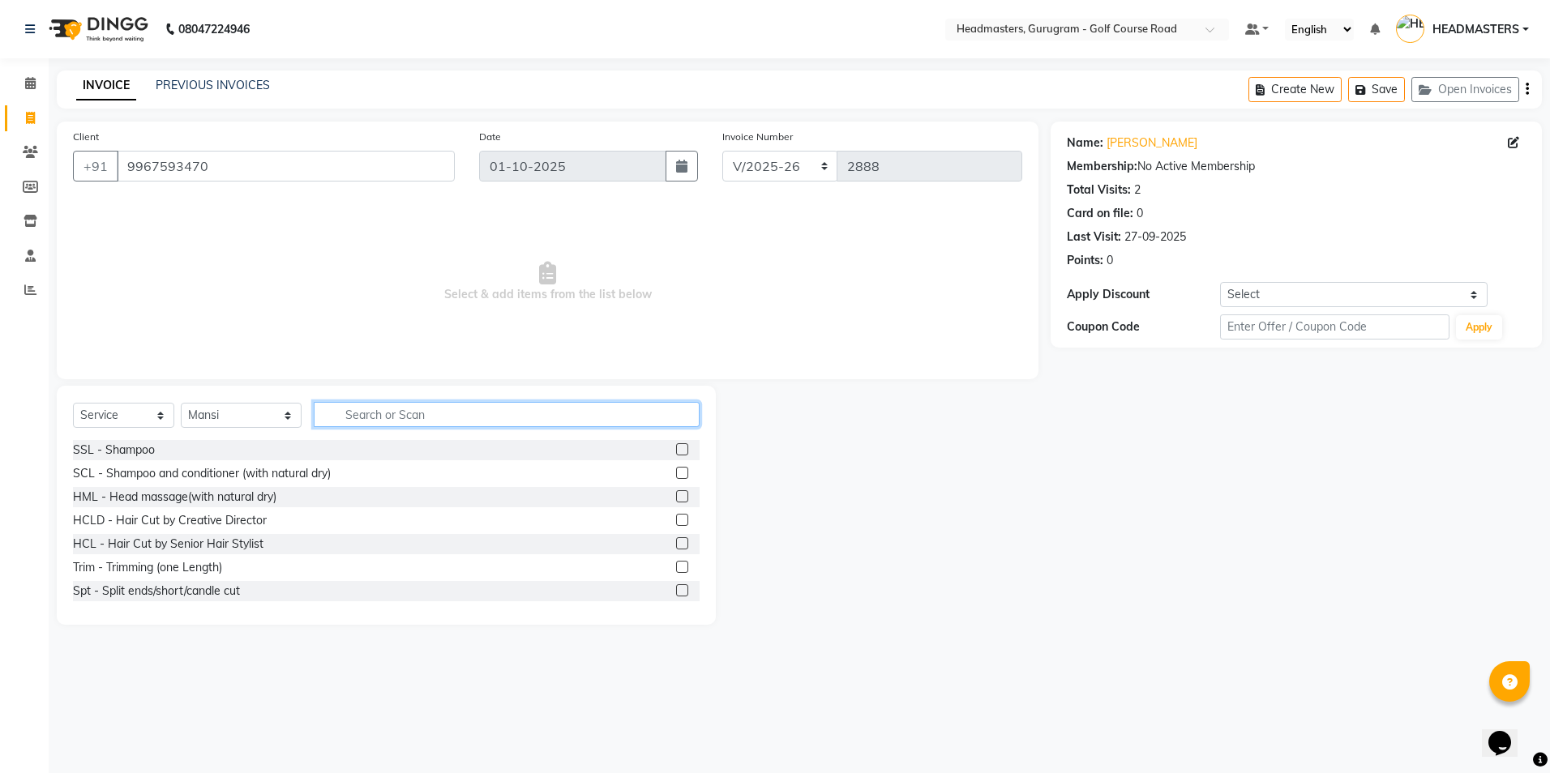
click at [343, 422] on input "text" at bounding box center [506, 414] width 385 height 25
type input "bl"
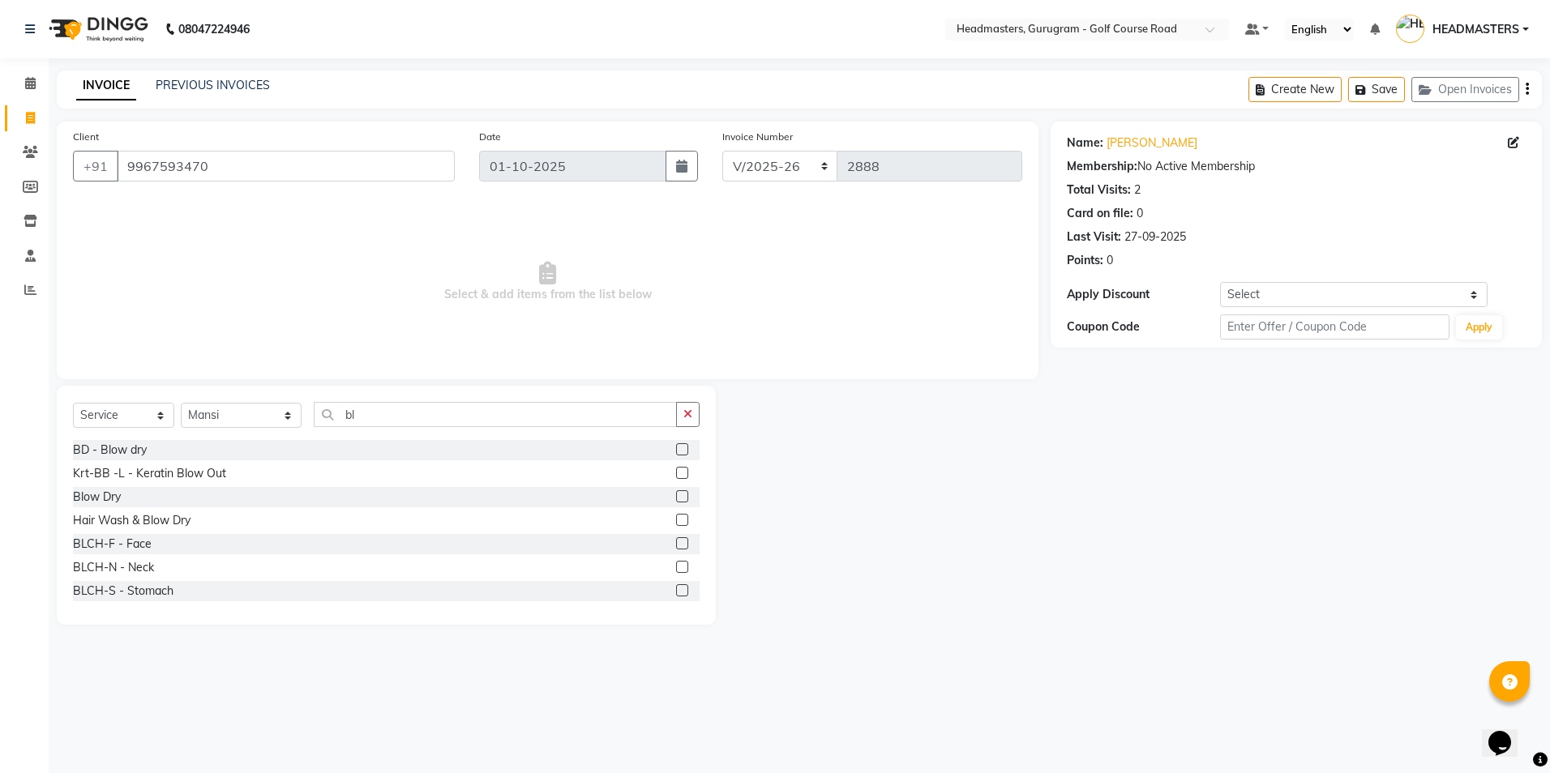
click at [676, 491] on label at bounding box center [682, 496] width 12 height 12
click at [676, 492] on input "checkbox" at bounding box center [681, 497] width 11 height 11
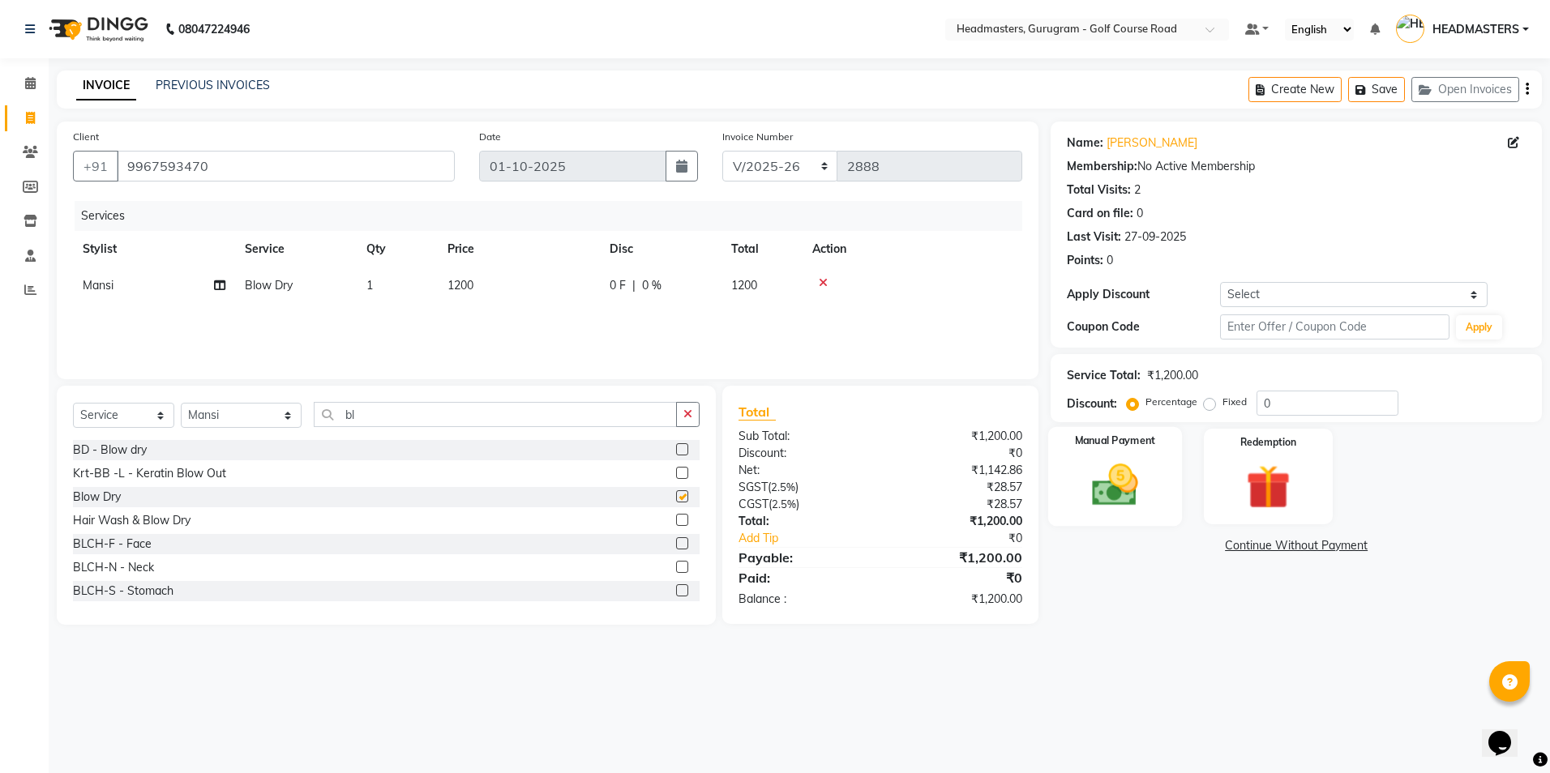
checkbox input "false"
click at [1081, 455] on div "Manual Payment" at bounding box center [1115, 477] width 134 height 100
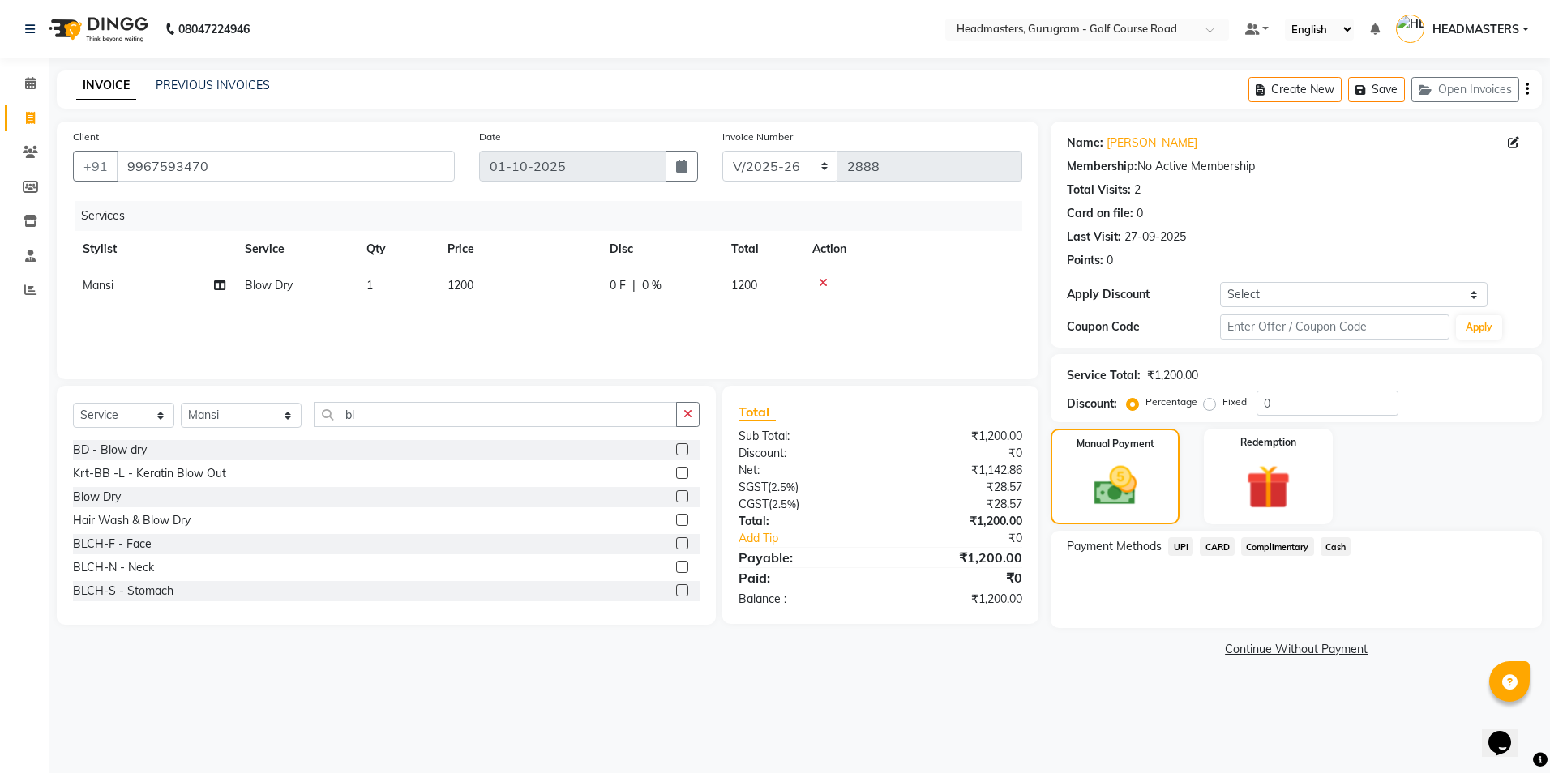
click at [1217, 547] on span "CARD" at bounding box center [1217, 546] width 35 height 19
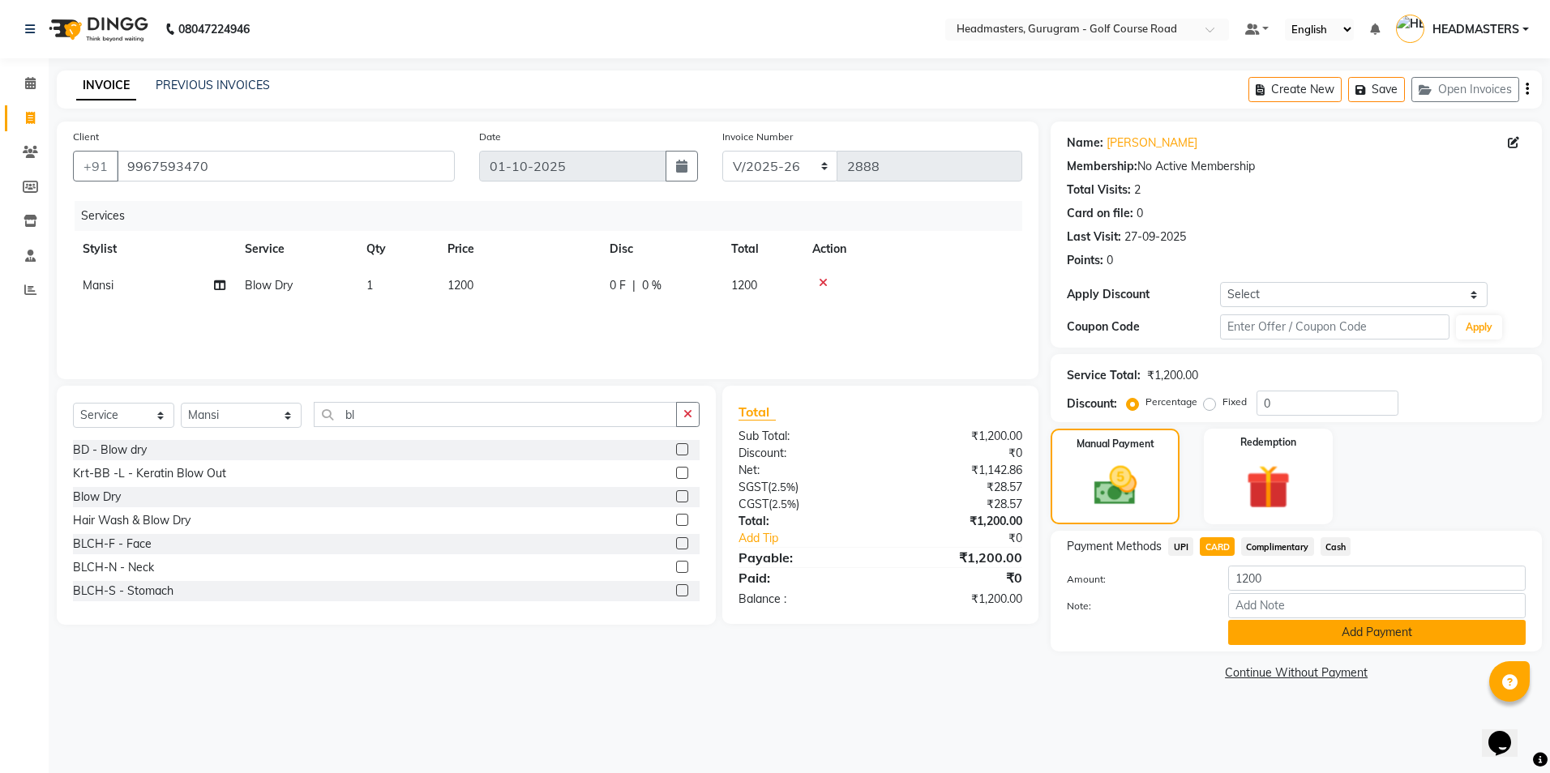
click at [1288, 639] on button "Add Payment" at bounding box center [1376, 632] width 297 height 25
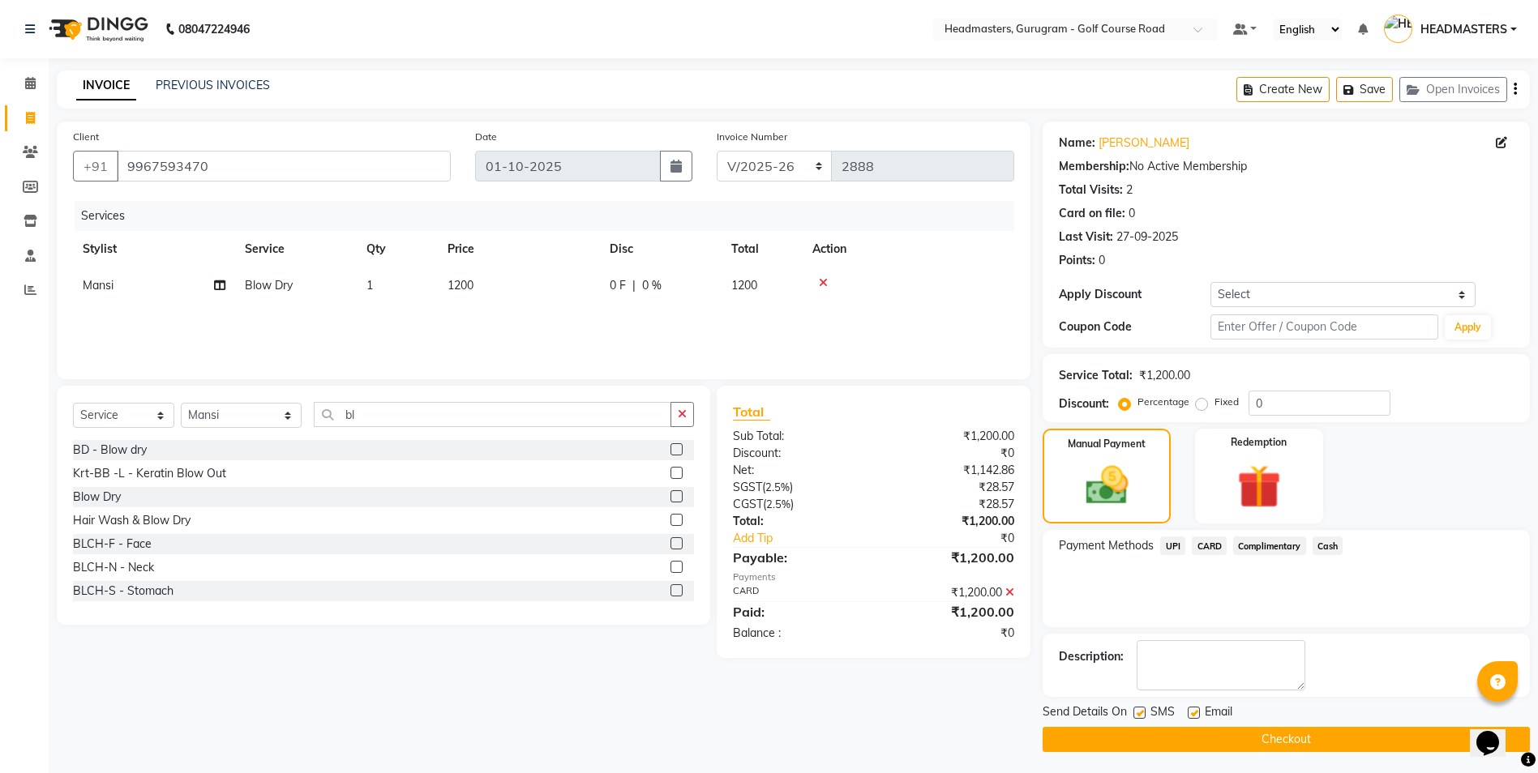
click at [1223, 738] on button "Checkout" at bounding box center [1285, 739] width 487 height 25
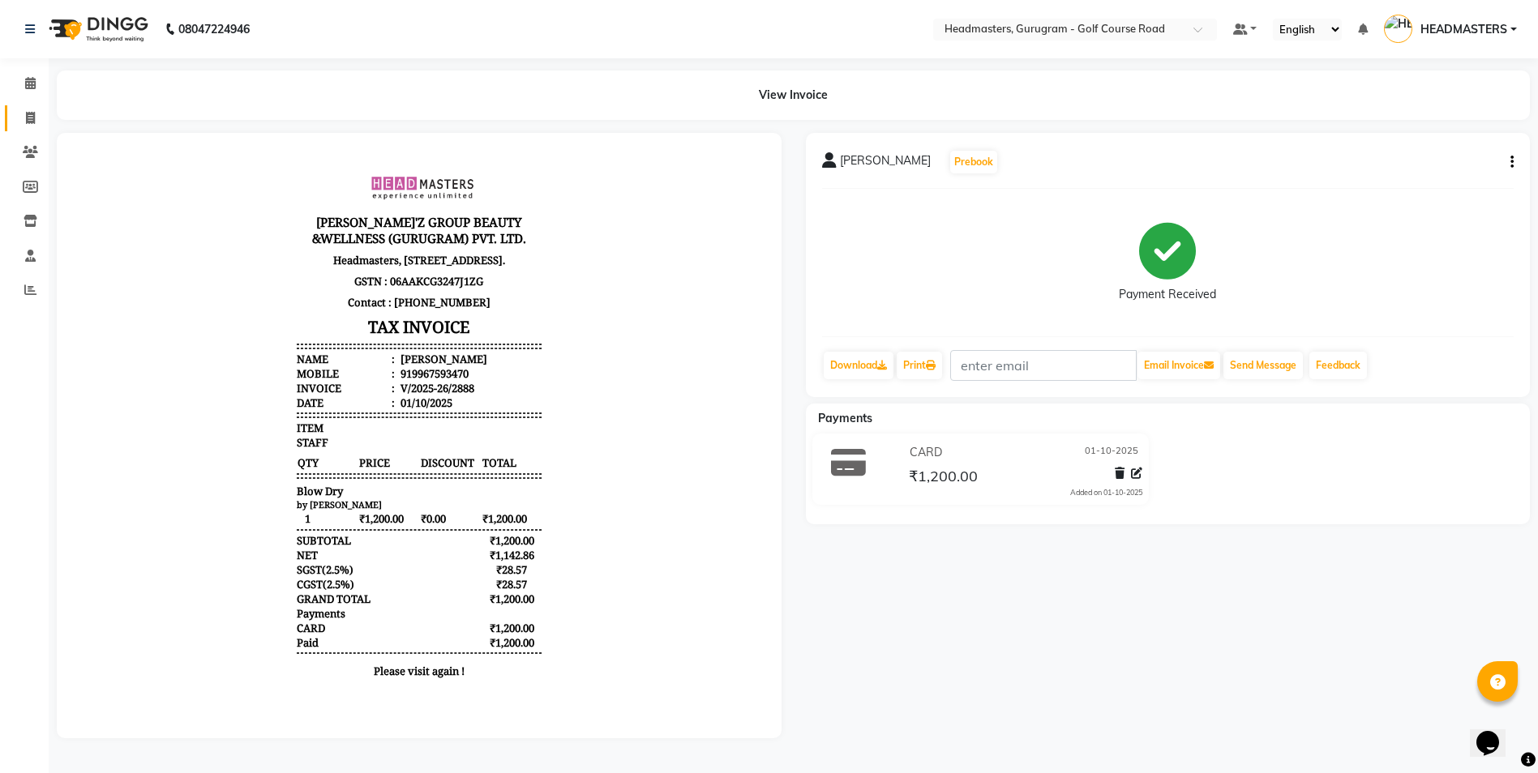
click at [33, 128] on link "Invoice" at bounding box center [24, 118] width 39 height 27
select select "7134"
select select "service"
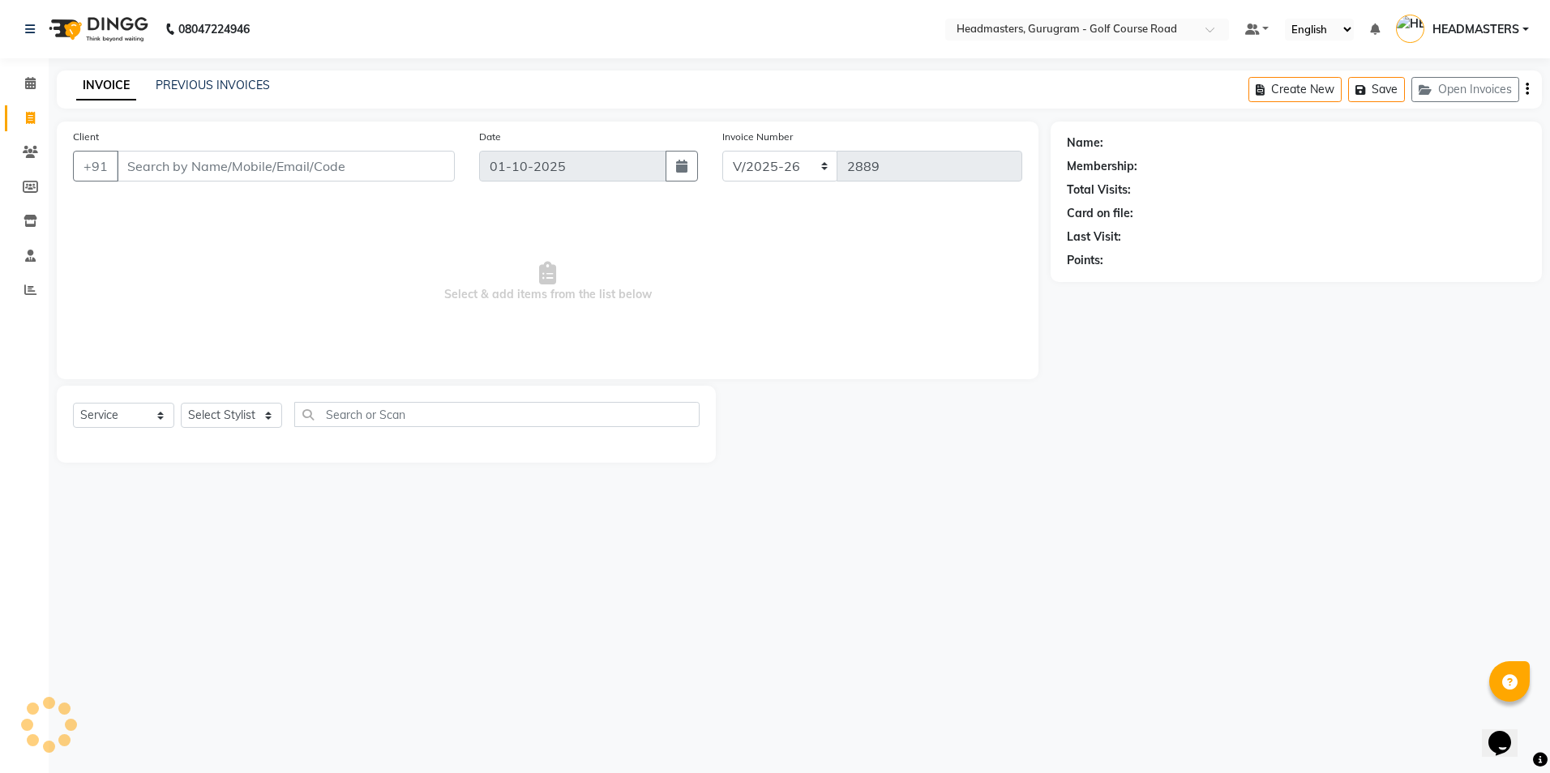
click at [185, 174] on input "Client" at bounding box center [286, 166] width 338 height 31
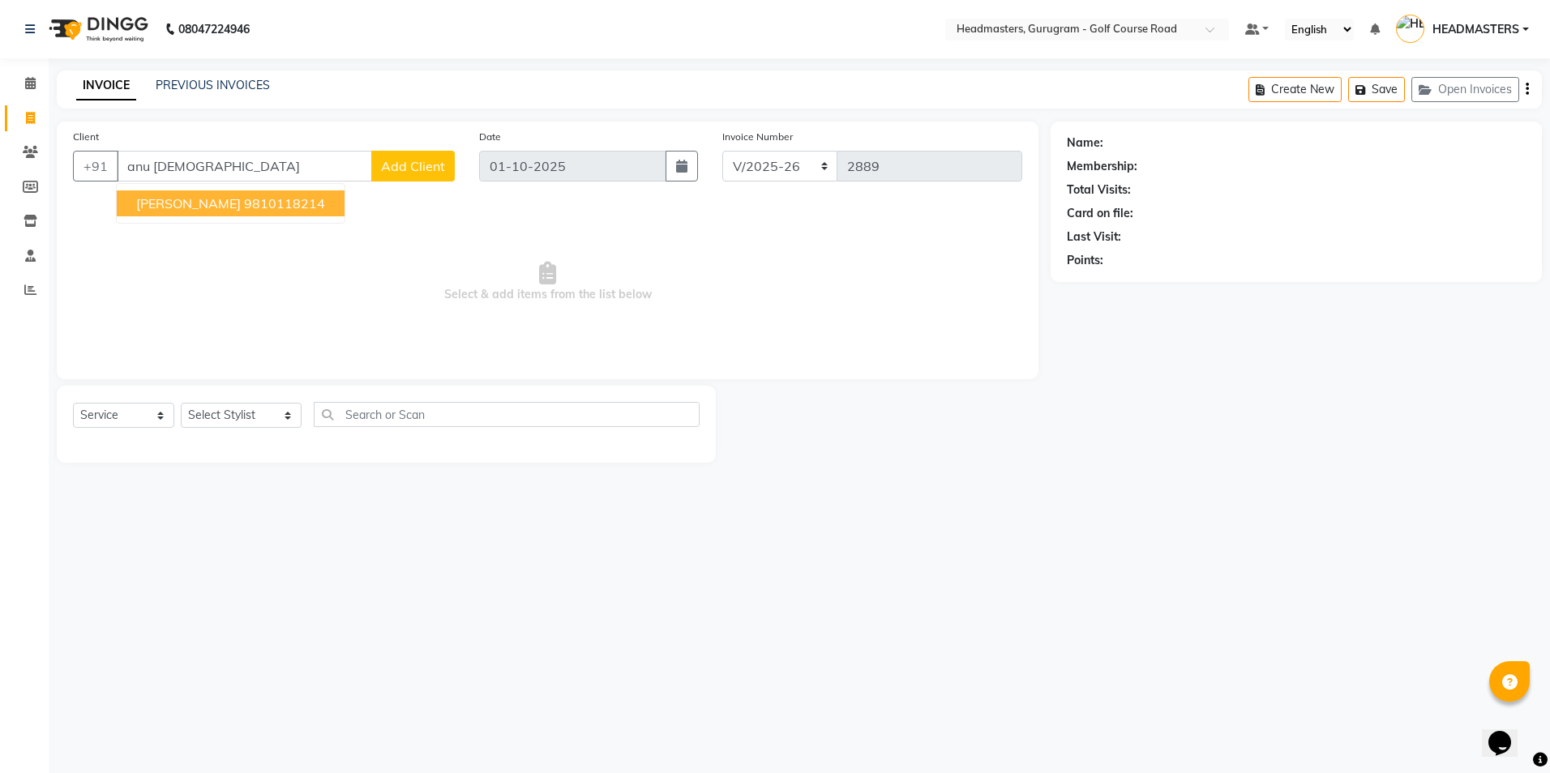
click at [177, 187] on ngb-typeahead-window "[PERSON_NAME]i 9810118214" at bounding box center [230, 203] width 229 height 41
click at [177, 204] on span "[PERSON_NAME]" at bounding box center [188, 203] width 105 height 16
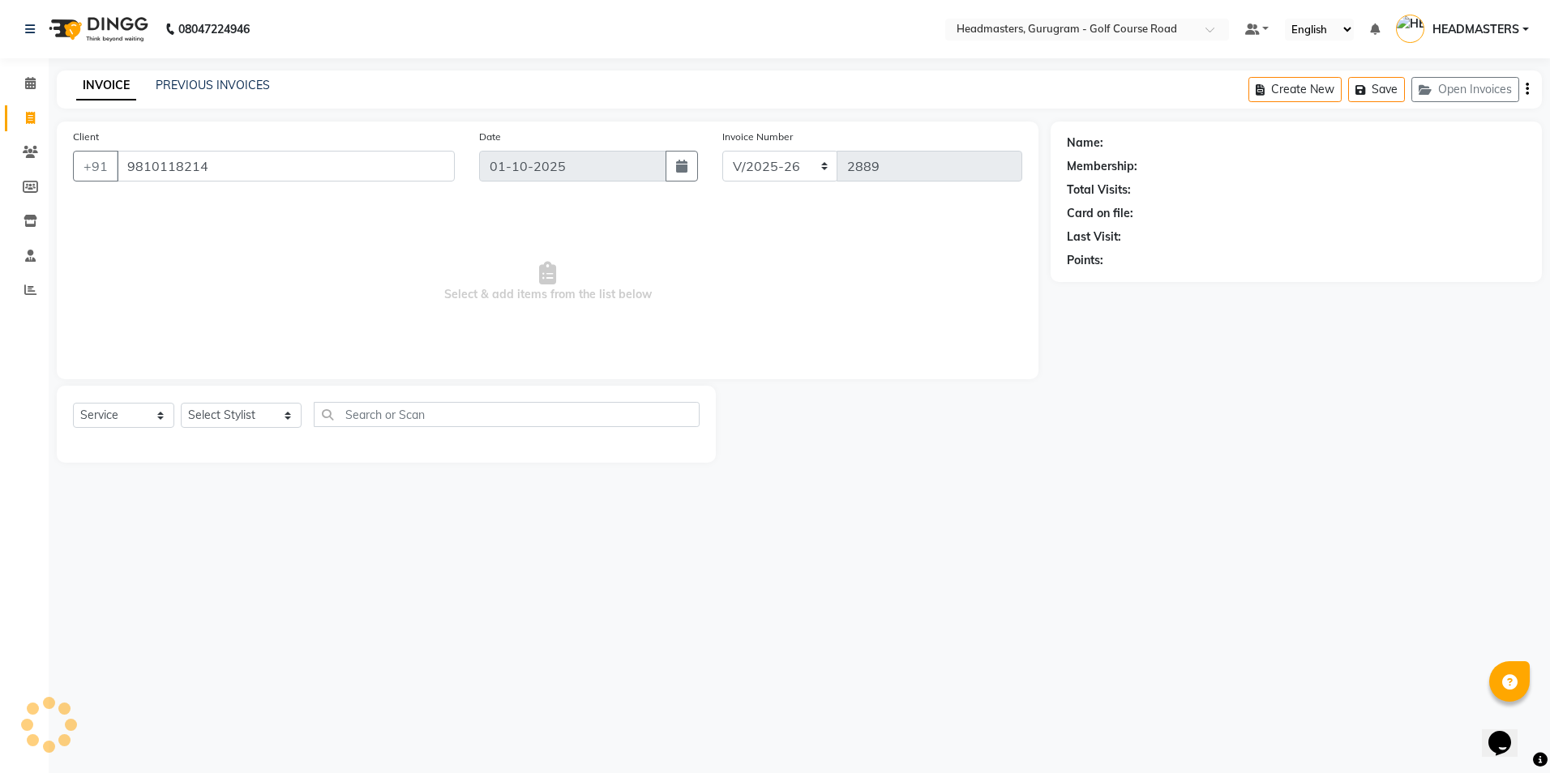
type input "9810118214"
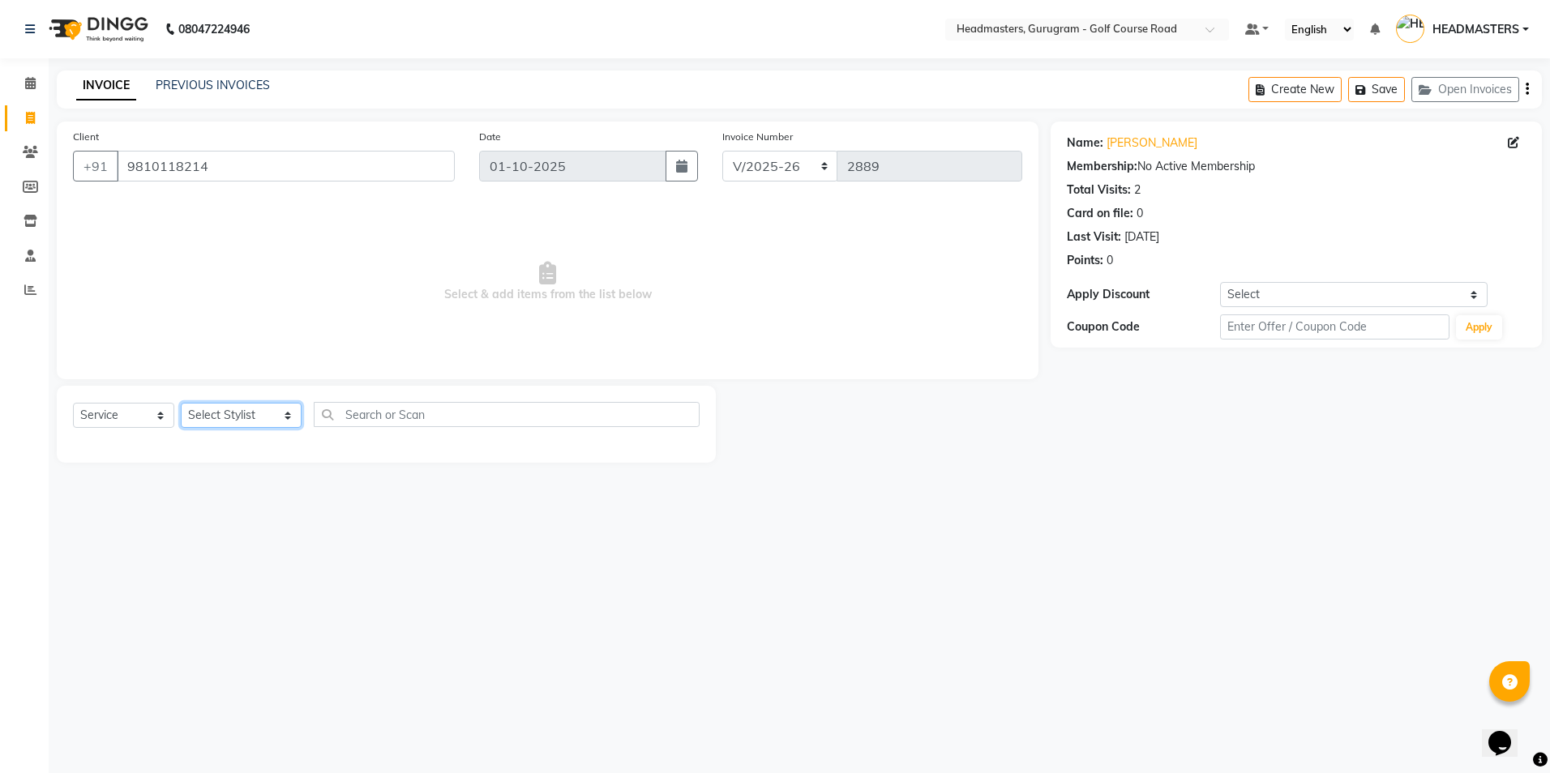
click at [241, 420] on select "Select Stylist Dev Gaurav HEADMASTERS[PERSON_NAME] Artist [PERSON_NAME]a Pooja …" at bounding box center [241, 415] width 121 height 25
select select "86368"
click at [181, 403] on select "Select Stylist Dev Gaurav HEADMASTERS[PERSON_NAME] Artist [PERSON_NAME]a Pooja …" at bounding box center [241, 415] width 121 height 25
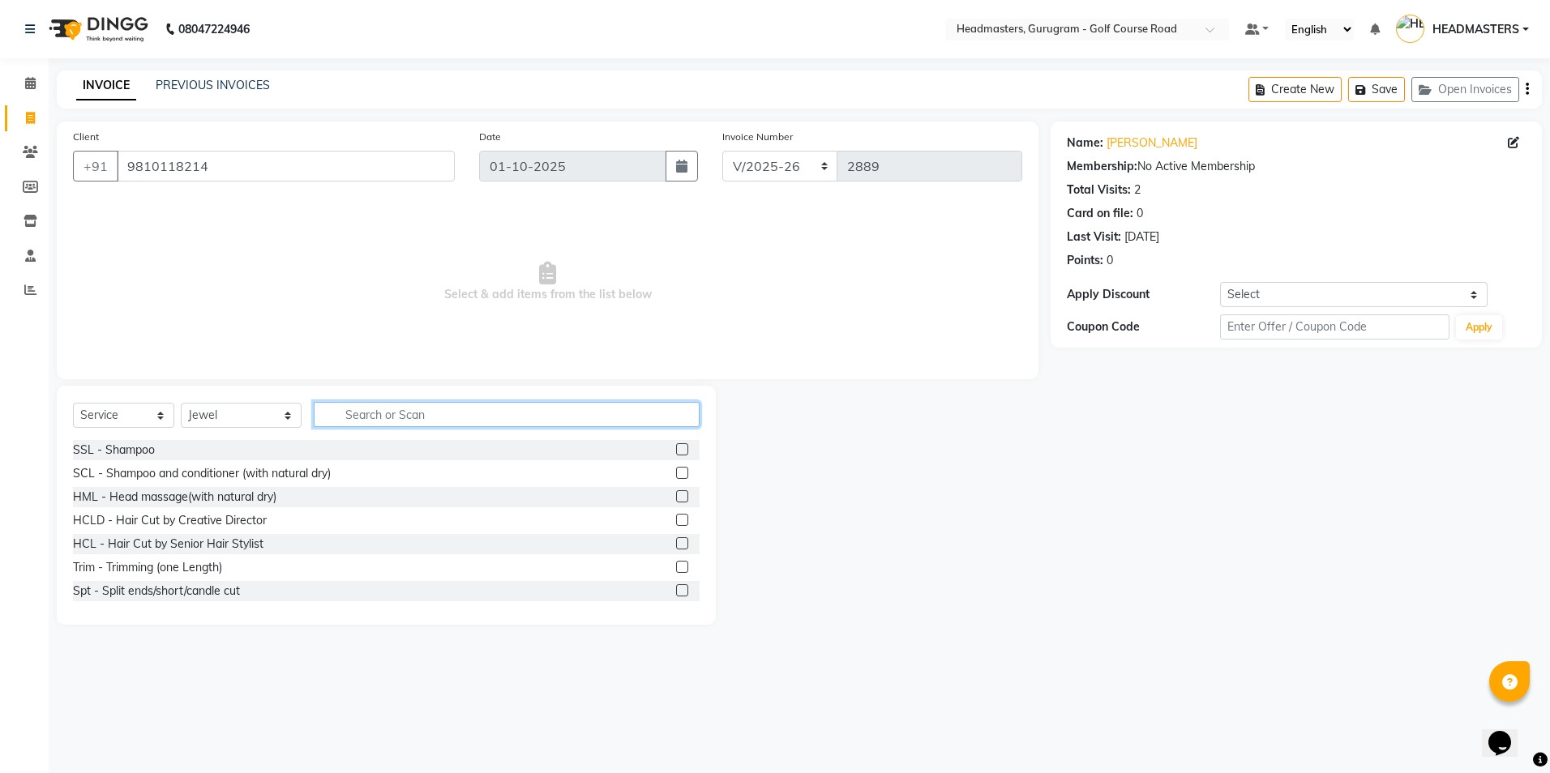
click at [324, 421] on input "text" at bounding box center [506, 414] width 385 height 25
type input "m"
type input "pedi"
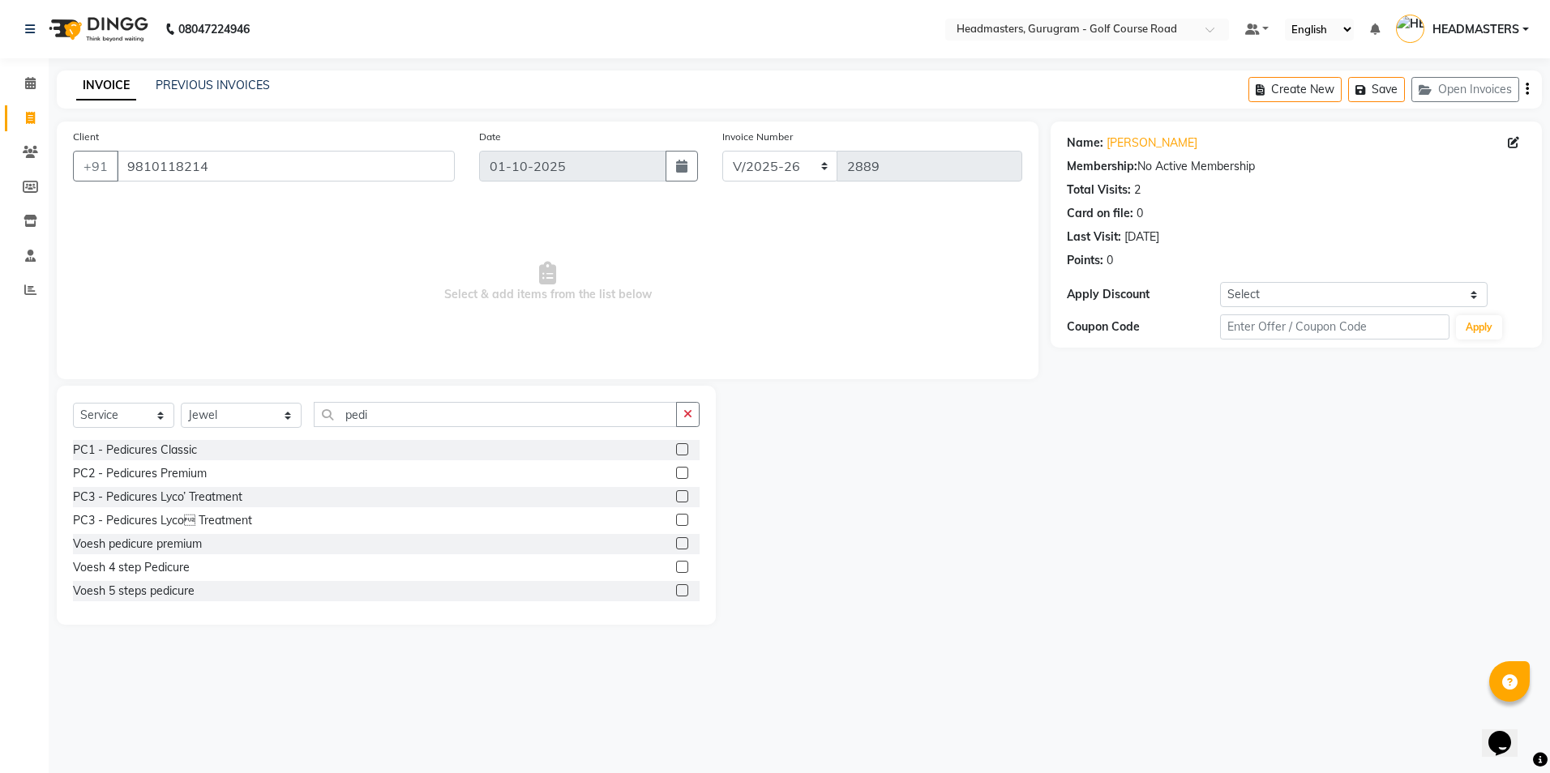
click at [676, 543] on label at bounding box center [682, 543] width 12 height 12
click at [676, 543] on input "checkbox" at bounding box center [681, 544] width 11 height 11
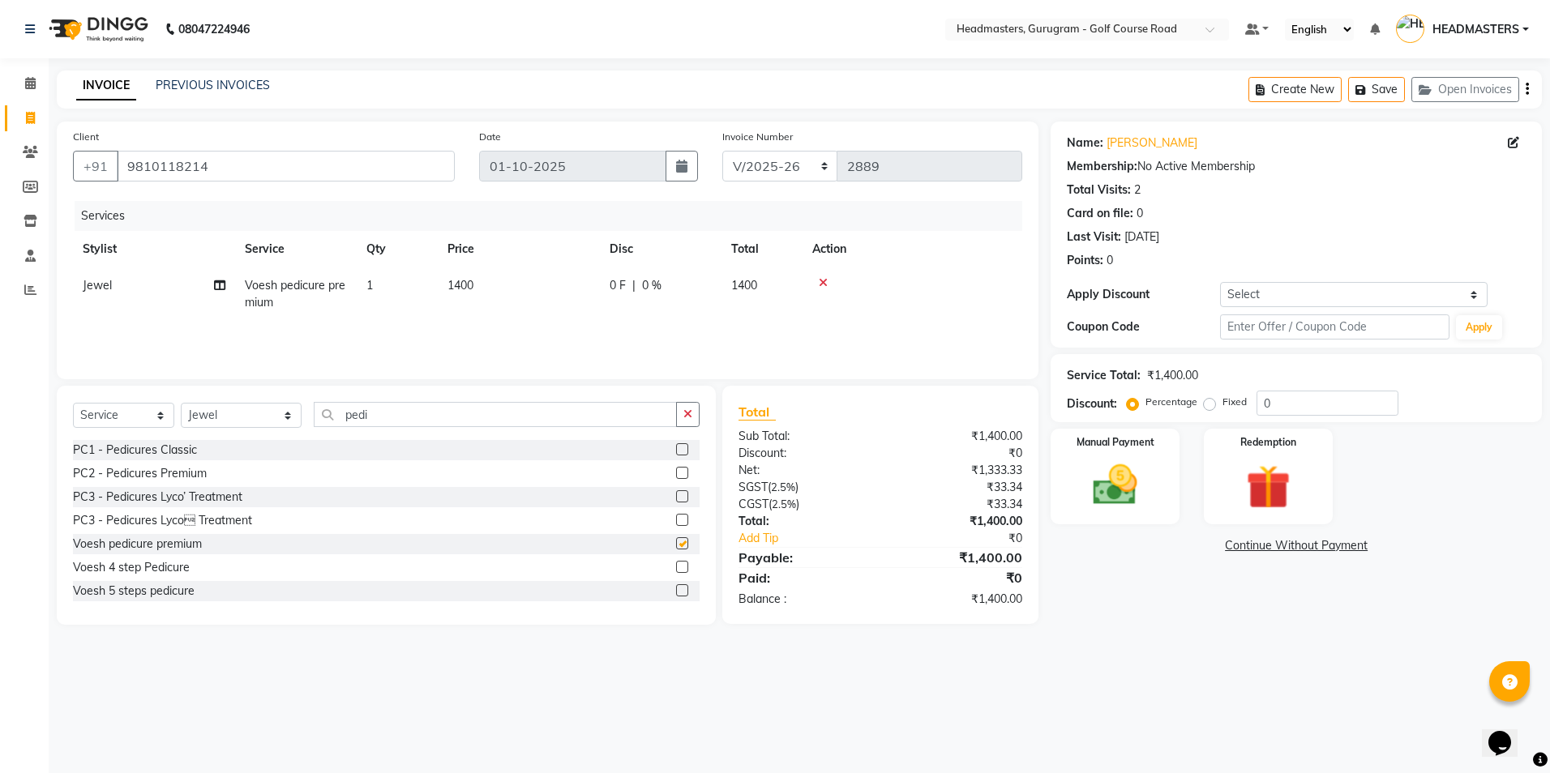
checkbox input "false"
click at [220, 411] on select "Select Stylist Dev Gaurav HEADMASTERS[PERSON_NAME] Artist [PERSON_NAME]a Pooja …" at bounding box center [241, 415] width 121 height 25
select select "86366"
click at [181, 403] on select "Select Stylist Dev Gaurav HEADMASTERS[PERSON_NAME] Artist [PERSON_NAME]a Pooja …" at bounding box center [241, 415] width 121 height 25
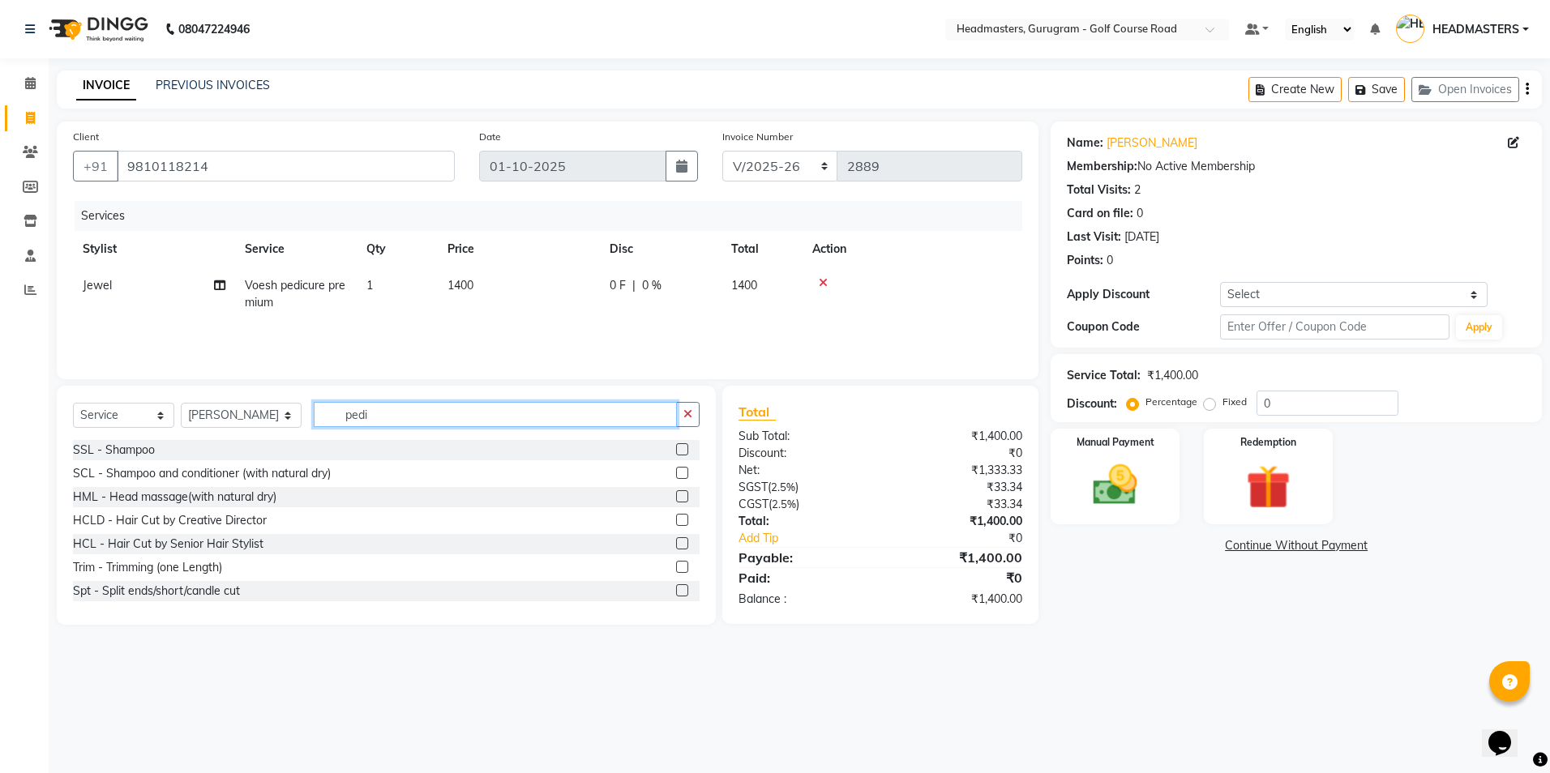
click at [393, 422] on input "pedi" at bounding box center [495, 414] width 362 height 25
type input "p"
type input "mani"
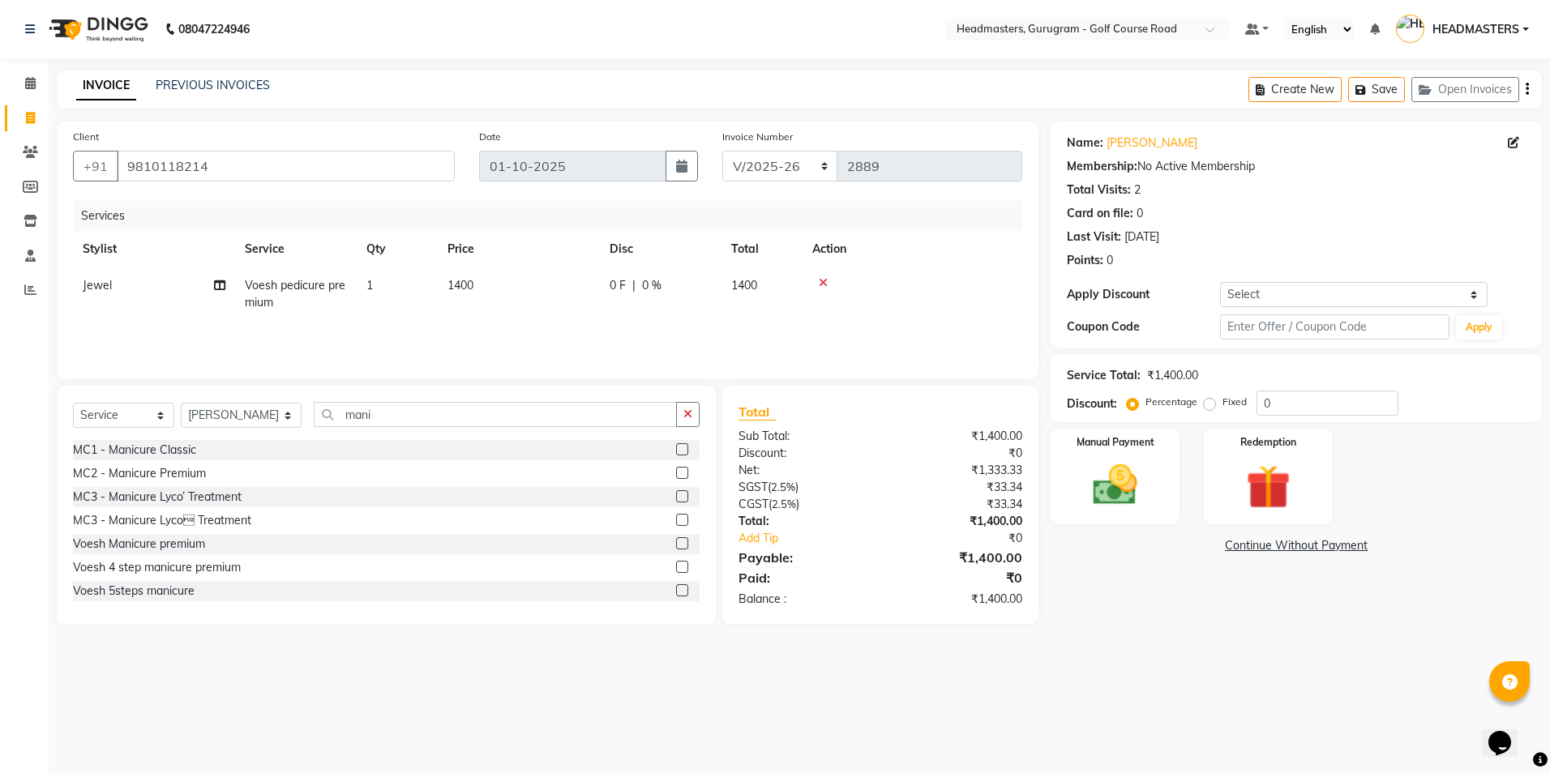
click at [676, 549] on label at bounding box center [682, 543] width 12 height 12
click at [676, 549] on input "checkbox" at bounding box center [681, 544] width 11 height 11
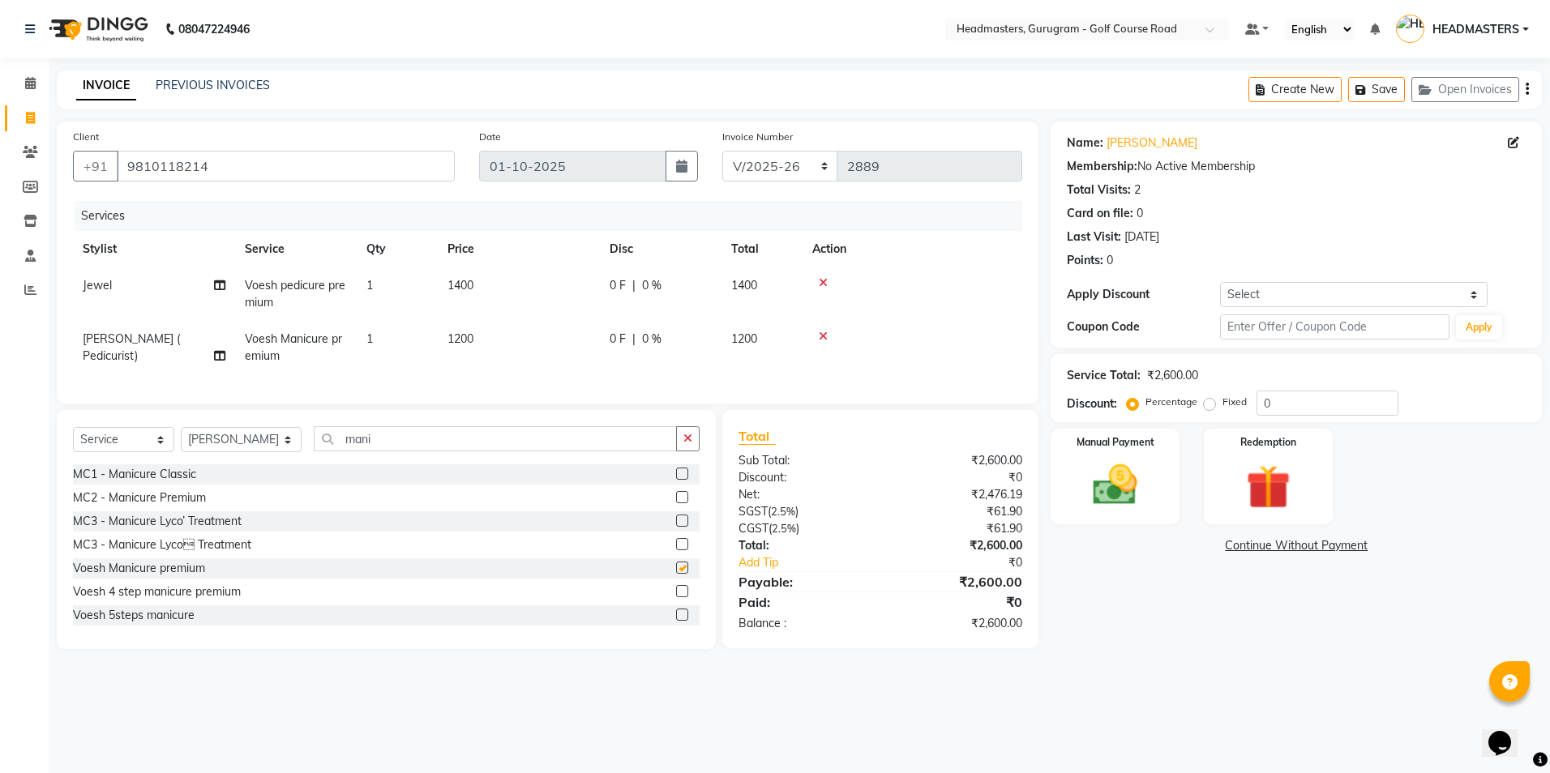
checkbox input "false"
click at [370, 451] on input "mani" at bounding box center [495, 438] width 362 height 25
click at [190, 464] on div "Select Service Product Membership Package Voucher Prepaid Gift Card Select Styl…" at bounding box center [386, 445] width 627 height 38
click at [199, 452] on select "Select Stylist Dev Gaurav HEADMASTERS[PERSON_NAME] Artist [PERSON_NAME]a Pooja …" at bounding box center [241, 439] width 121 height 25
select select "85240"
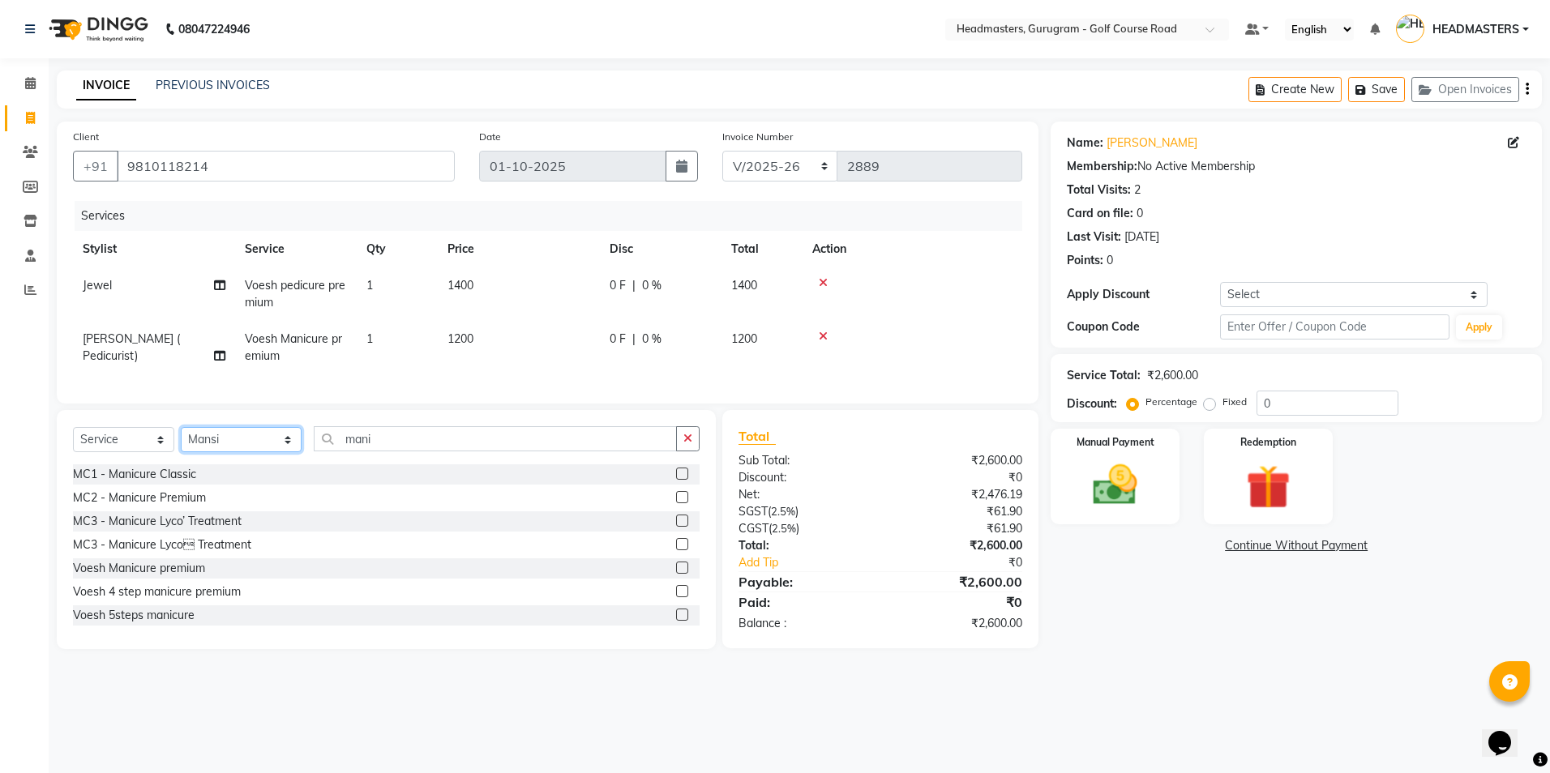
click at [181, 439] on select "Select Stylist Dev Gaurav HEADMASTERS[PERSON_NAME] Artist [PERSON_NAME]a Pooja …" at bounding box center [241, 439] width 121 height 25
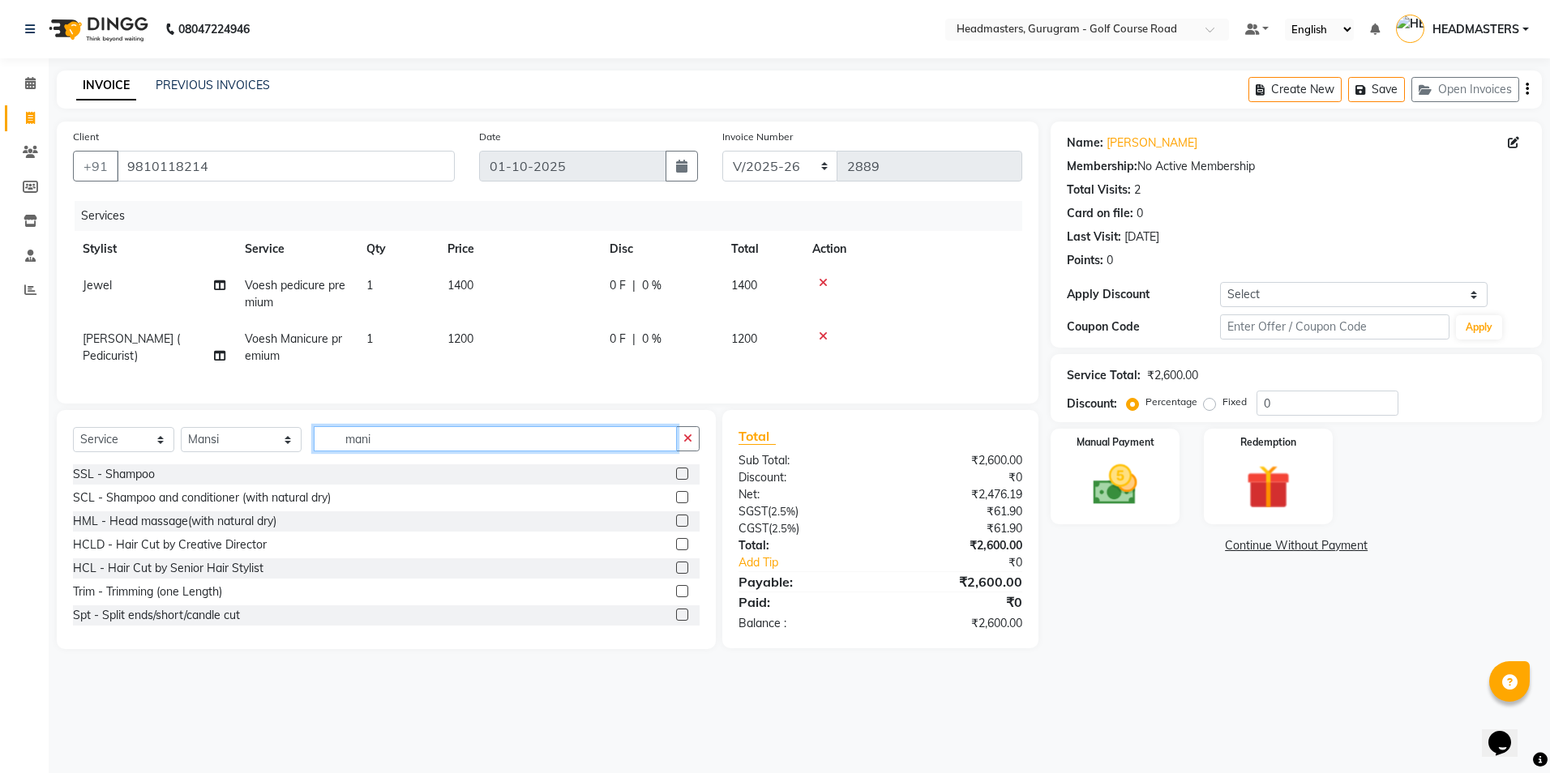
click at [379, 451] on input "mani" at bounding box center [495, 438] width 362 height 25
type input "m"
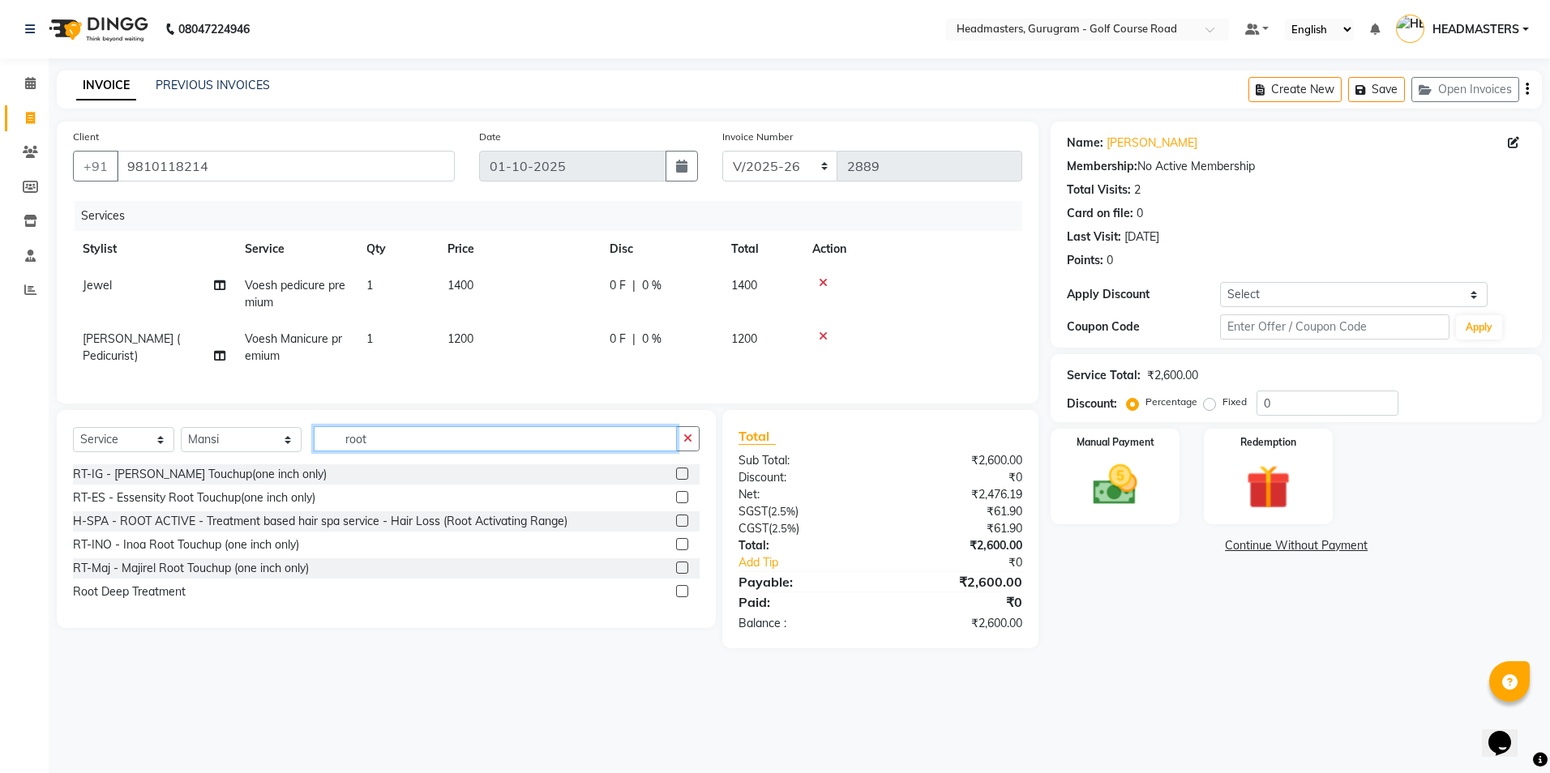
type input "root"
click at [687, 550] on label at bounding box center [682, 544] width 12 height 12
click at [687, 550] on input "checkbox" at bounding box center [681, 545] width 11 height 11
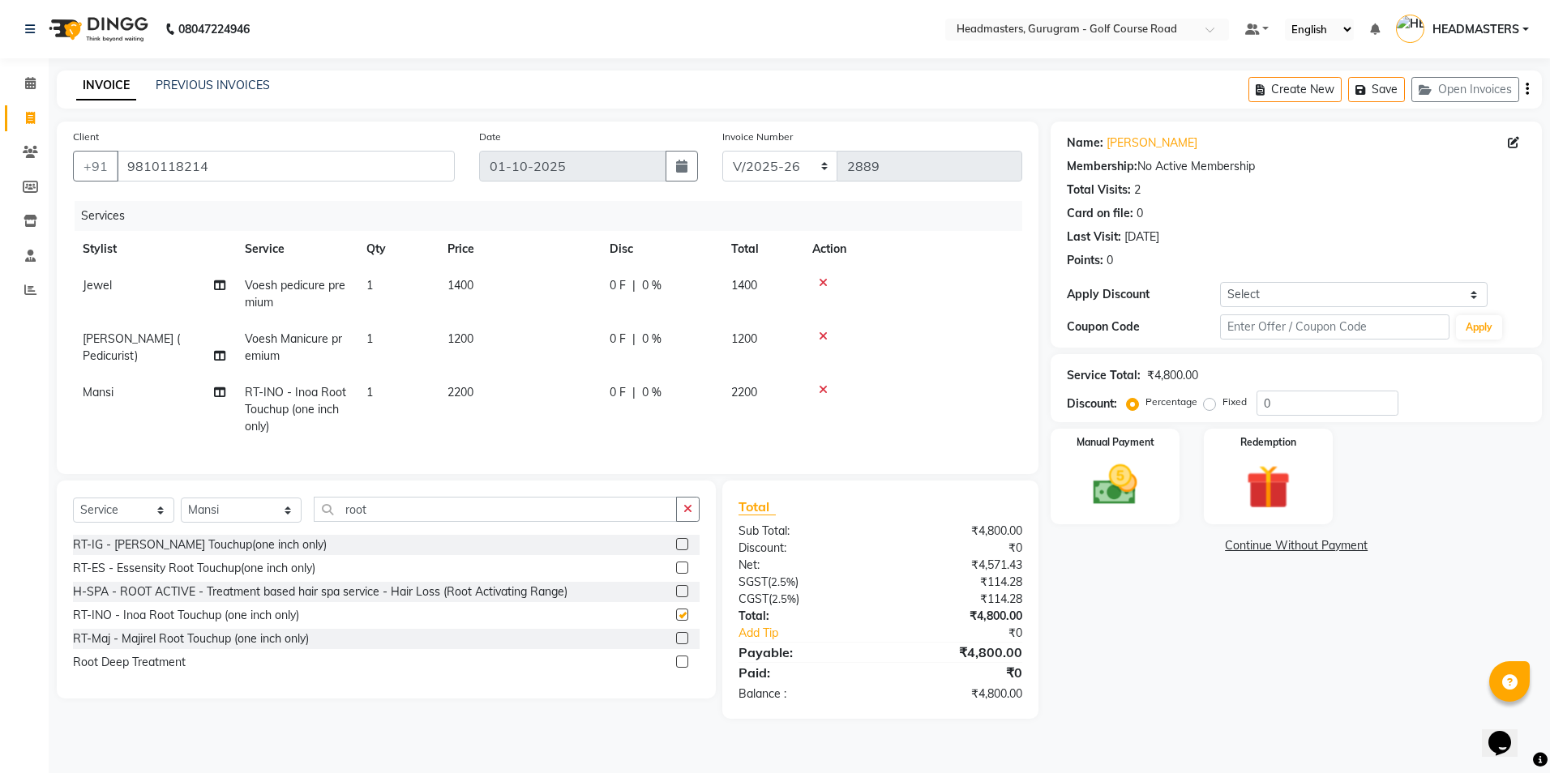
checkbox input "false"
click at [1095, 498] on img at bounding box center [1114, 485] width 75 height 53
click at [1228, 544] on span "CARD" at bounding box center [1217, 546] width 35 height 19
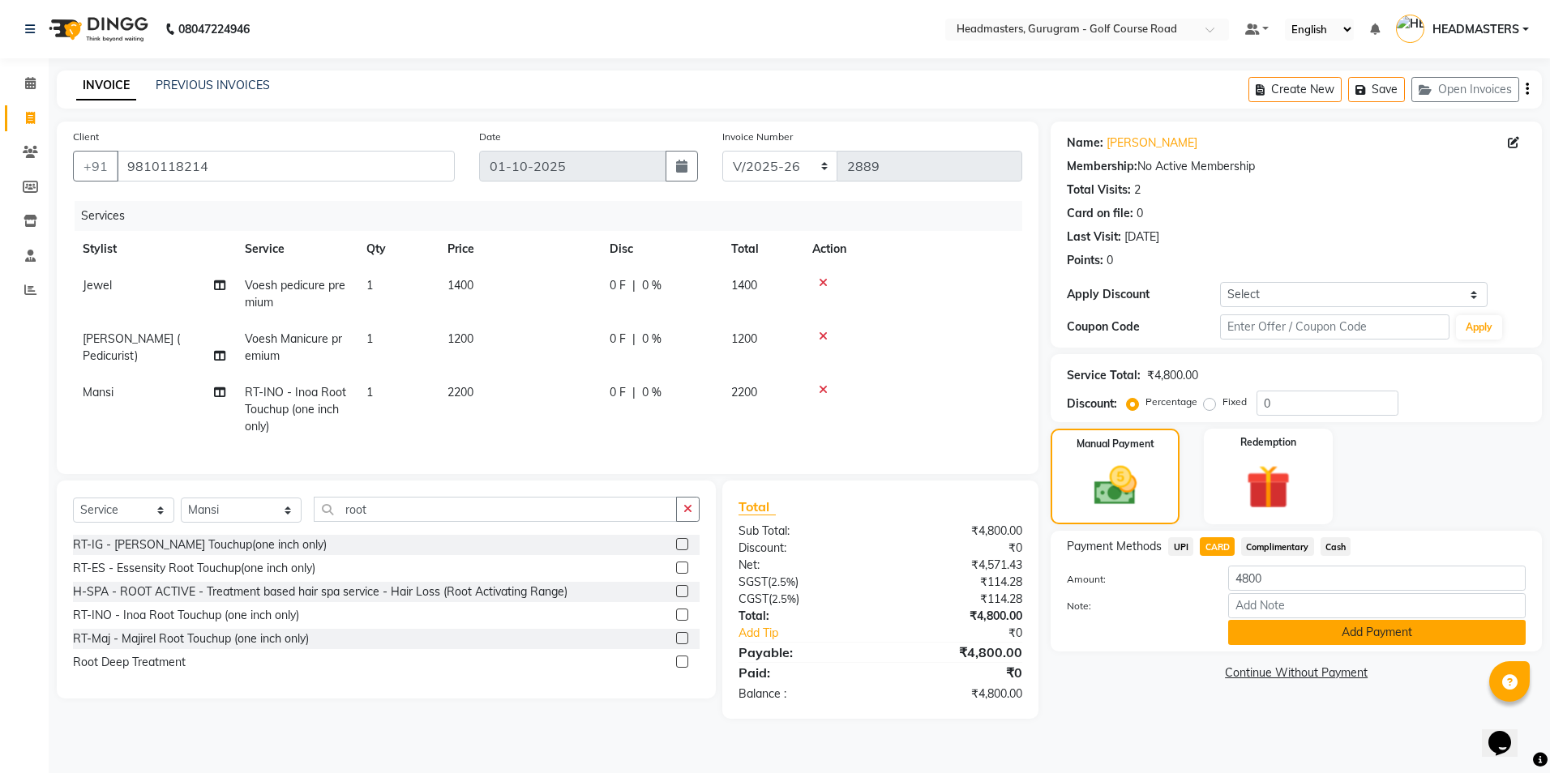
click at [1238, 627] on button "Add Payment" at bounding box center [1376, 632] width 297 height 25
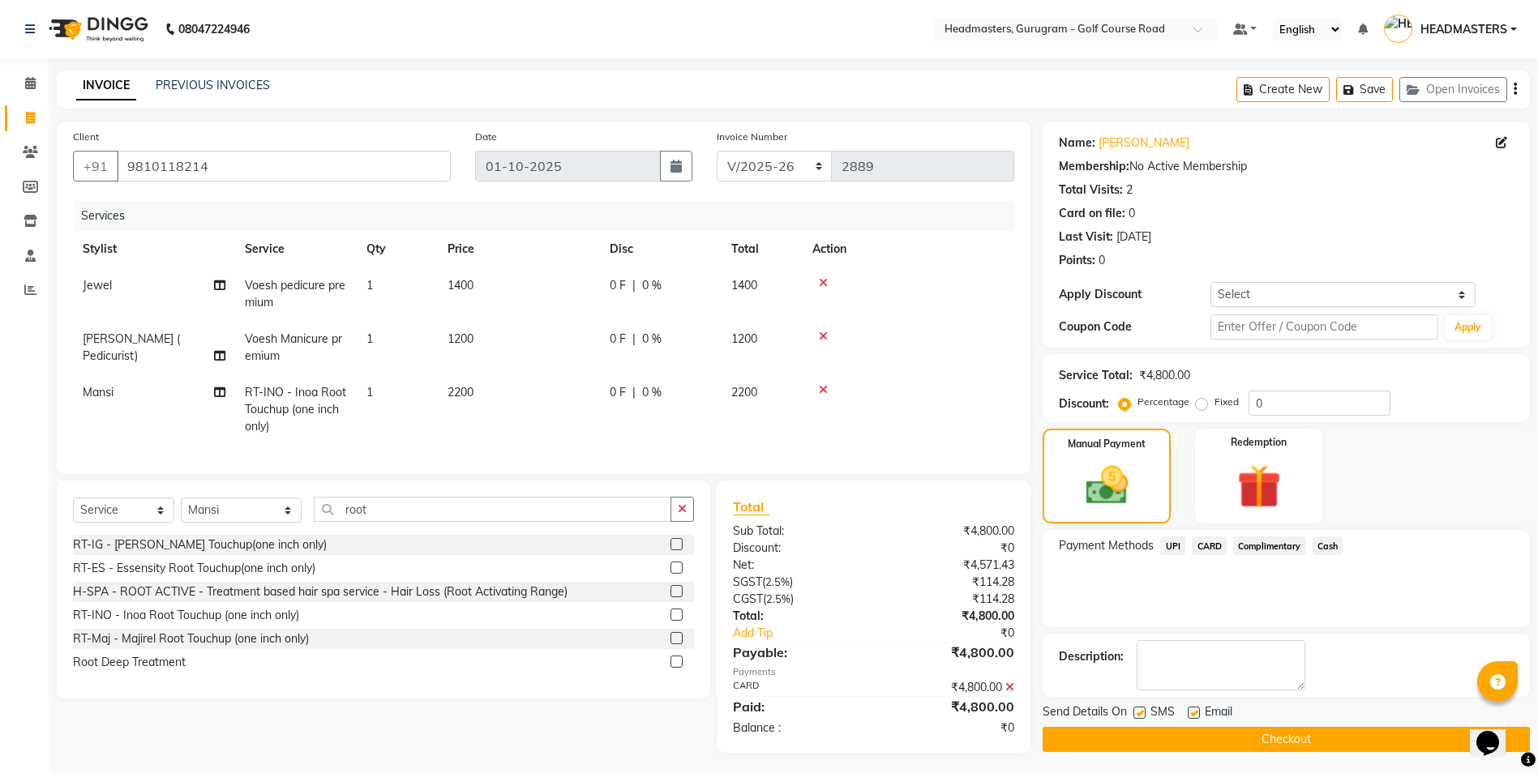
click at [1208, 741] on button "Checkout" at bounding box center [1285, 739] width 487 height 25
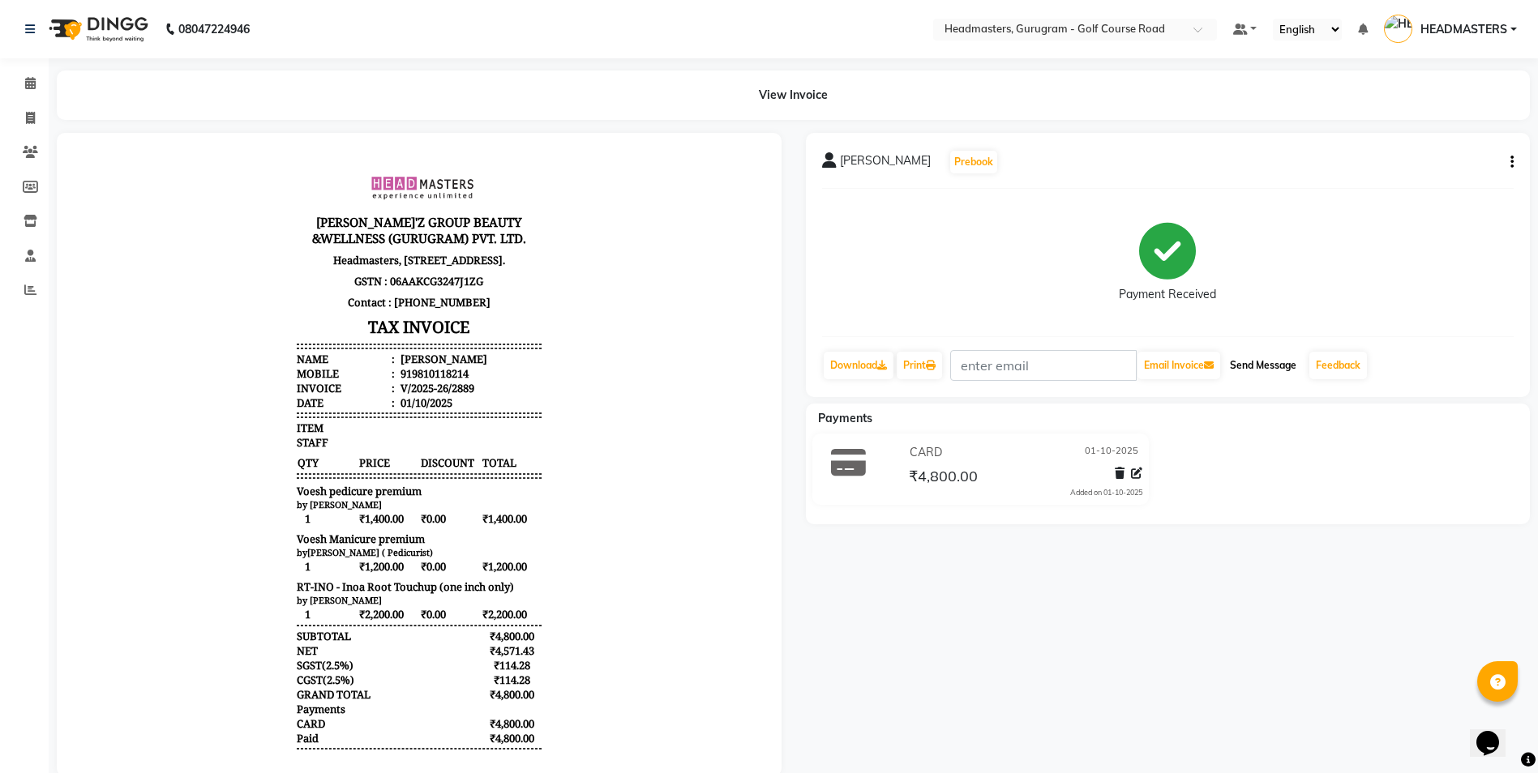
click at [1262, 368] on button "Send Message" at bounding box center [1262, 366] width 79 height 28
